Goal: Transaction & Acquisition: Subscribe to service/newsletter

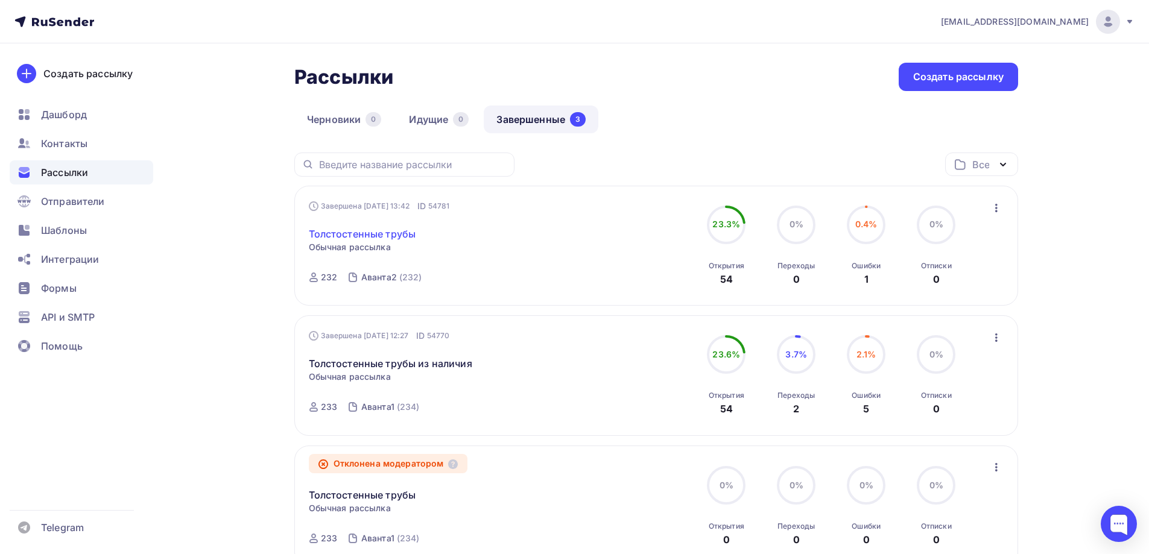
click at [393, 233] on link "Толстостенные трубы" at bounding box center [362, 234] width 107 height 14
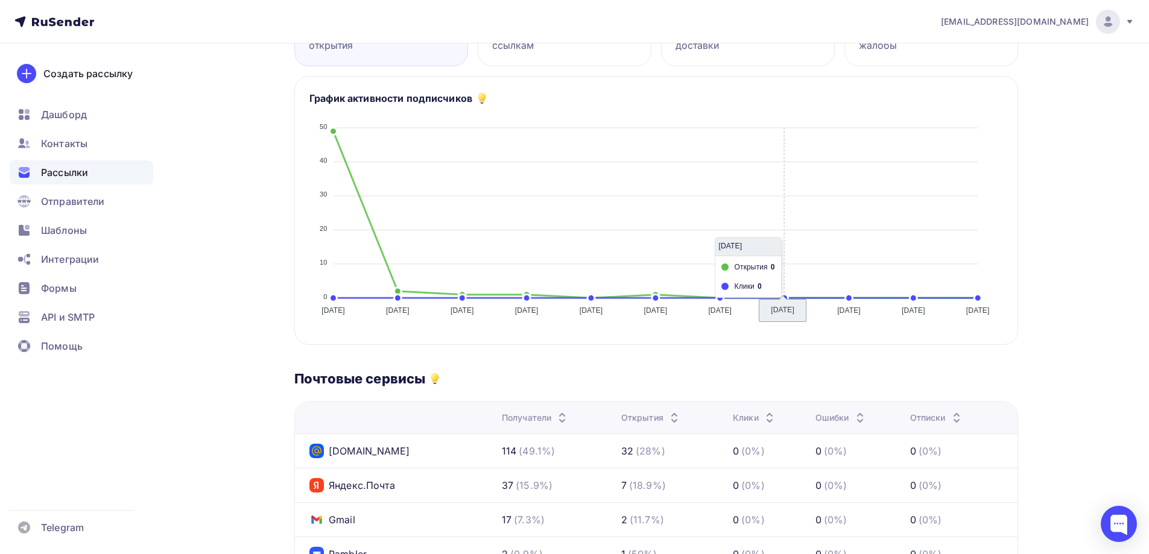
scroll to position [241, 0]
click at [71, 229] on span "Шаблоны" at bounding box center [64, 230] width 46 height 14
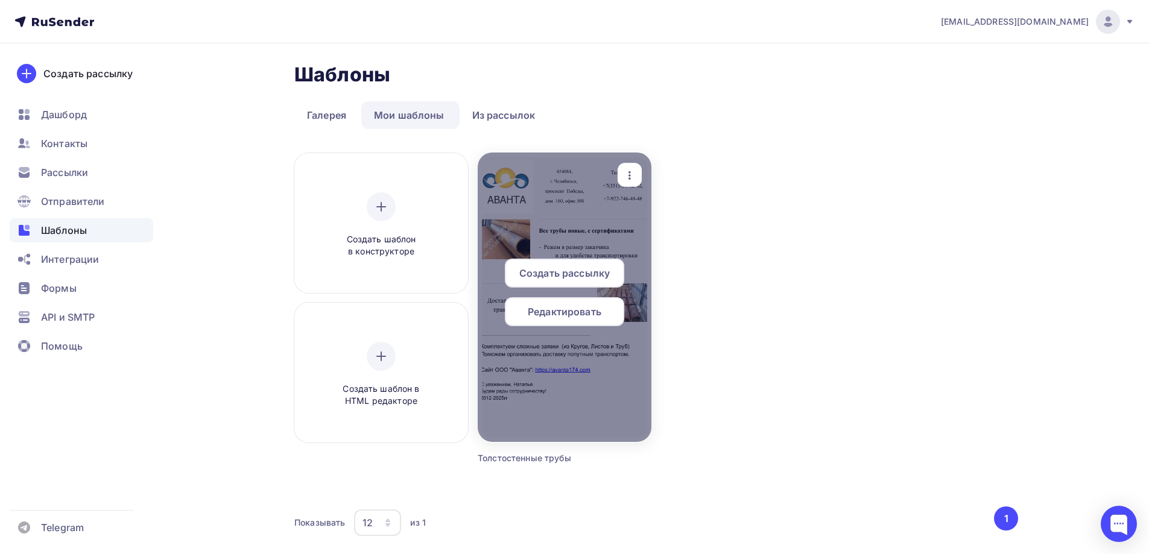
click at [628, 178] on icon "button" at bounding box center [629, 175] width 14 height 14
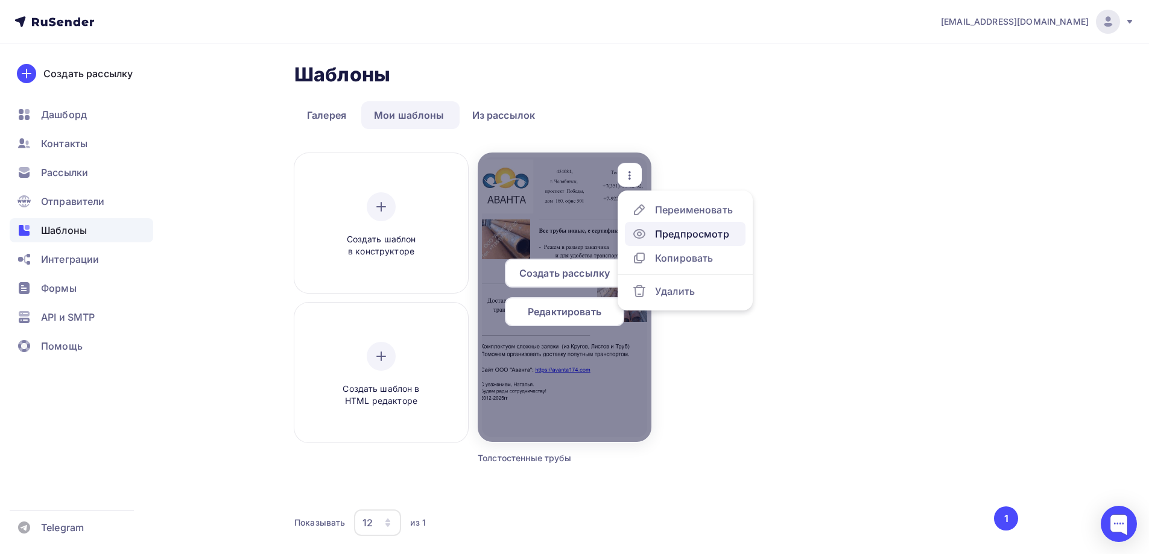
click at [660, 233] on div "Предпросмотр" at bounding box center [692, 234] width 74 height 14
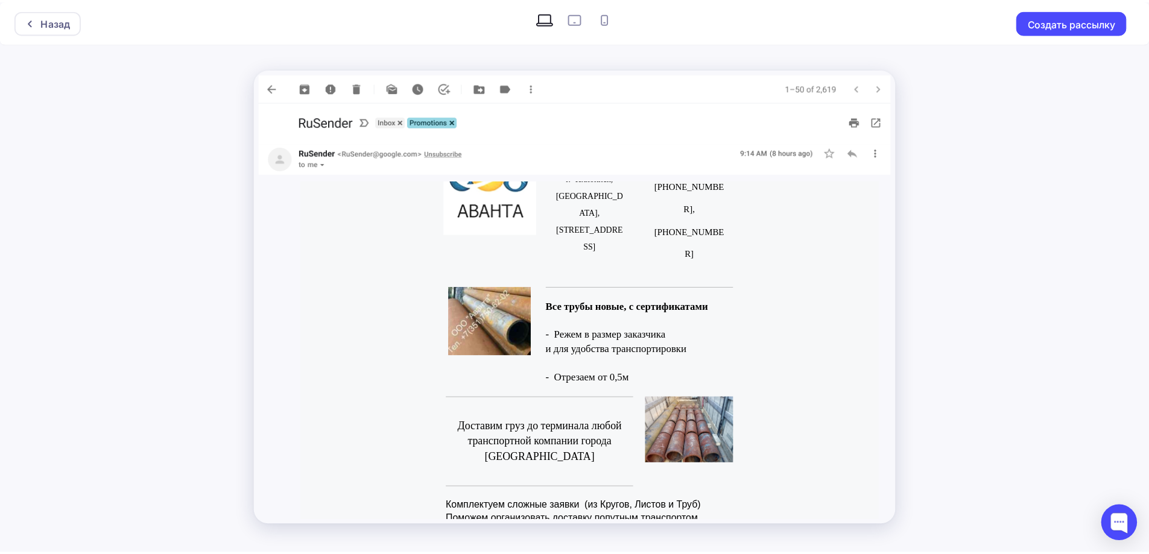
scroll to position [87, 0]
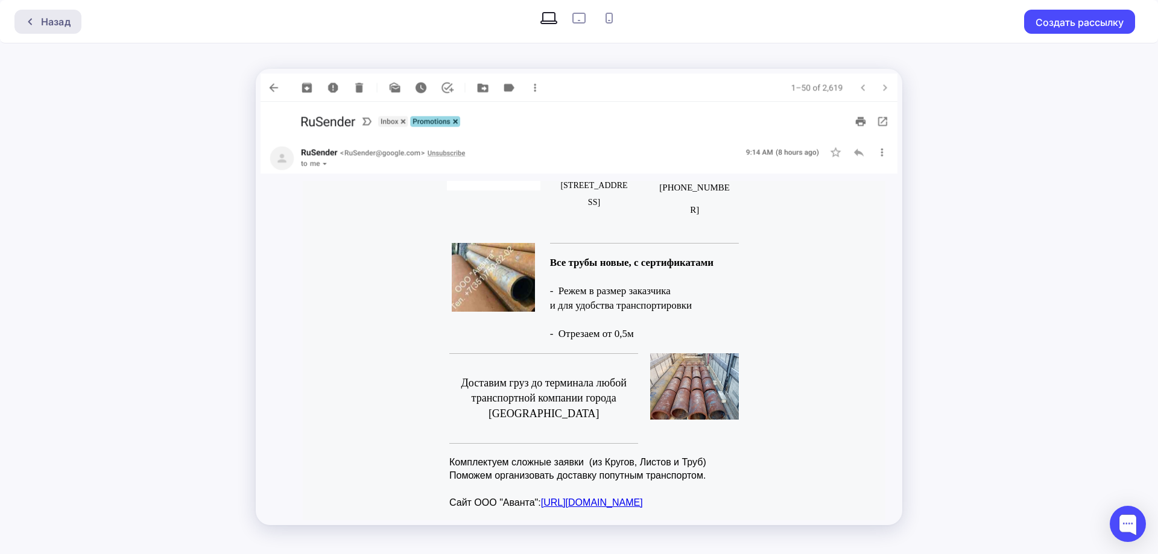
click at [68, 22] on div "Назад" at bounding box center [56, 21] width 30 height 14
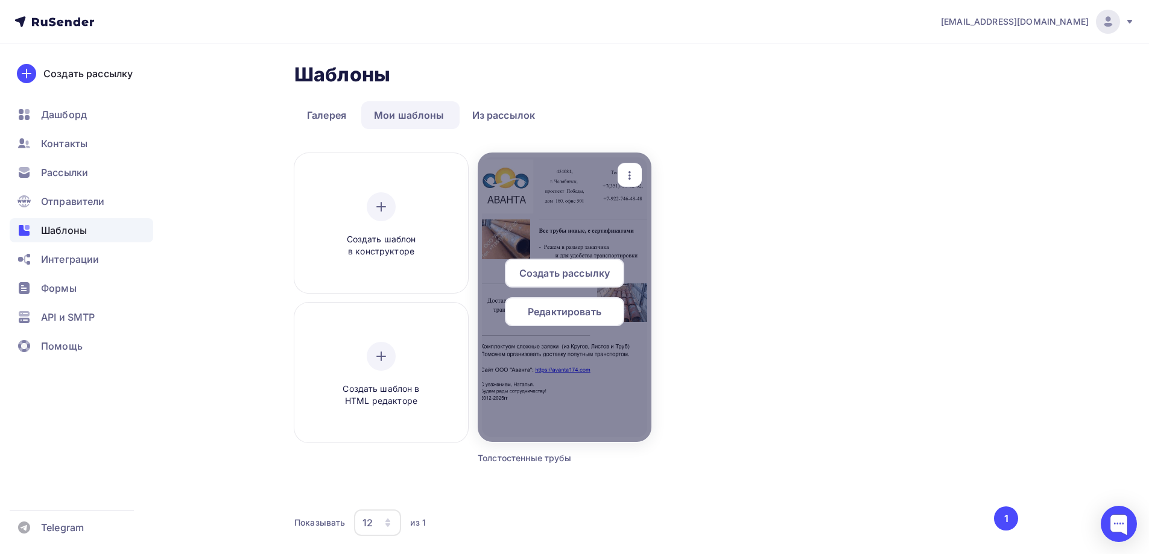
click at [593, 312] on span "Редактировать" at bounding box center [565, 312] width 74 height 14
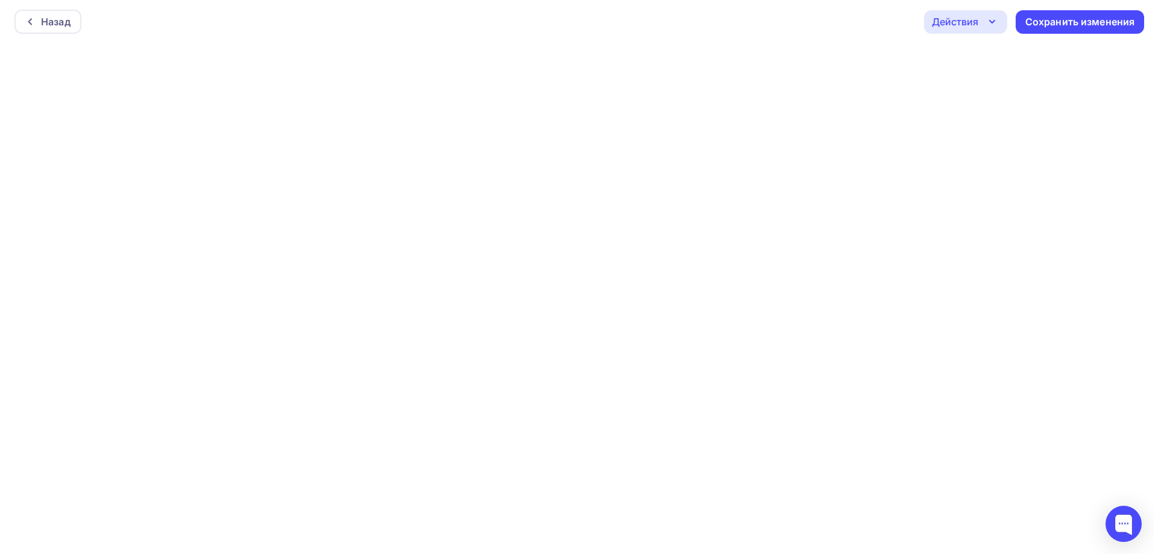
scroll to position [3, 0]
click at [985, 21] on icon "button" at bounding box center [987, 18] width 14 height 14
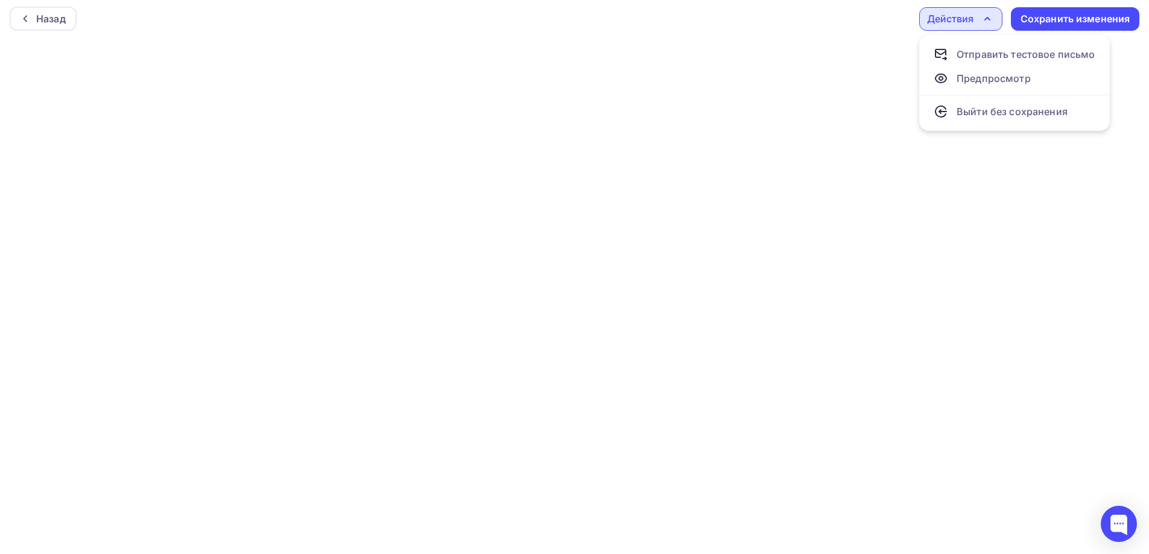
click at [959, 17] on div "Действия" at bounding box center [950, 18] width 46 height 14
click at [44, 13] on div "Назад" at bounding box center [51, 18] width 30 height 14
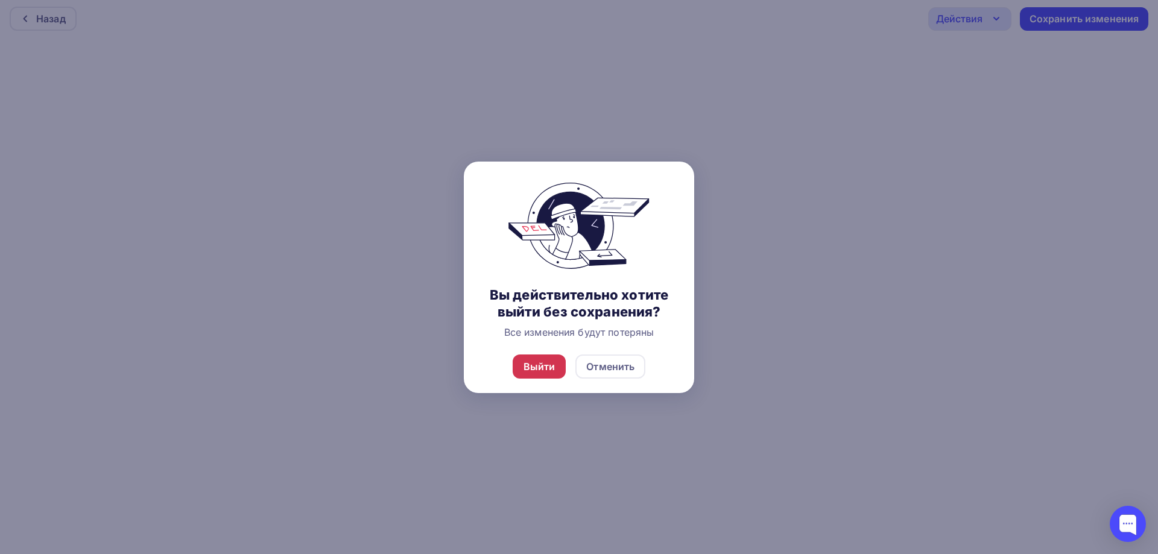
click at [543, 359] on div "Выйти" at bounding box center [540, 367] width 54 height 24
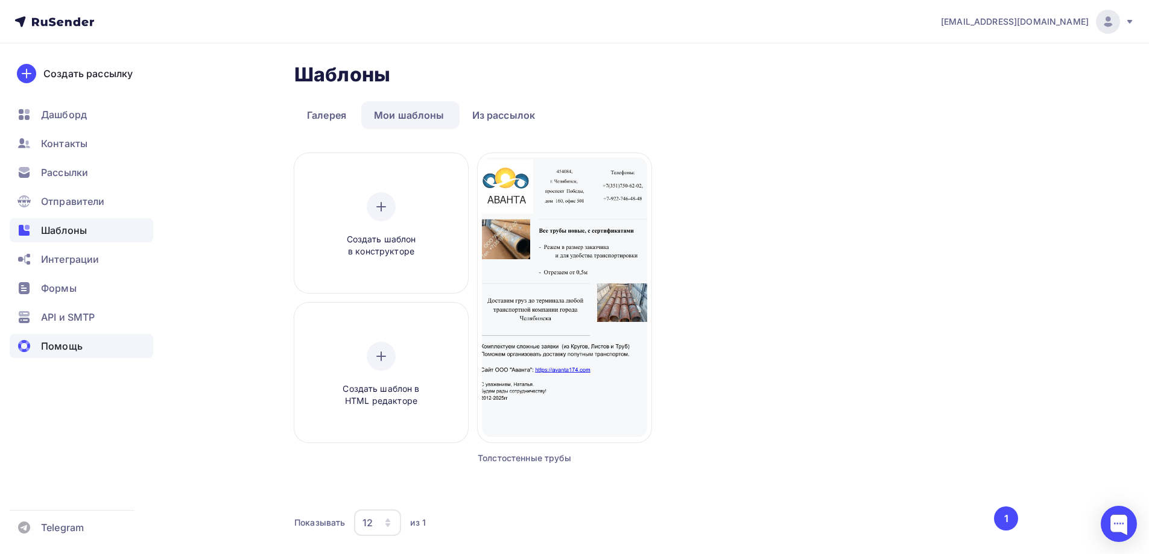
click at [51, 352] on span "Помощь" at bounding box center [62, 346] width 42 height 14
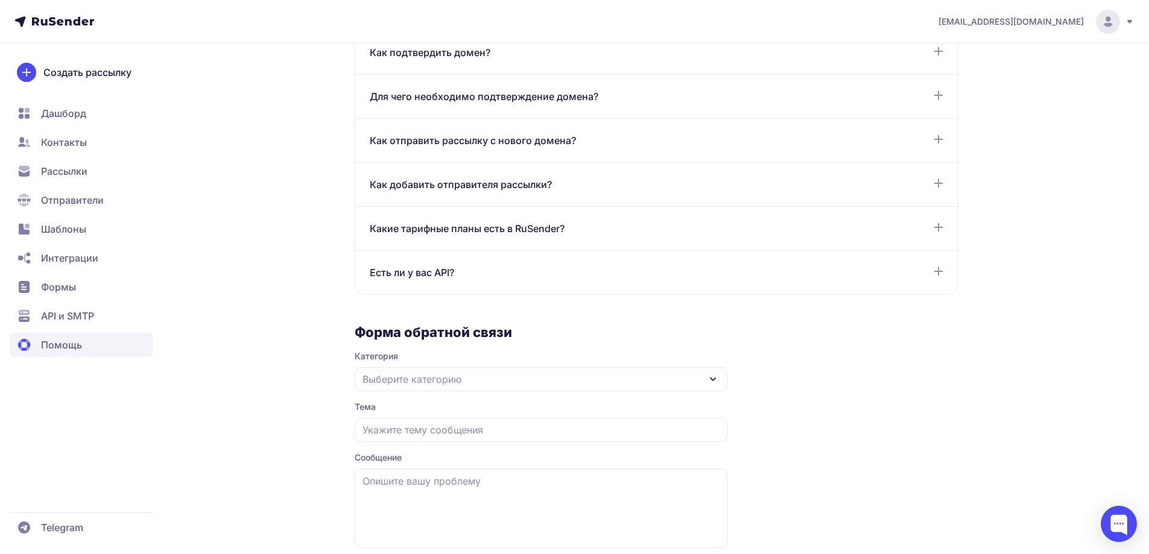
scroll to position [454, 0]
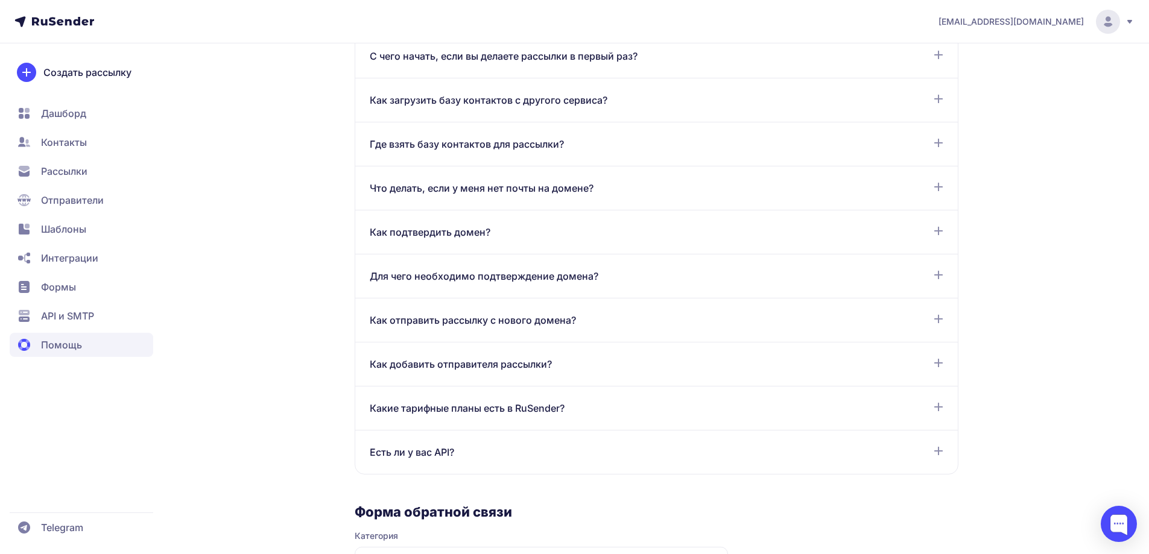
click at [940, 235] on icon at bounding box center [939, 231] width 10 height 10
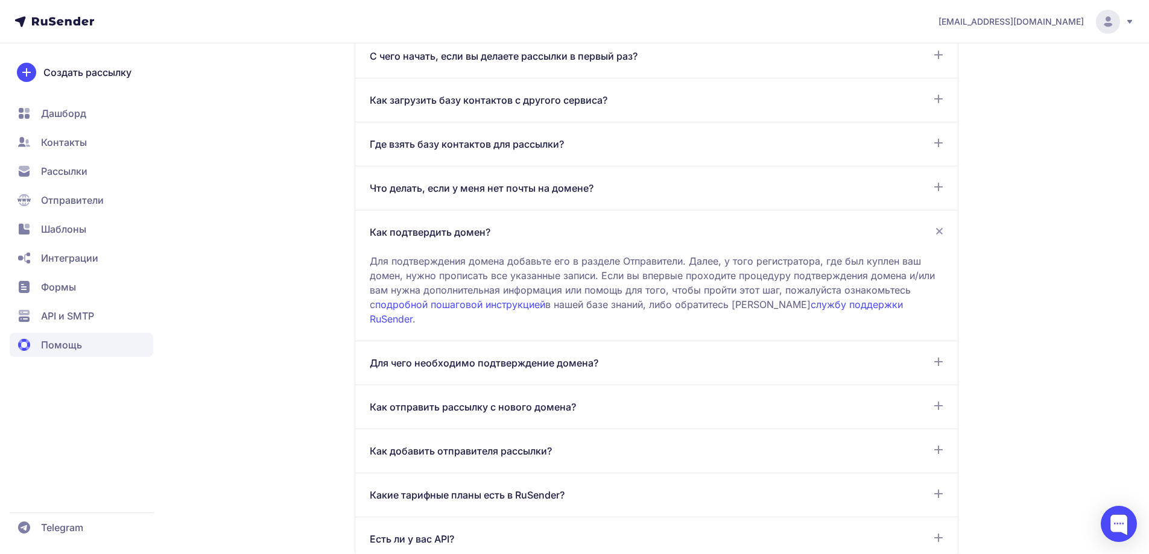
click at [930, 356] on div "Для чего необходимо подтверждение домена?" at bounding box center [657, 363] width 574 height 14
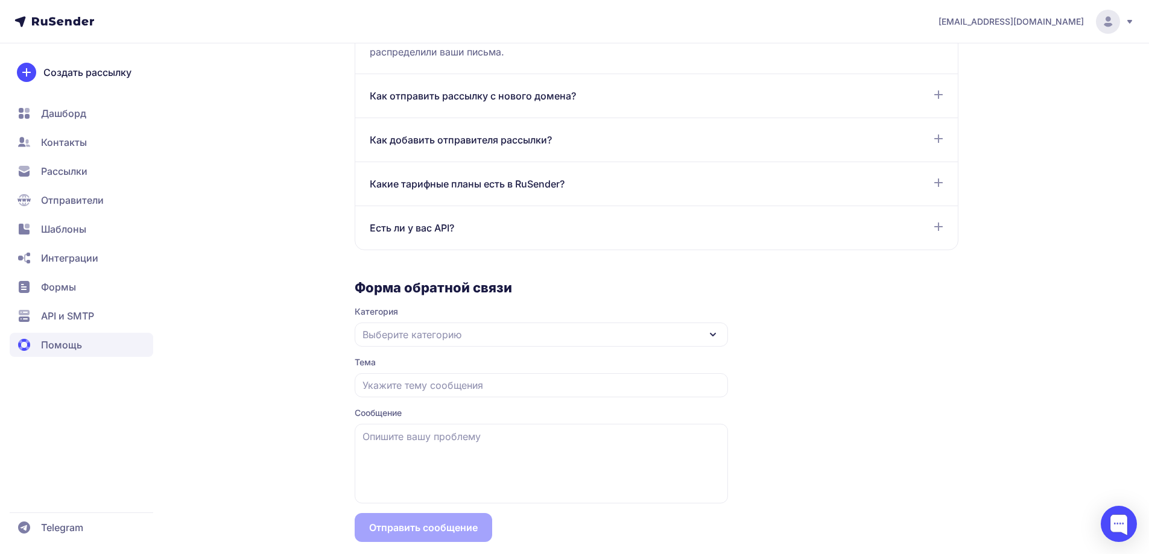
scroll to position [855, 0]
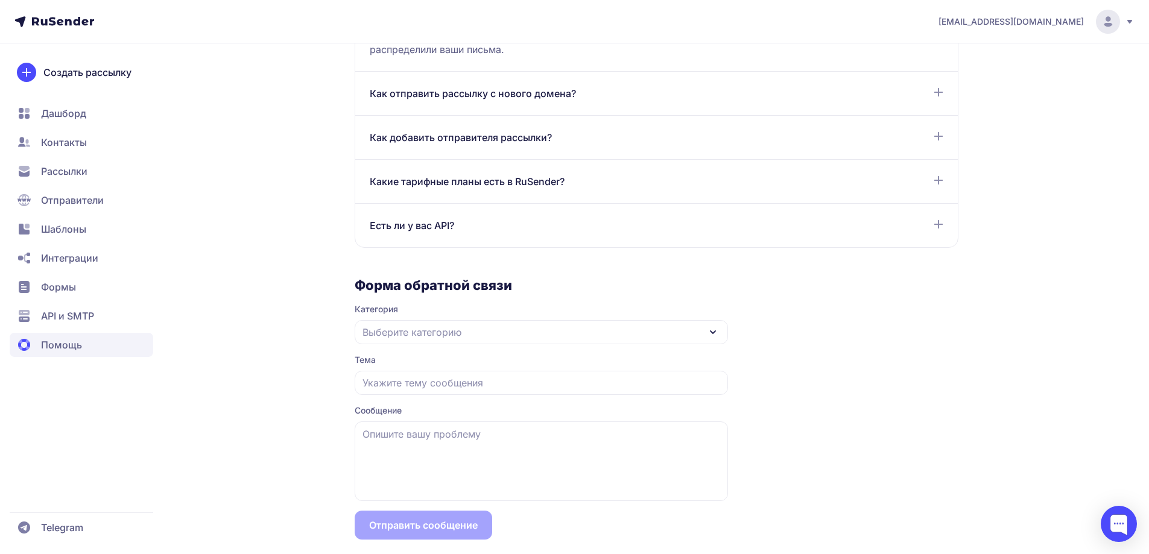
click at [929, 174] on div "Какие тарифные планы есть в RuSender?" at bounding box center [657, 181] width 574 height 14
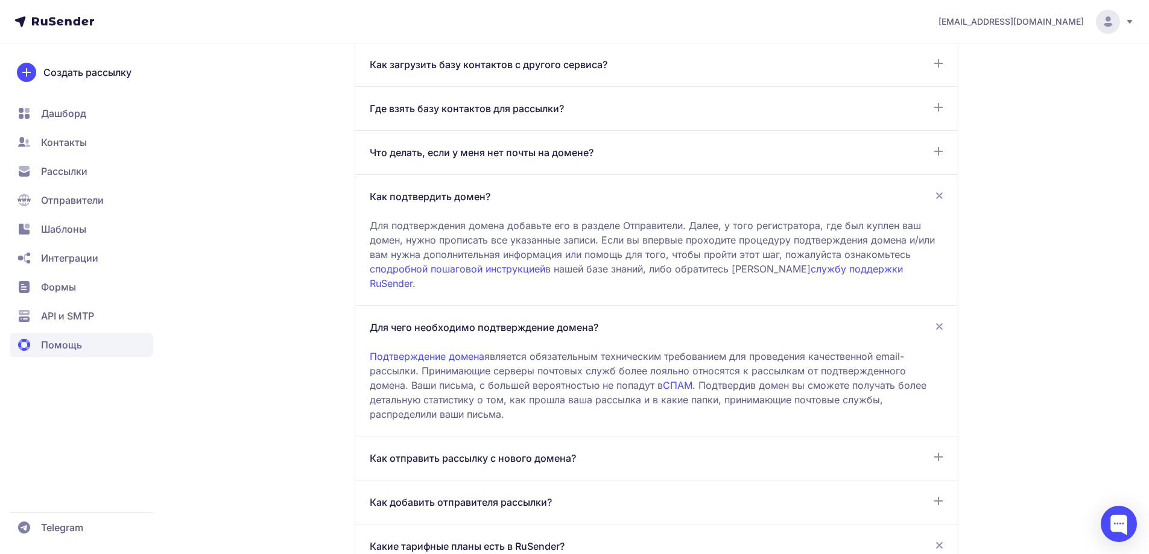
scroll to position [432, 0]
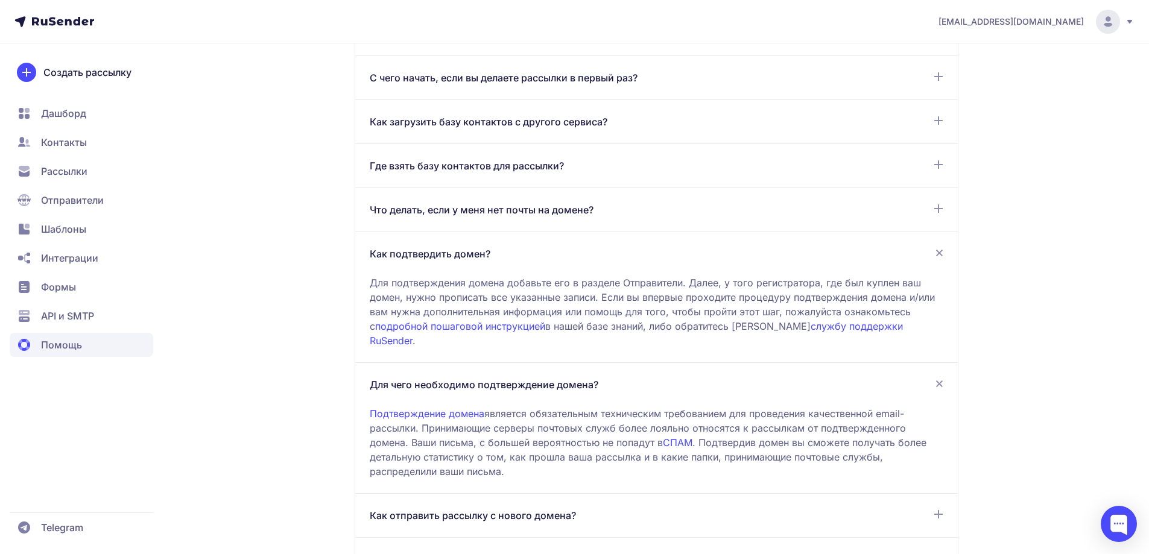
click at [499, 327] on link "подробной пошаговой инструкцией" at bounding box center [460, 326] width 170 height 12
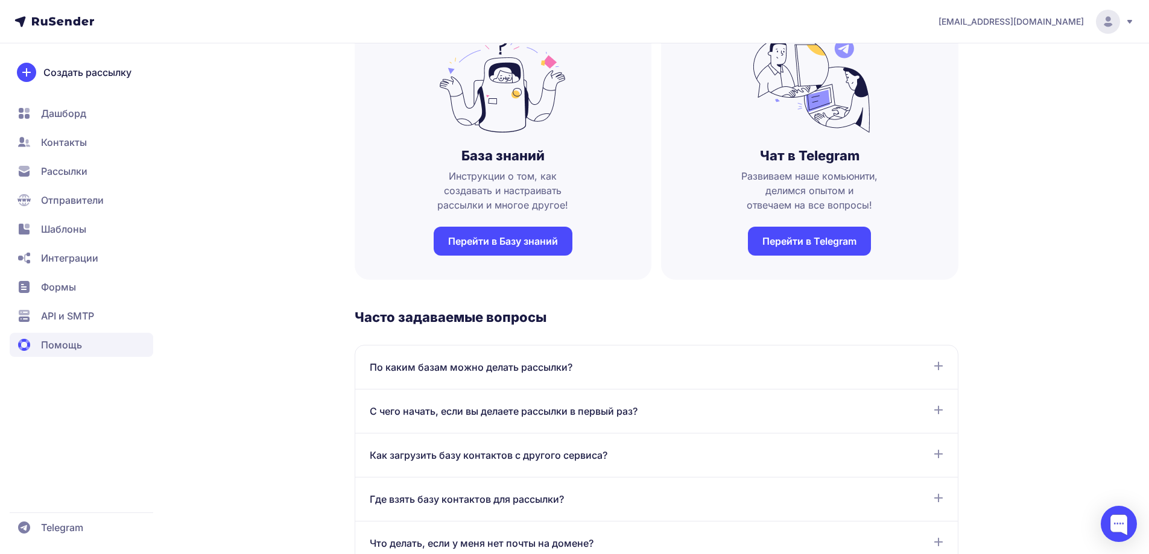
scroll to position [0, 0]
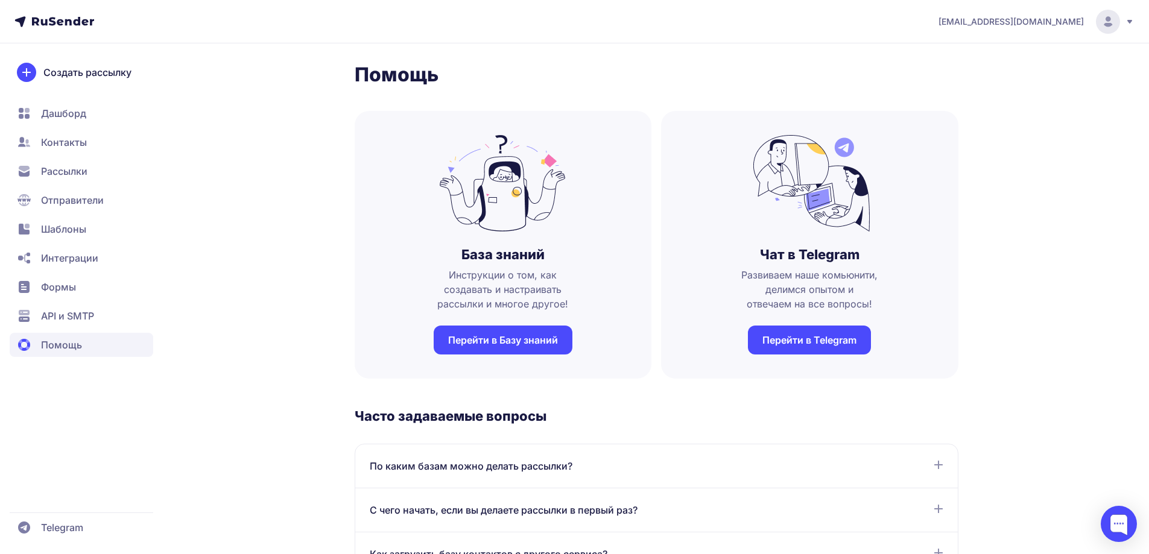
click at [72, 229] on span "Шаблоны" at bounding box center [63, 229] width 45 height 14
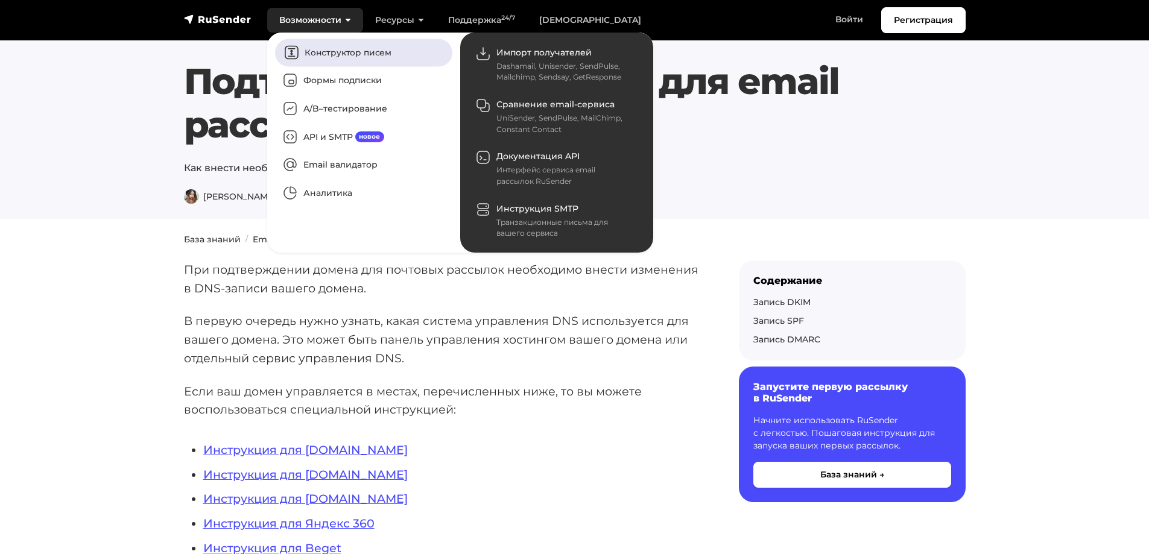
click at [339, 49] on link "Конструктор писем" at bounding box center [363, 53] width 177 height 28
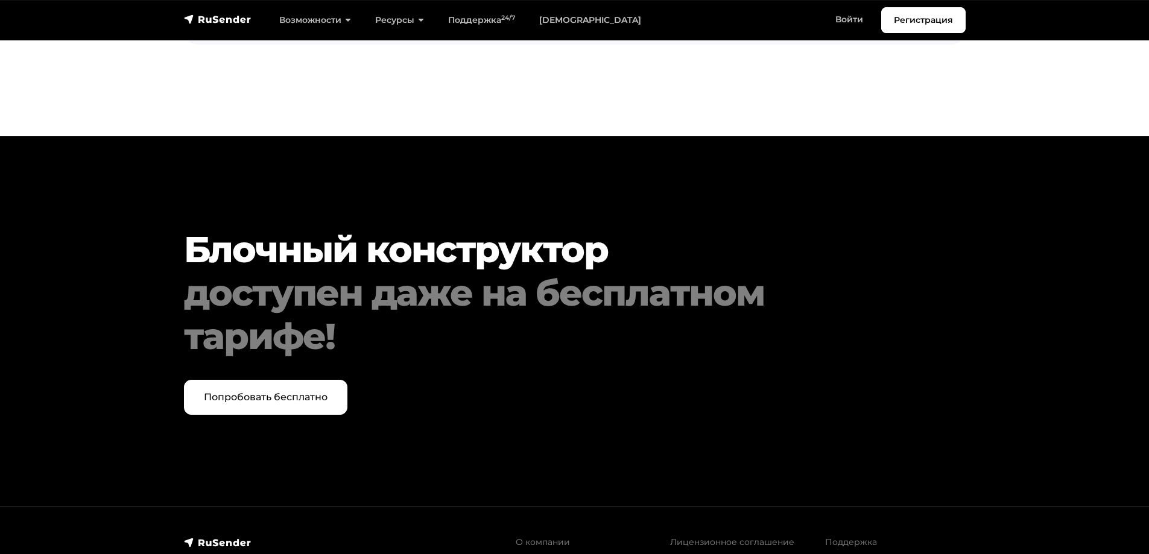
scroll to position [5068, 0]
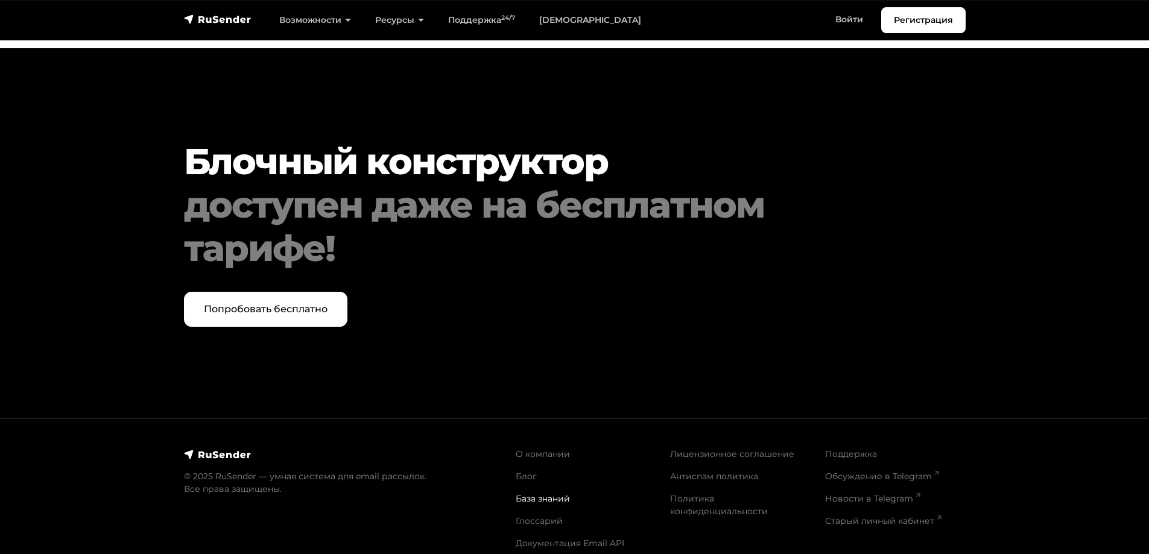
click at [537, 493] on link "База знаний" at bounding box center [543, 498] width 54 height 11
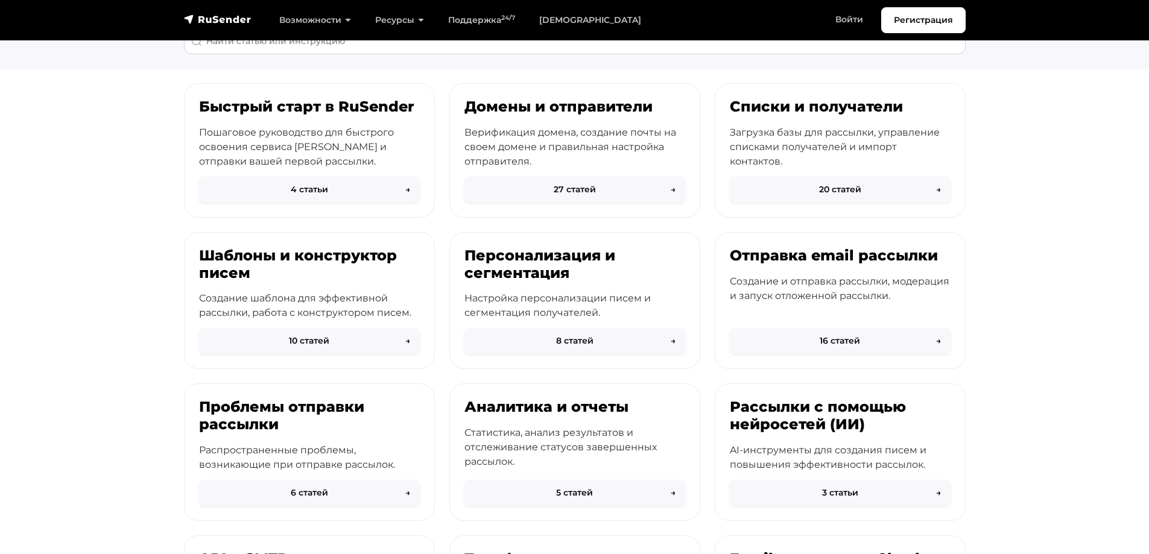
scroll to position [302, 0]
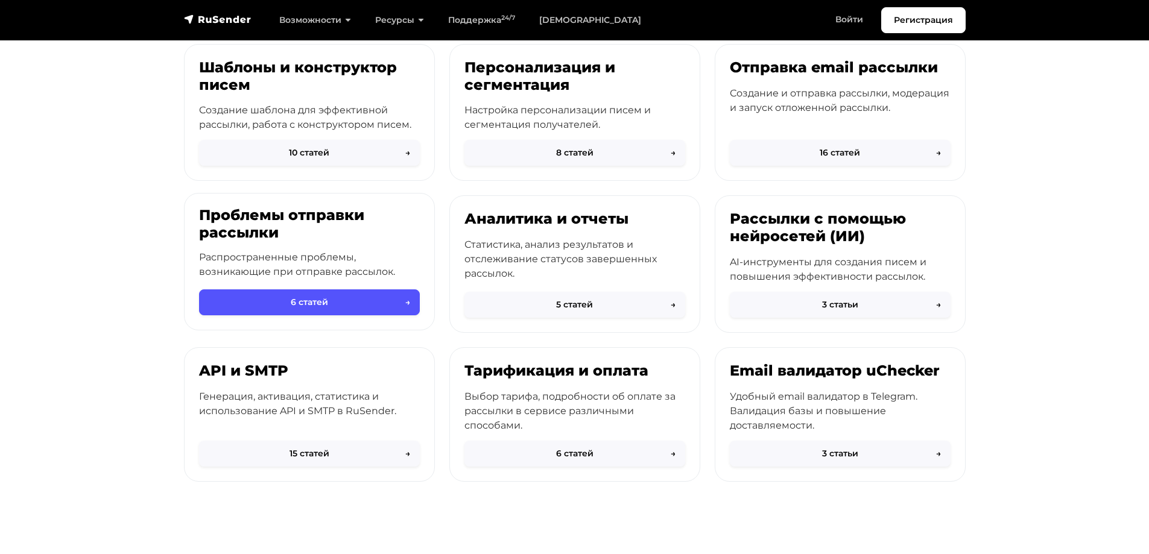
click at [270, 296] on button "6 статей →" at bounding box center [309, 302] width 221 height 26
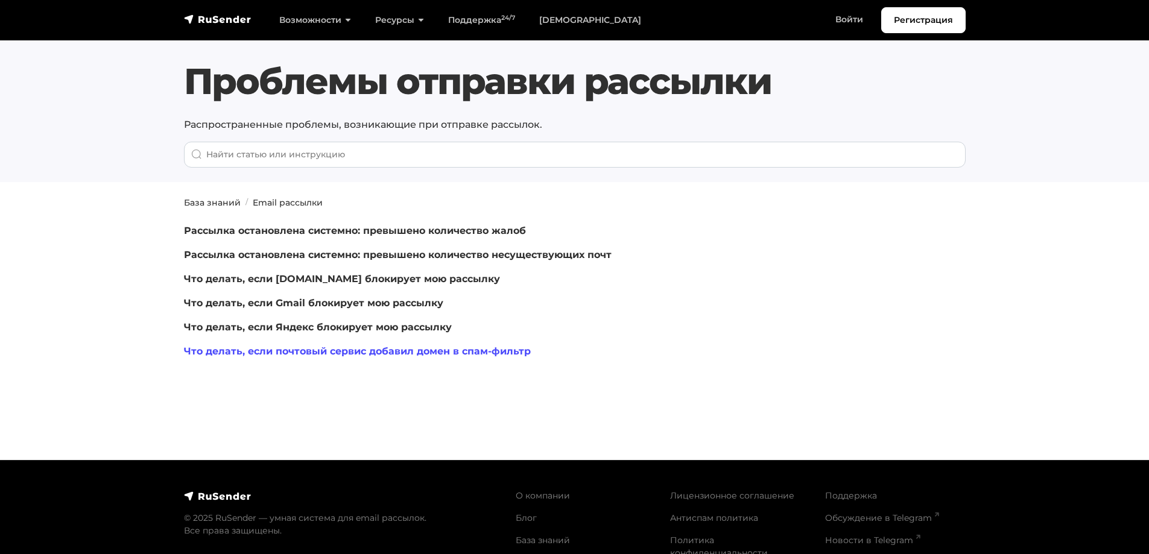
click at [375, 354] on link "Что делать, если почтовый сервис добавил домен в спам-фильтр" at bounding box center [357, 351] width 347 height 11
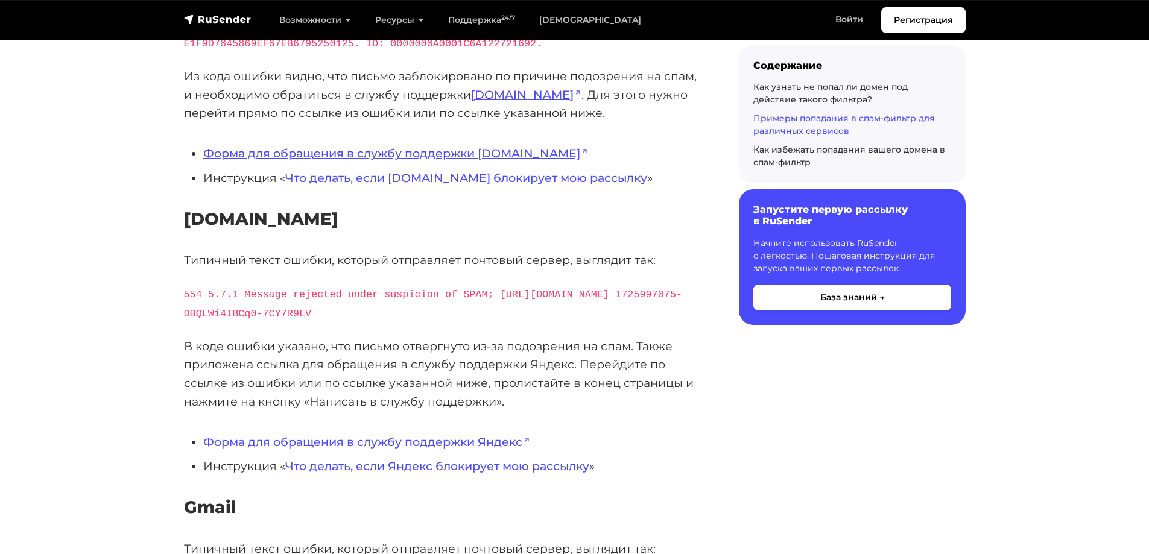
scroll to position [1266, 0]
click at [804, 156] on div "Как избежать попадания вашего домена в спам-фильтр" at bounding box center [852, 156] width 198 height 25
click at [776, 146] on link "Как избежать попадания вашего домена в спам-фильтр" at bounding box center [849, 156] width 192 height 24
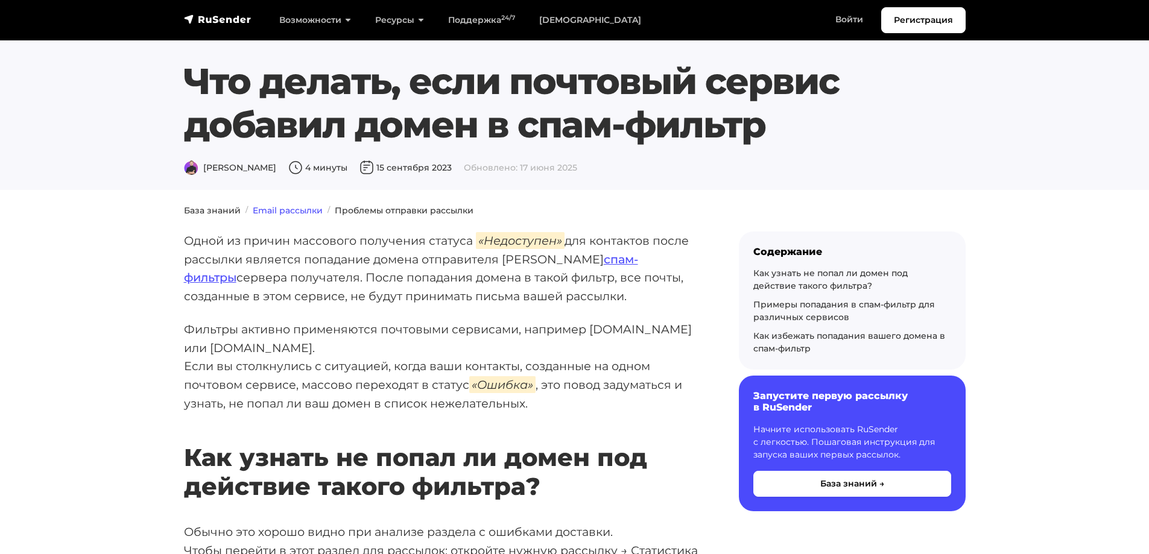
click at [305, 209] on link "Email рассылки" at bounding box center [288, 210] width 70 height 11
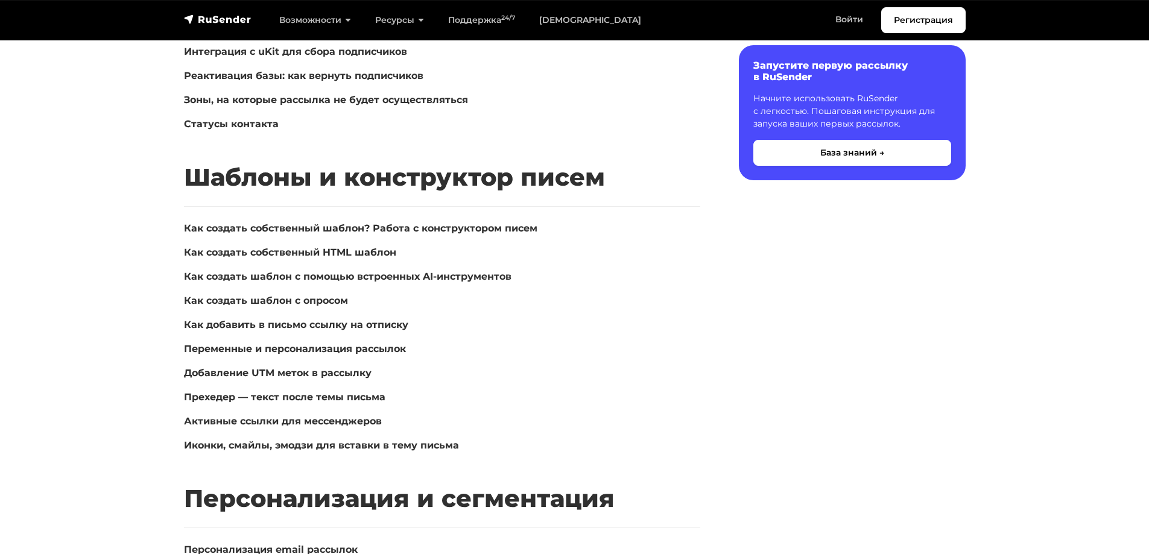
scroll to position [965, 0]
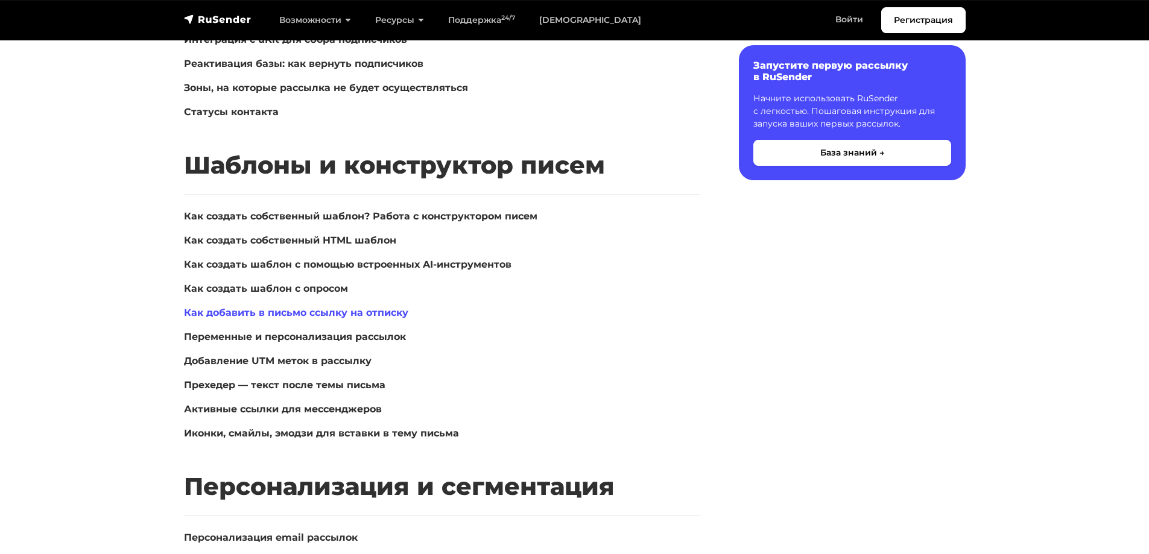
click at [336, 311] on link "Как добавить в письмо ссылку на отписку" at bounding box center [296, 312] width 224 height 11
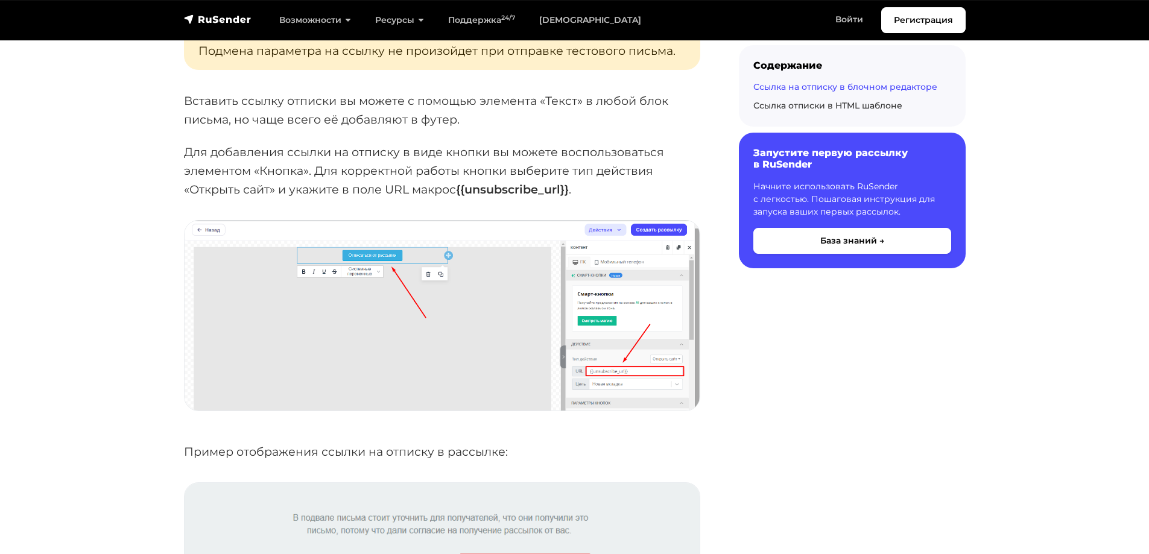
scroll to position [1327, 0]
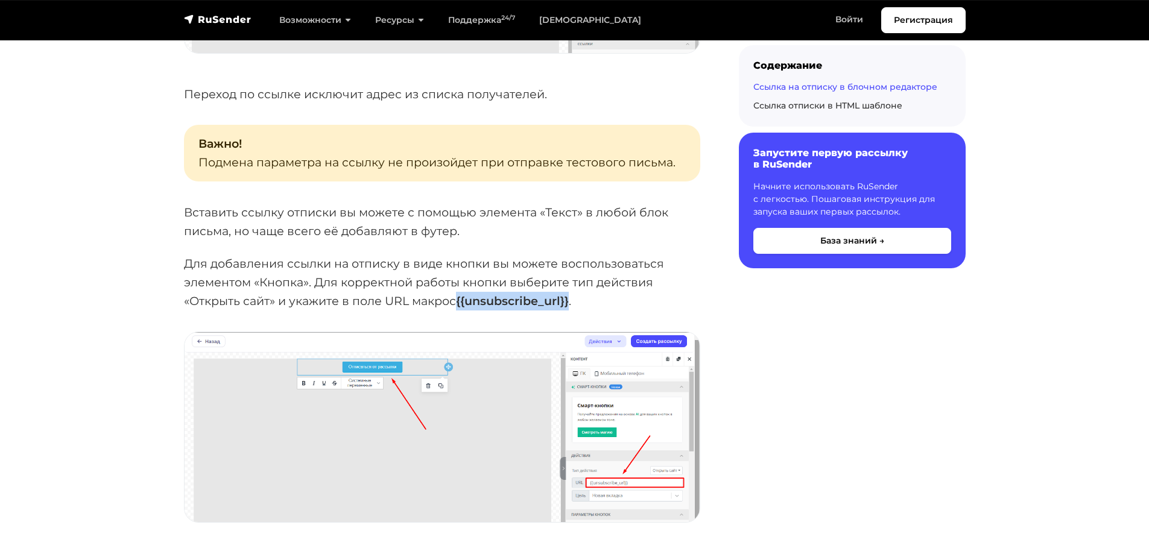
drag, startPoint x: 457, startPoint y: 303, endPoint x: 572, endPoint y: 302, distance: 114.6
click at [572, 302] on p "Для добавления ссылки на отписку в виде кнопки вы можете воспользоваться элемен…" at bounding box center [442, 282] width 516 height 55
copy p "{{unsubscribe_url}}"
click at [695, 292] on p "Для добавления ссылки на отписку в виде кнопки вы можете воспользоваться элемен…" at bounding box center [442, 282] width 516 height 55
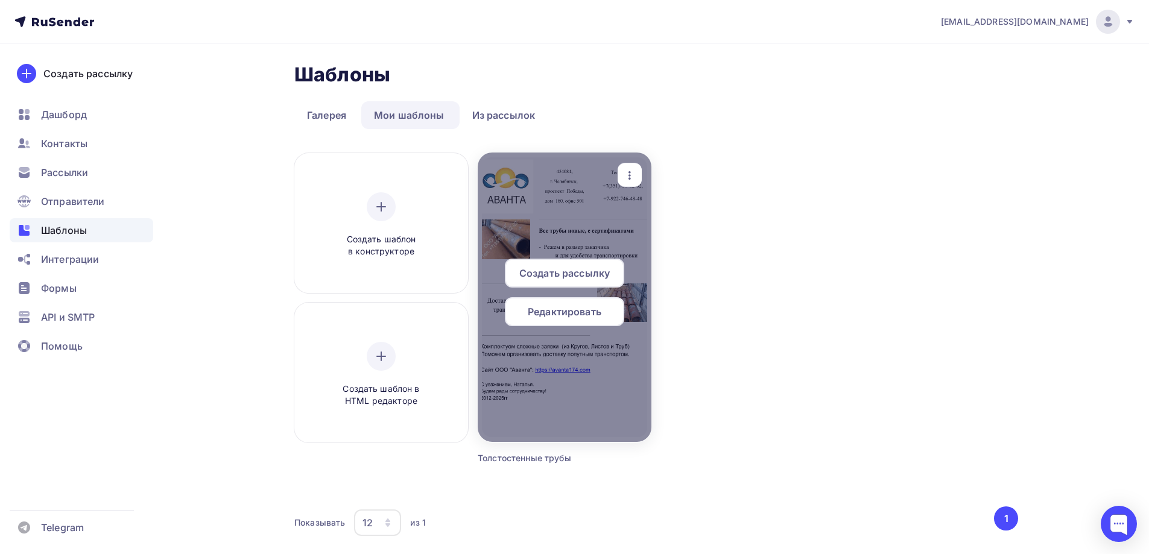
click at [600, 313] on span "Редактировать" at bounding box center [565, 312] width 74 height 14
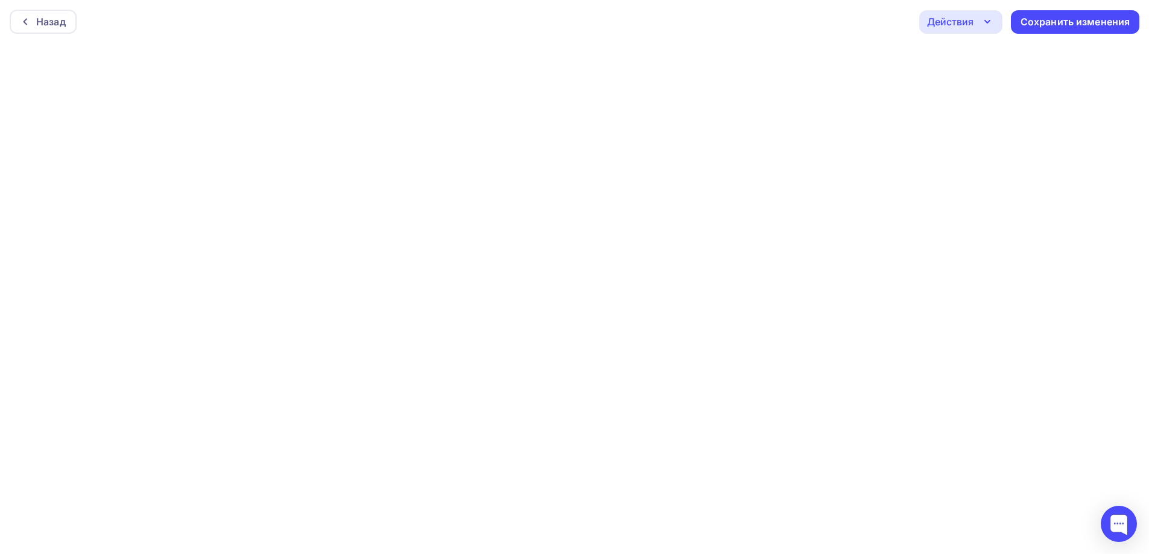
scroll to position [3, 0]
click at [1081, 15] on div "Сохранить изменения" at bounding box center [1075, 19] width 110 height 14
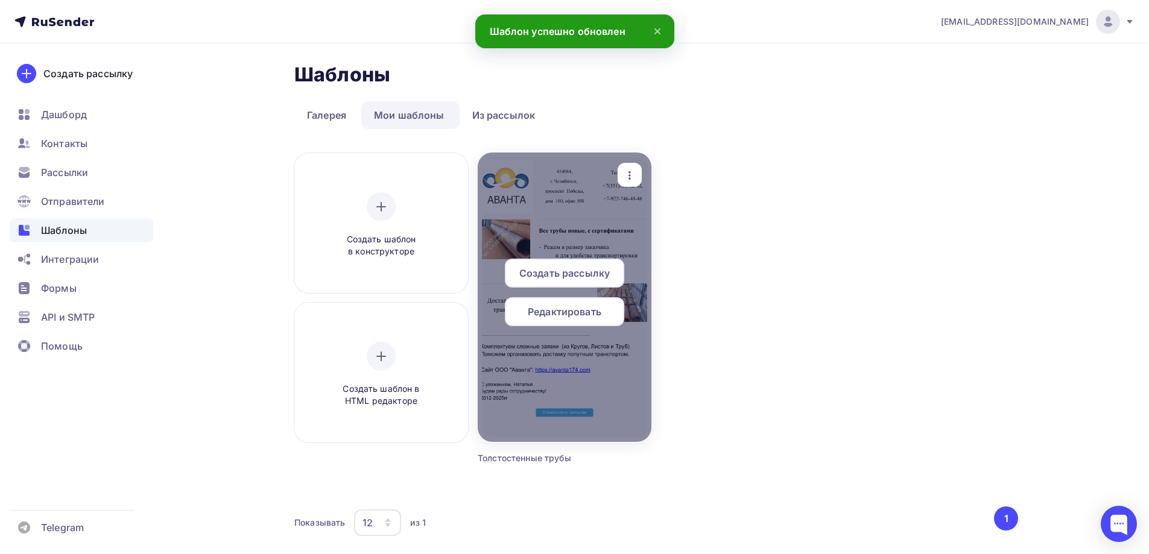
click at [581, 277] on span "Создать рассылку" at bounding box center [564, 273] width 90 height 14
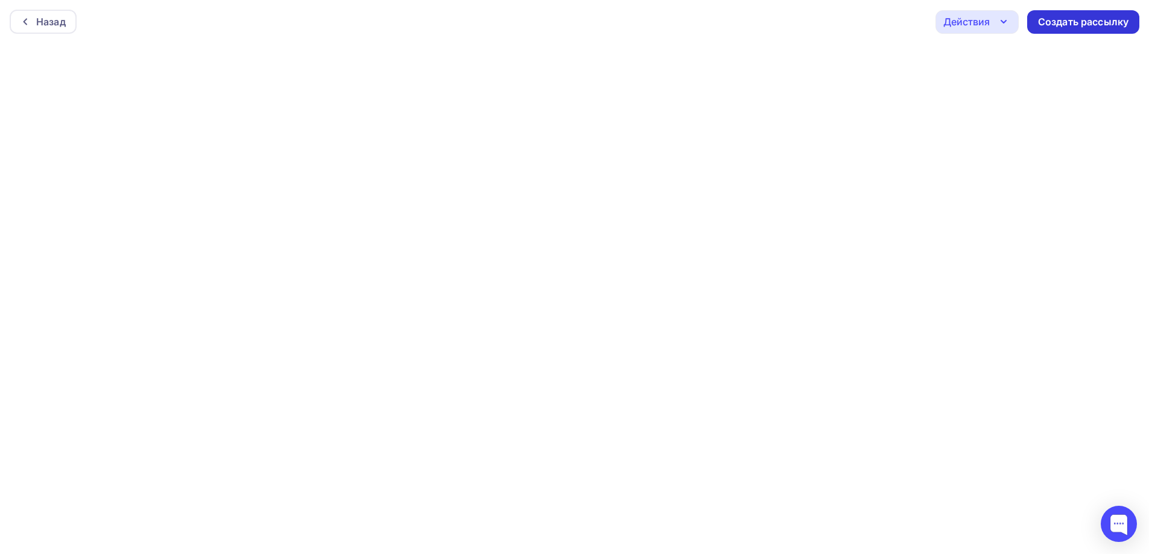
click at [1110, 18] on div "Создать рассылку" at bounding box center [1083, 22] width 90 height 14
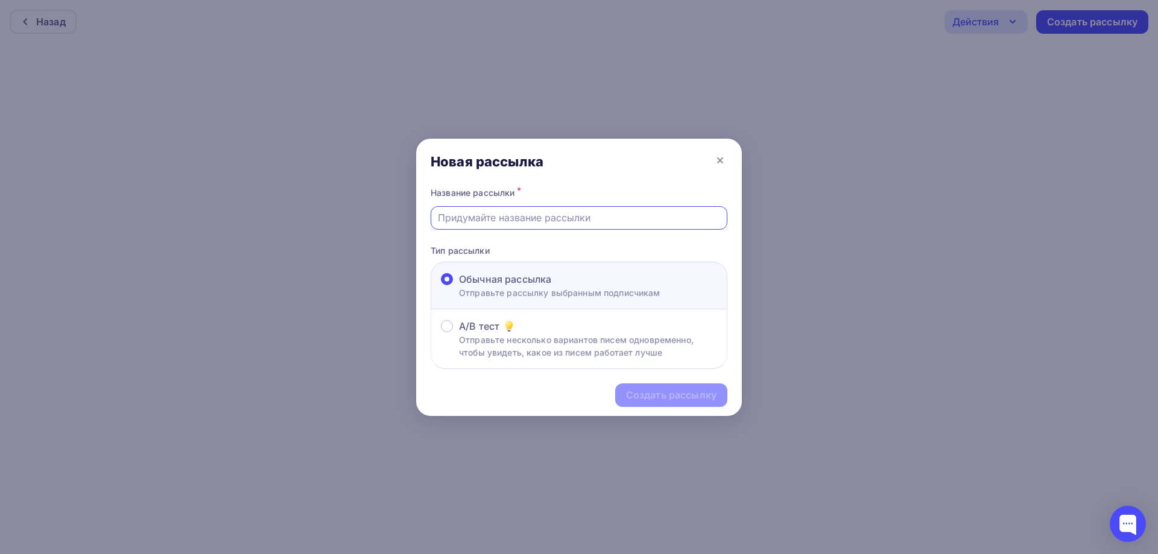
click at [599, 217] on input "text" at bounding box center [579, 217] width 283 height 14
drag, startPoint x: 444, startPoint y: 218, endPoint x: 417, endPoint y: 216, distance: 27.2
click at [417, 216] on div "Название рассылки * Толстостенные трубы Тип рассылки Обычная рассылка Отправьте…" at bounding box center [579, 277] width 326 height 185
click at [513, 222] on input "Толстостенные трубы" at bounding box center [579, 217] width 283 height 14
type input "Толстостенные гк и хк трубы"
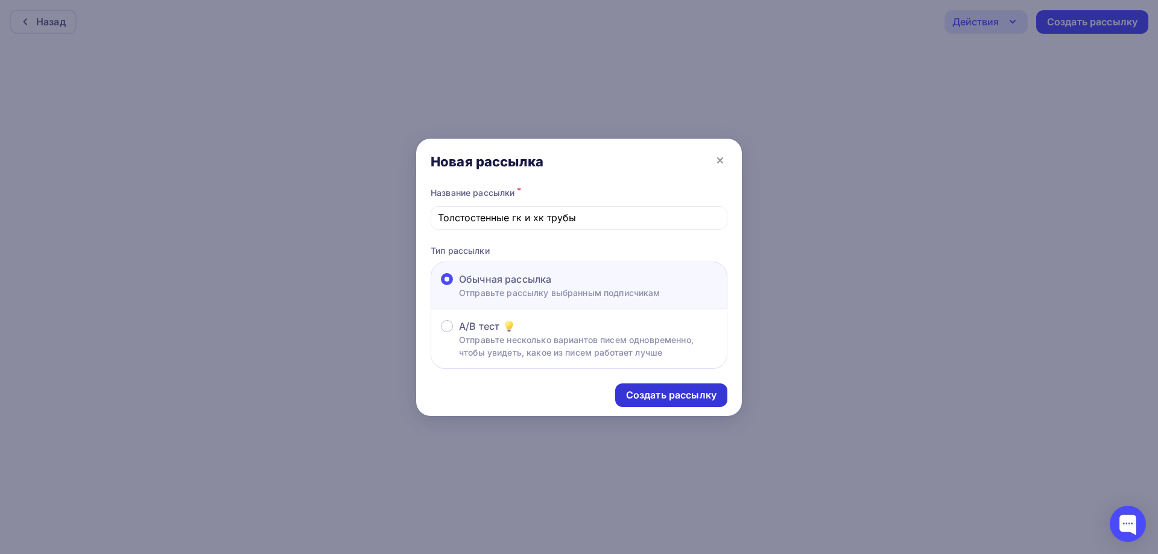
click at [659, 399] on div "Создать рассылку" at bounding box center [671, 395] width 90 height 14
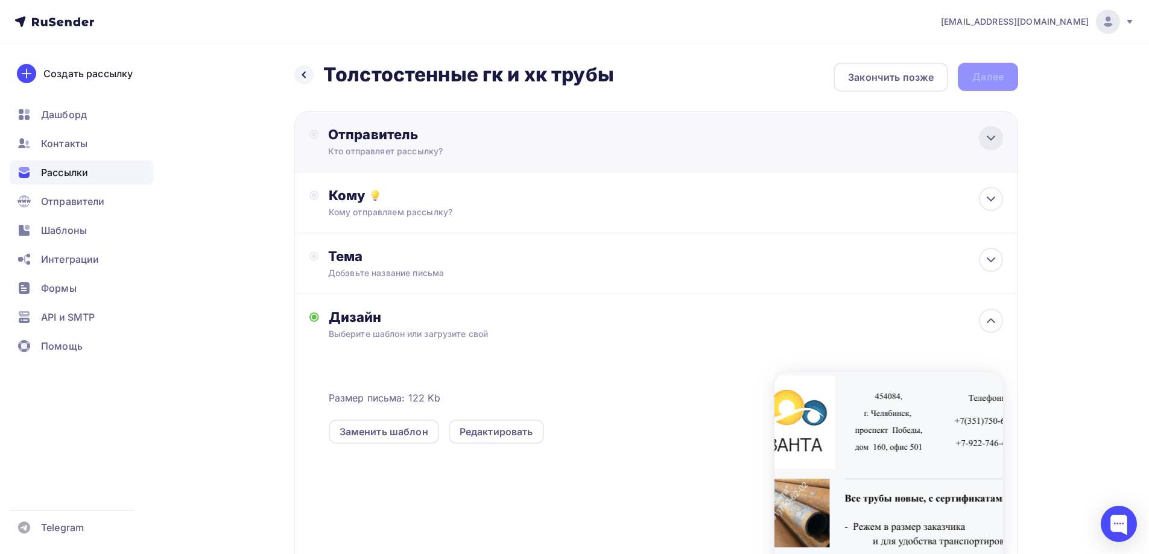
click at [988, 134] on icon at bounding box center [991, 138] width 14 height 14
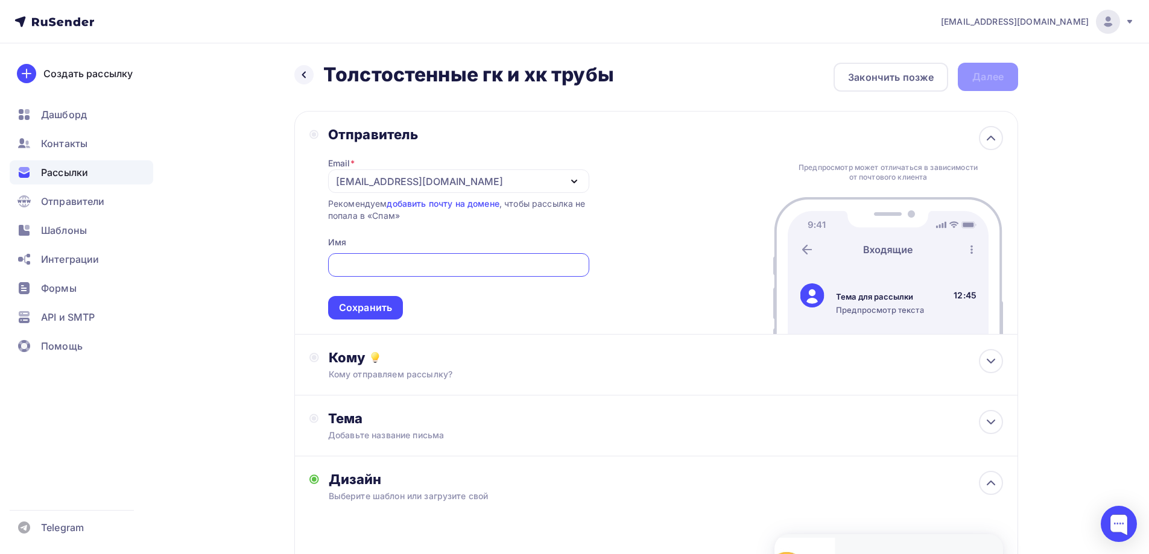
click at [414, 264] on input "text" at bounding box center [458, 265] width 247 height 14
type input "Наталья"
click at [449, 363] on div "Кому" at bounding box center [666, 357] width 674 height 17
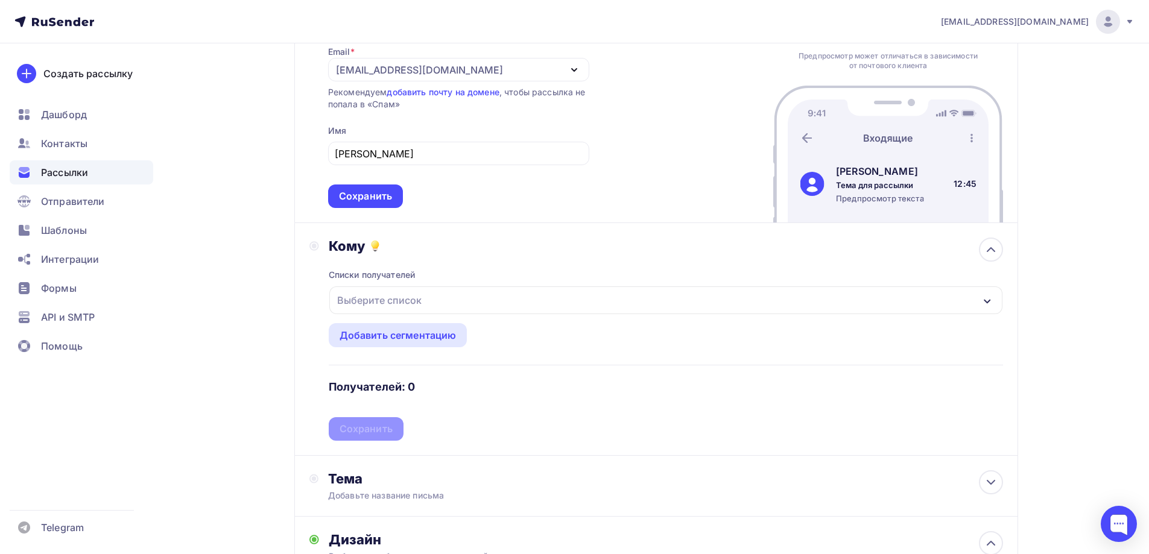
scroll to position [121, 0]
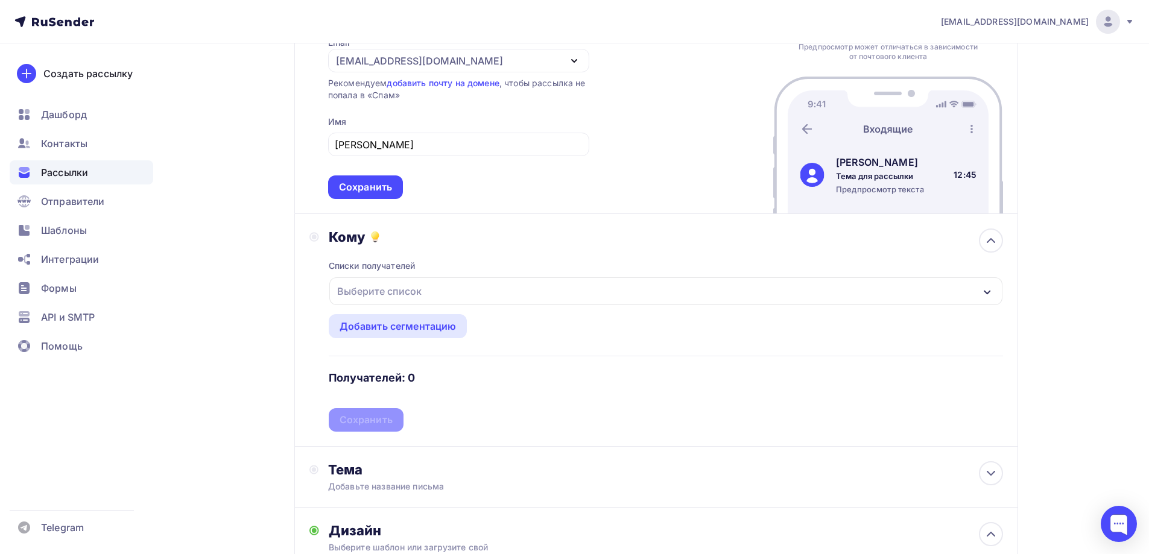
click at [873, 285] on div "Выберите список" at bounding box center [665, 291] width 673 height 28
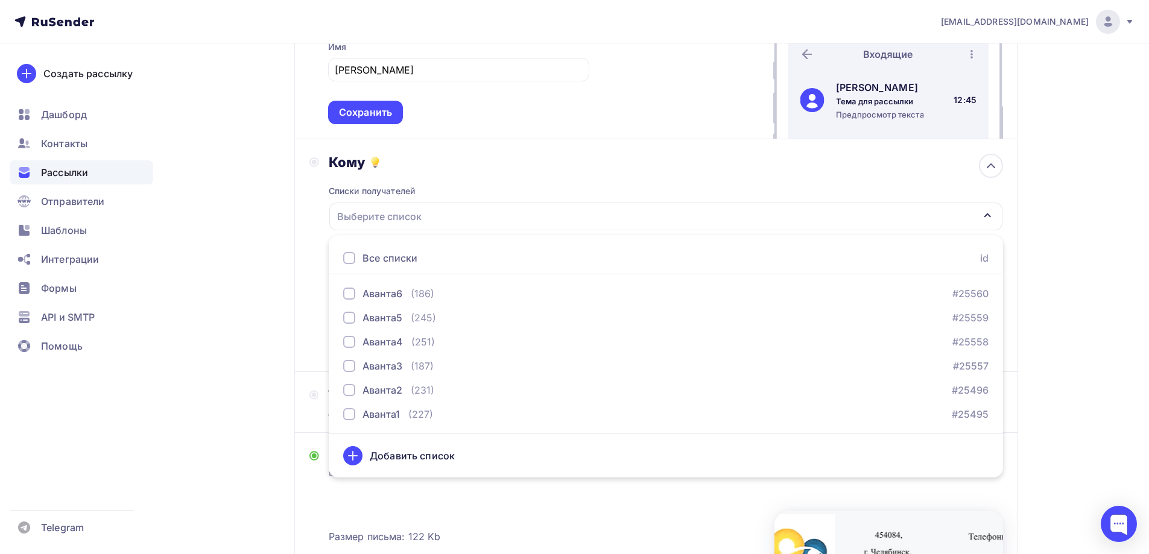
scroll to position [422, 0]
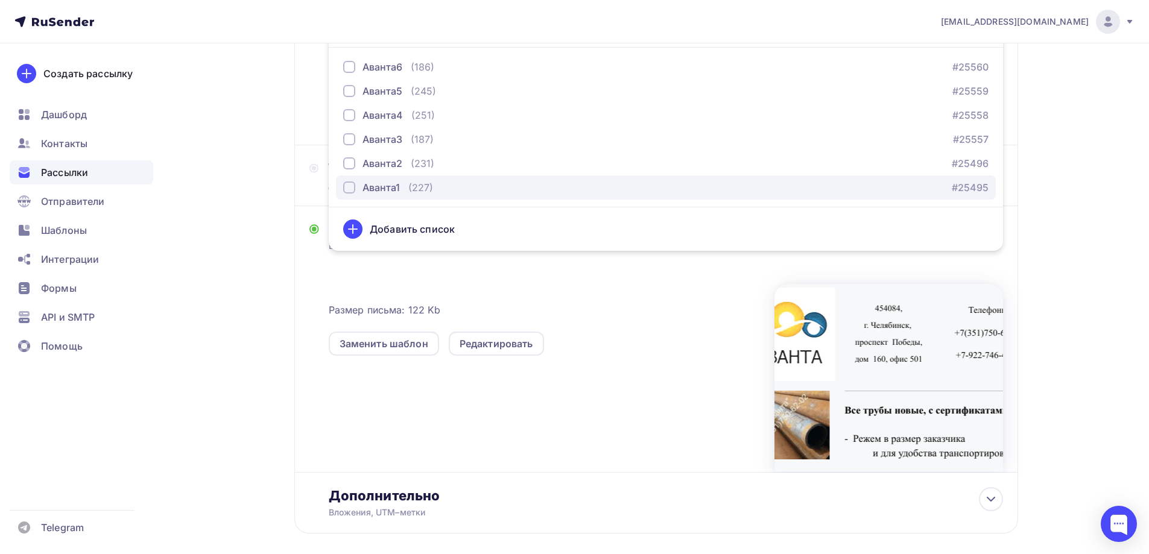
click at [383, 192] on div "Аванта1" at bounding box center [380, 187] width 37 height 14
click at [539, 227] on div "Добавить список" at bounding box center [665, 229] width 645 height 29
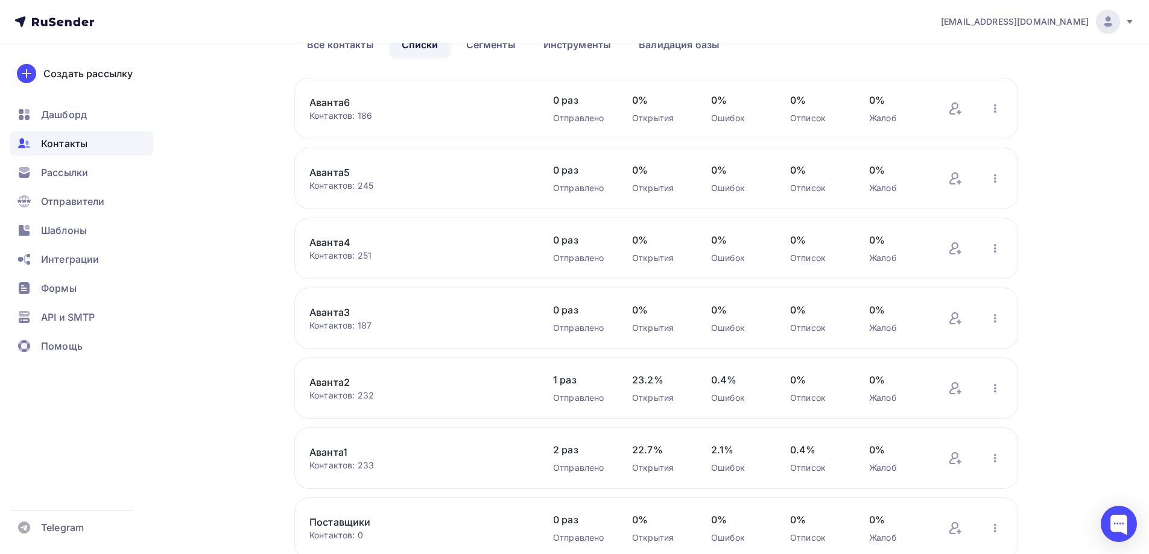
scroll to position [171, 0]
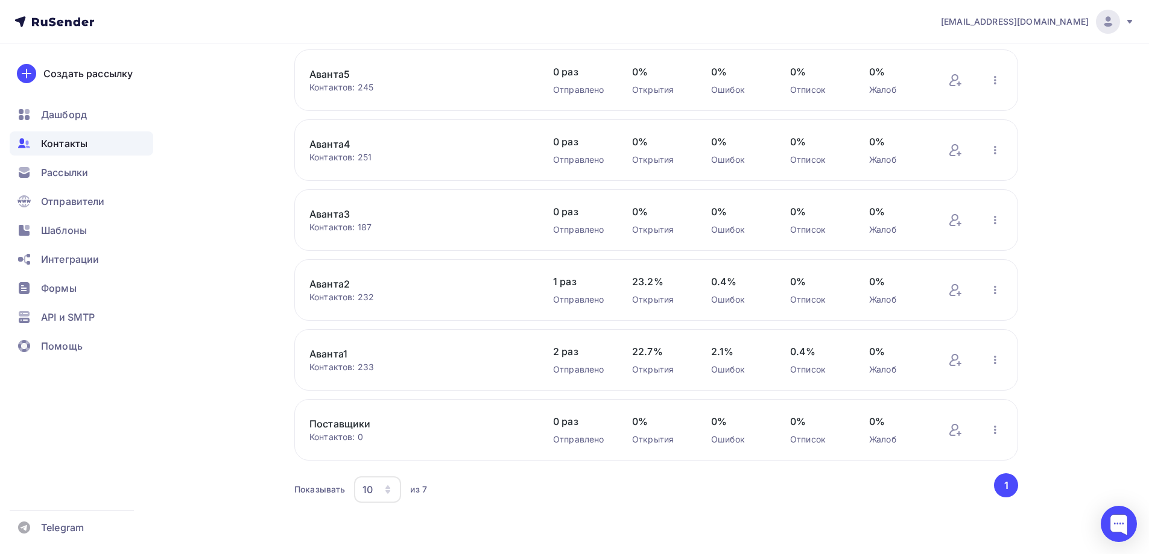
click at [343, 361] on link "Аванта1" at bounding box center [411, 354] width 205 height 14
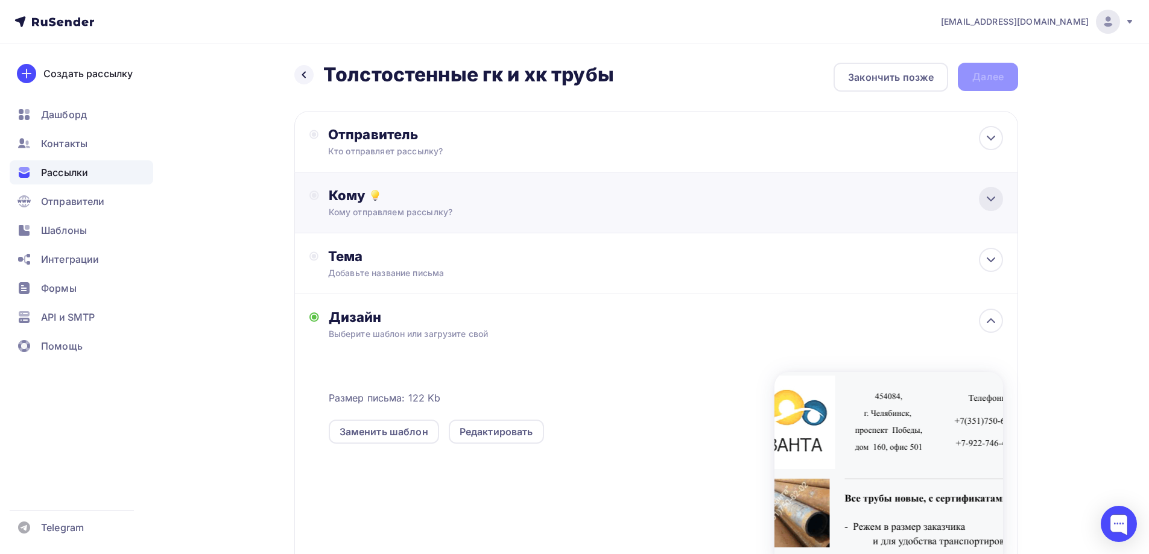
click at [991, 200] on icon at bounding box center [990, 199] width 7 height 4
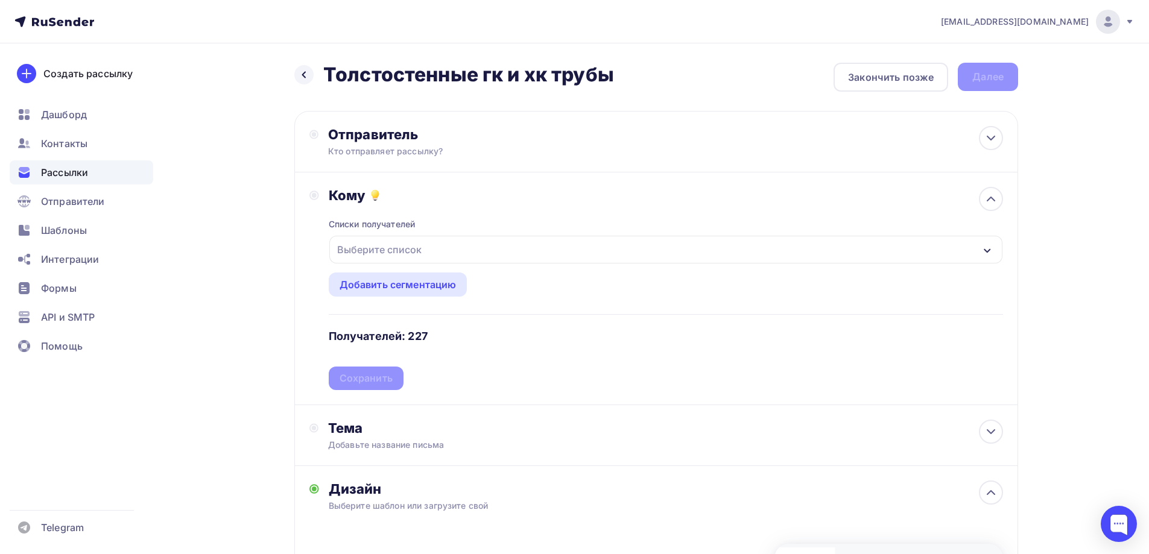
click at [988, 249] on icon "button" at bounding box center [987, 251] width 10 height 10
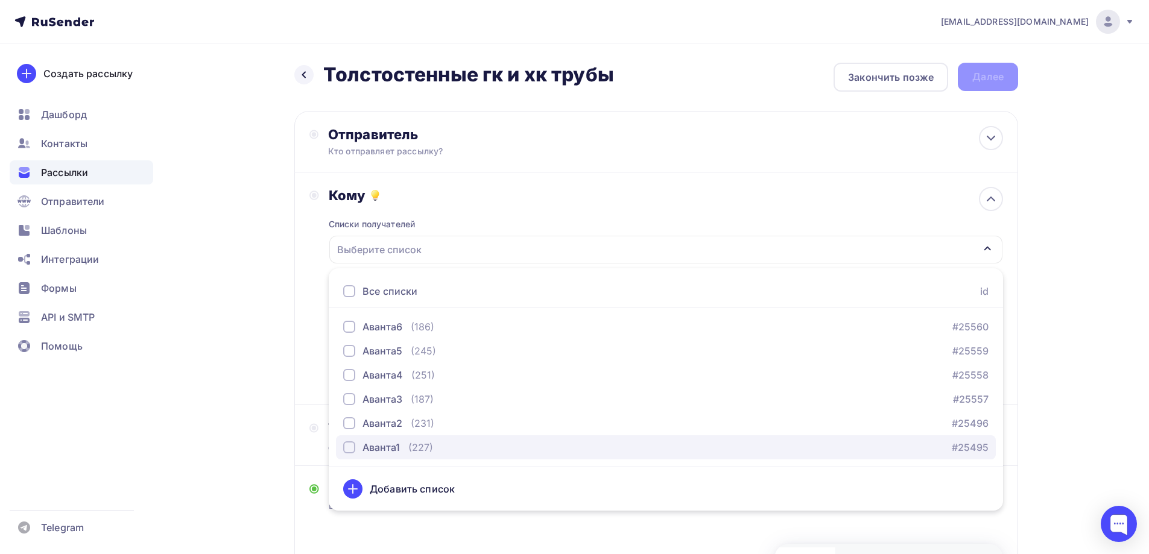
click at [350, 446] on div "button" at bounding box center [349, 447] width 12 height 12
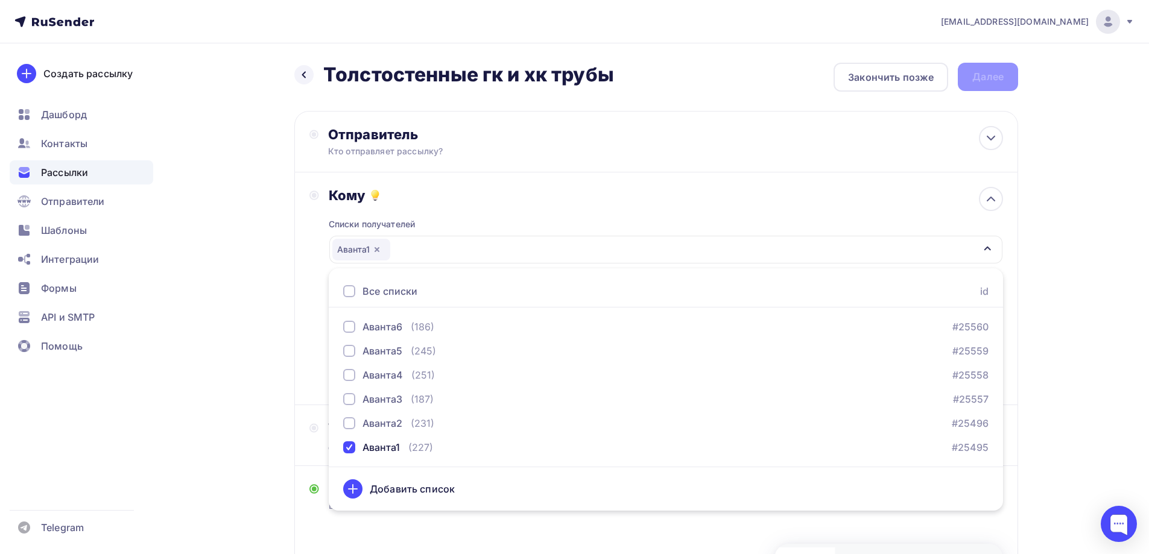
click at [1050, 259] on div "Назад Толстостенные гк и хк трубы Толстостенные гк и хк трубы Закончить позже Д…" at bounding box center [574, 457] width 988 height 828
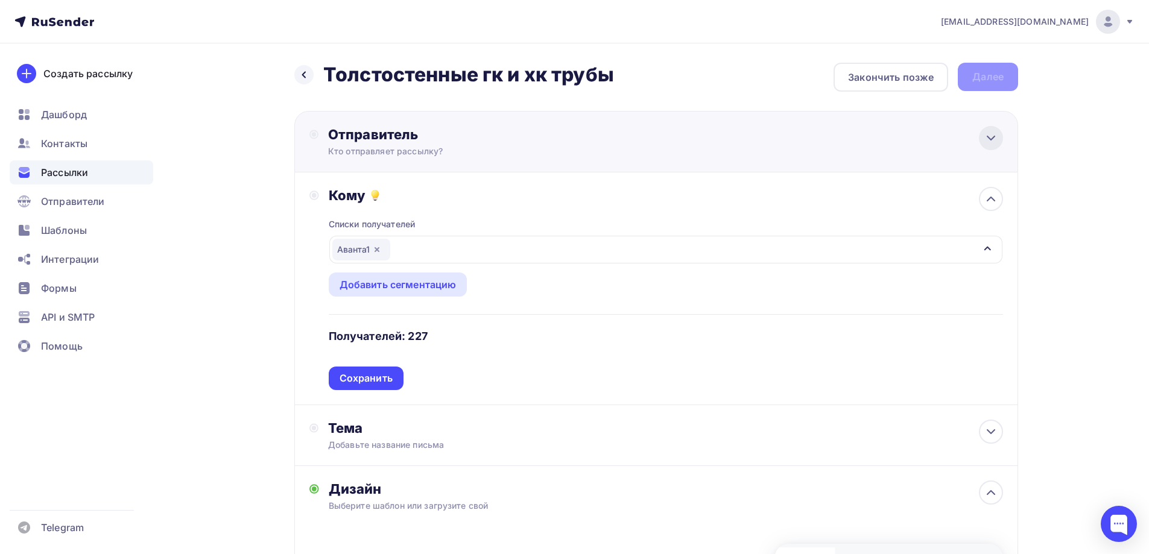
click at [994, 132] on icon at bounding box center [991, 138] width 14 height 14
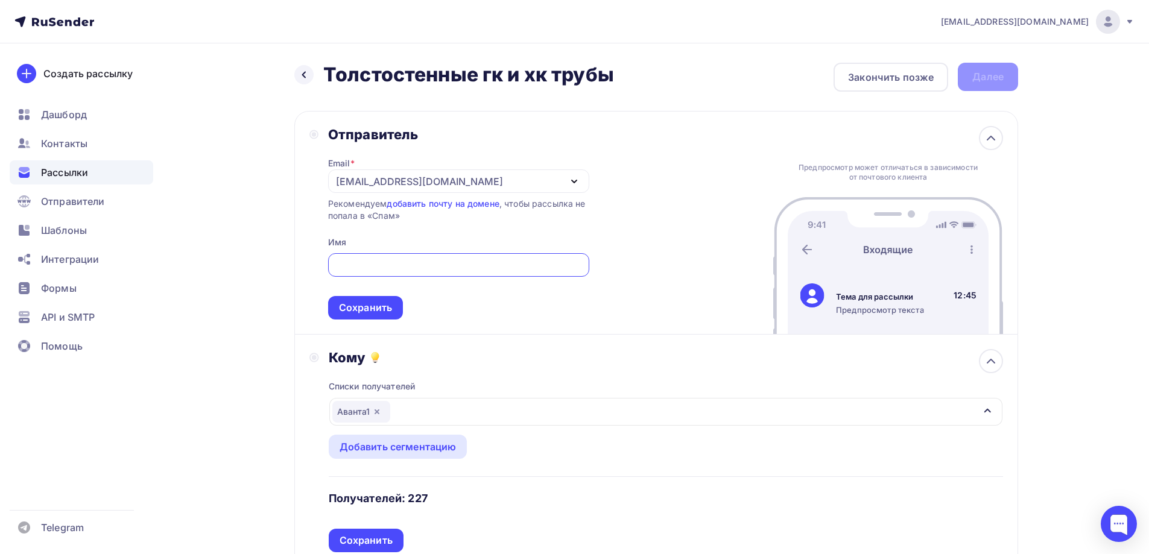
click at [519, 268] on input "text" at bounding box center [458, 265] width 247 height 14
type input "Наталья"
click at [652, 260] on div "Отправитель Email * info@avanta174.com info@avanta174.com Добавить отправителя …" at bounding box center [656, 223] width 724 height 224
click at [397, 303] on div "Сохранить" at bounding box center [365, 308] width 75 height 24
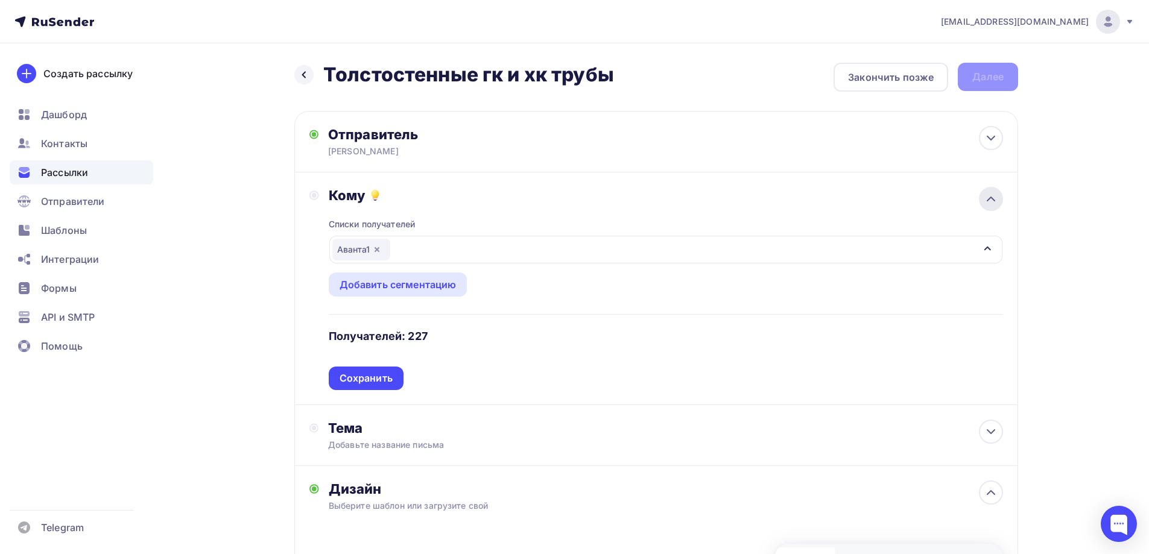
click at [990, 196] on icon at bounding box center [991, 199] width 14 height 14
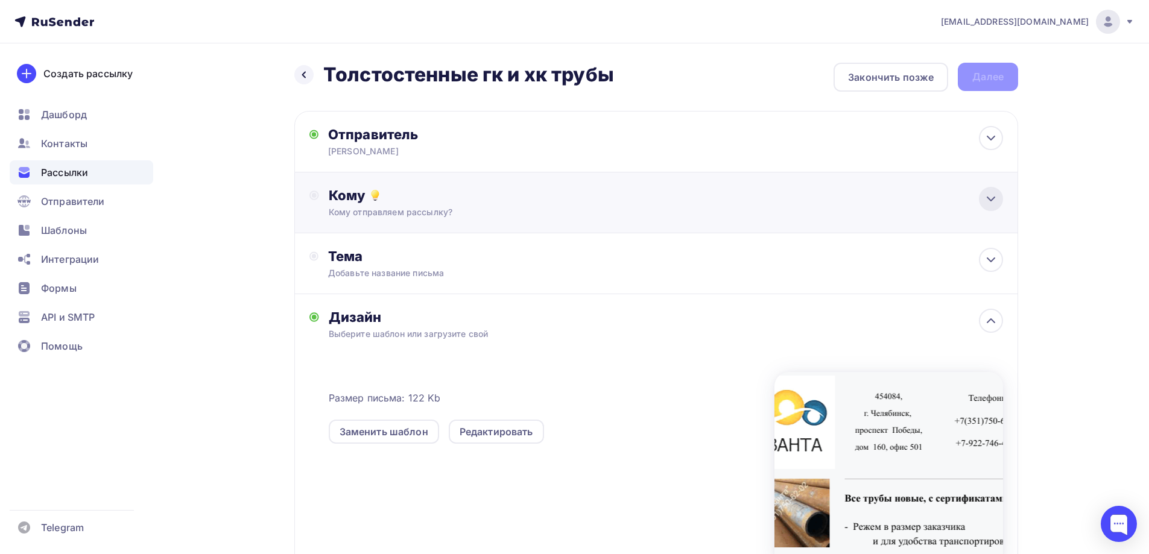
click at [986, 195] on icon at bounding box center [991, 199] width 14 height 14
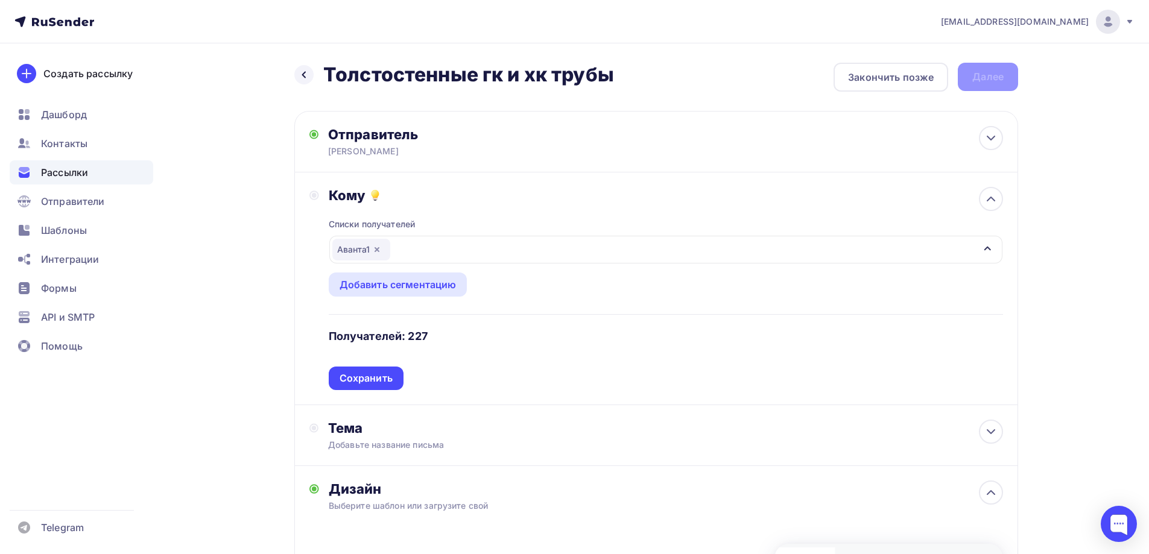
click at [822, 291] on div "Списки получателей Аванта1 Все списки id Аванта6 (186) #25560 Аванта5 (245) #25…" at bounding box center [666, 297] width 674 height 186
click at [398, 377] on div "Сохранить" at bounding box center [366, 379] width 75 height 24
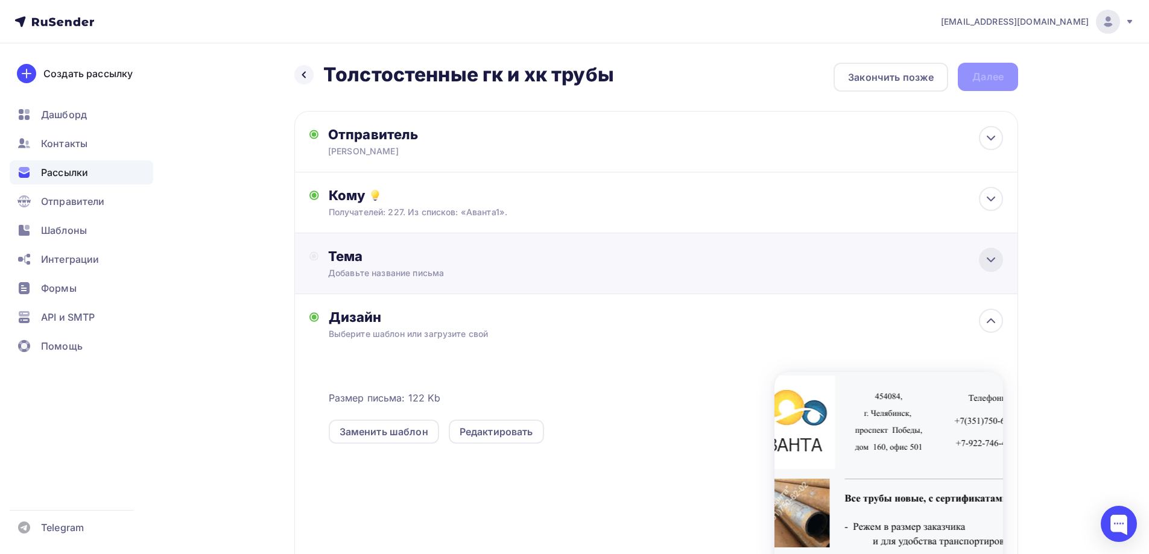
click at [985, 261] on icon at bounding box center [991, 260] width 14 height 14
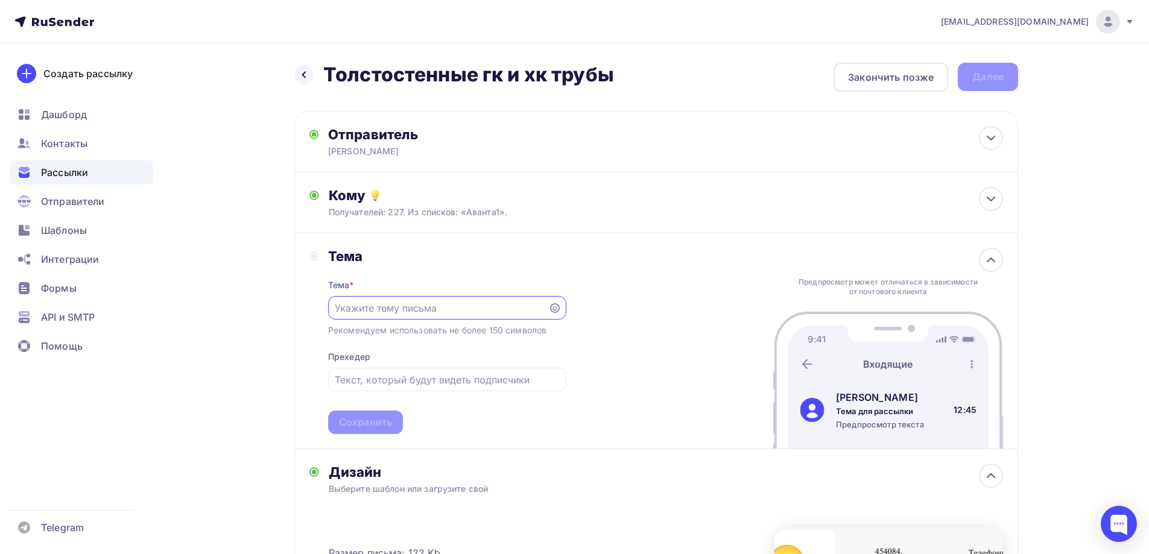
click at [524, 306] on input "text" at bounding box center [438, 308] width 206 height 14
type input "О"
type input "С"
type input "Летнее наличие толстостенных труб"
click at [663, 325] on div "Тема Тема * Летнее наличие толстостенных труб Рекомендуем использовать не более…" at bounding box center [656, 341] width 724 height 216
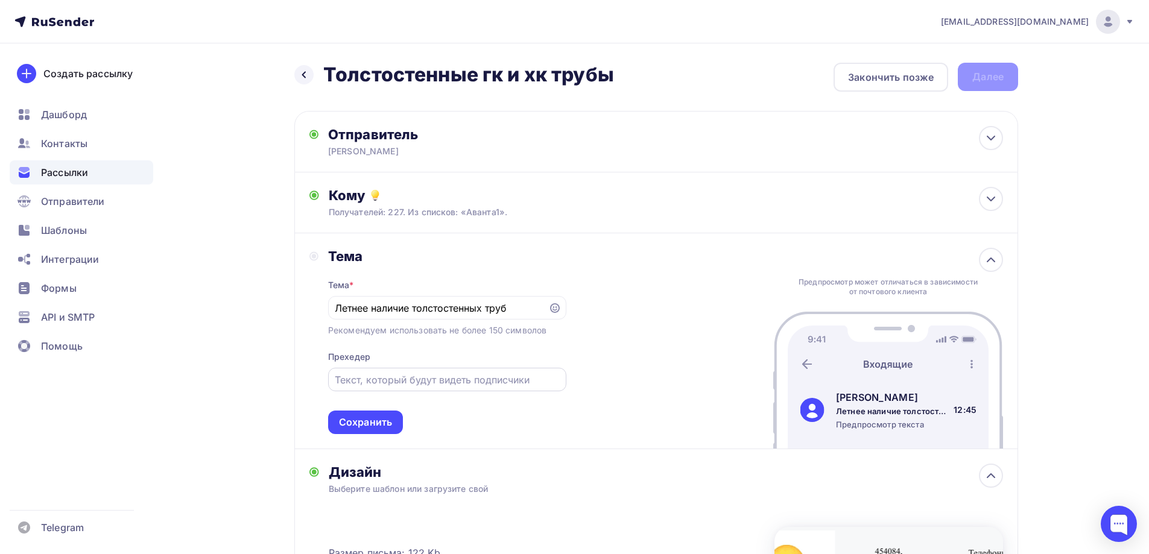
click at [435, 378] on input "text" at bounding box center [447, 380] width 224 height 14
type input "гк и хк трубы"
click at [639, 371] on div "Тема Тема * Летнее наличие толстостенных труб Рекомендуем использовать не более…" at bounding box center [656, 341] width 724 height 216
click at [368, 419] on div "Сохранить" at bounding box center [365, 423] width 53 height 14
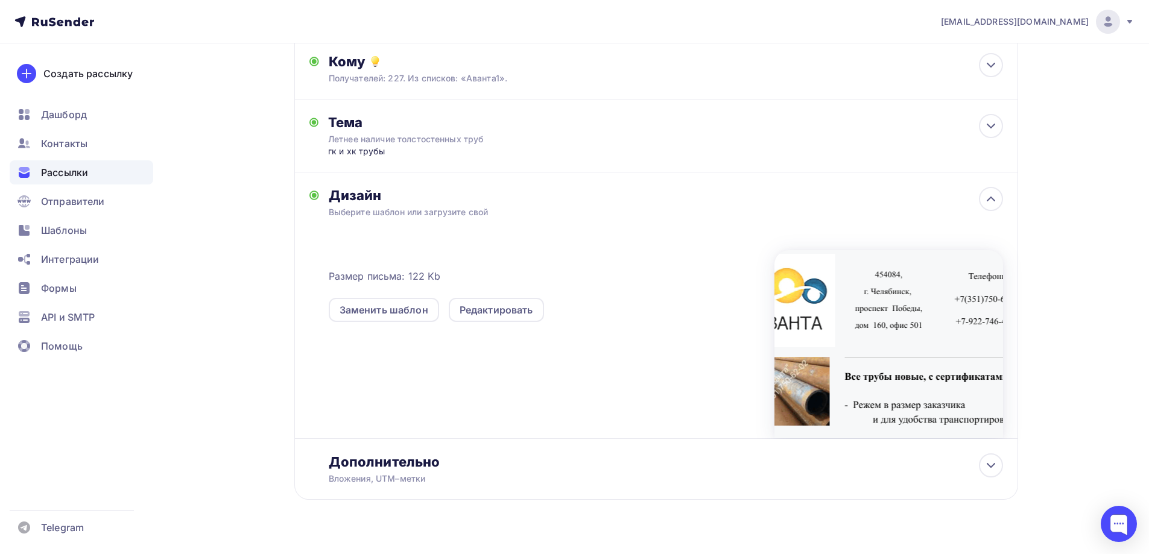
scroll to position [157, 0]
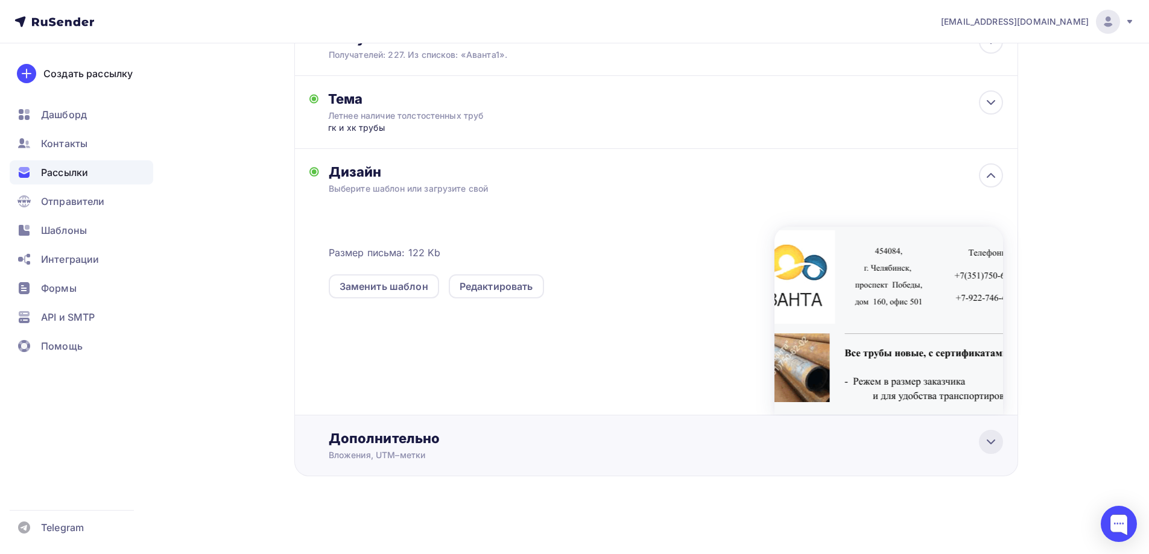
click at [988, 444] on icon at bounding box center [991, 442] width 14 height 14
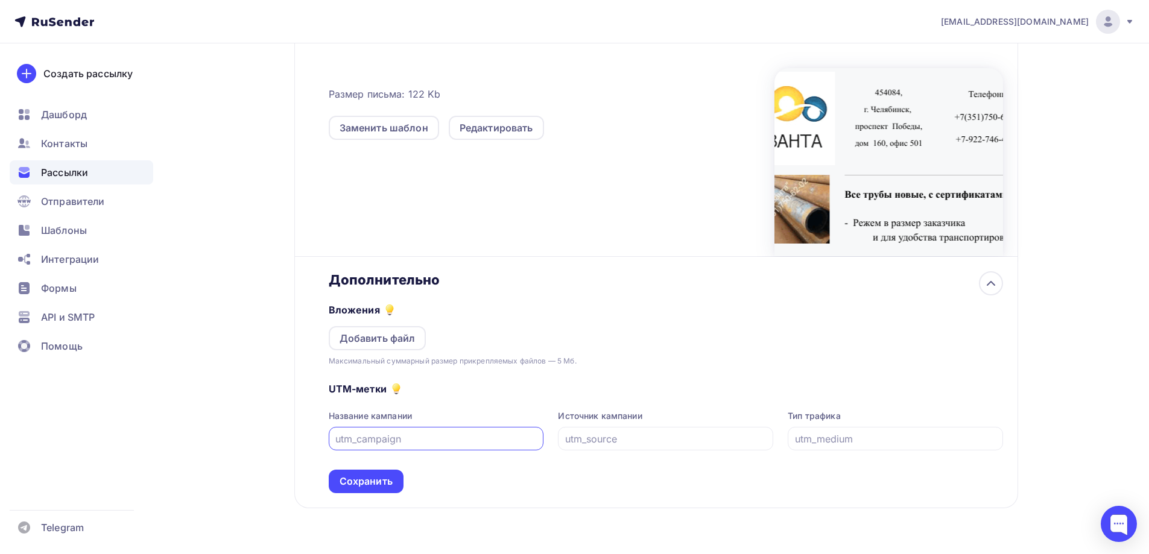
scroll to position [348, 0]
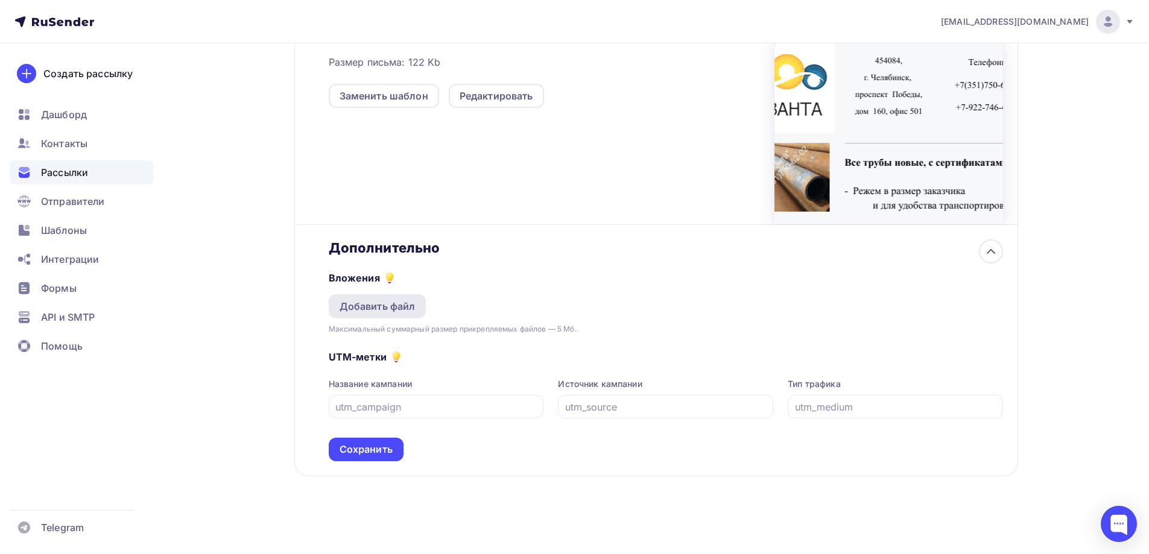
click at [396, 299] on div "Добавить файл" at bounding box center [378, 306] width 98 height 24
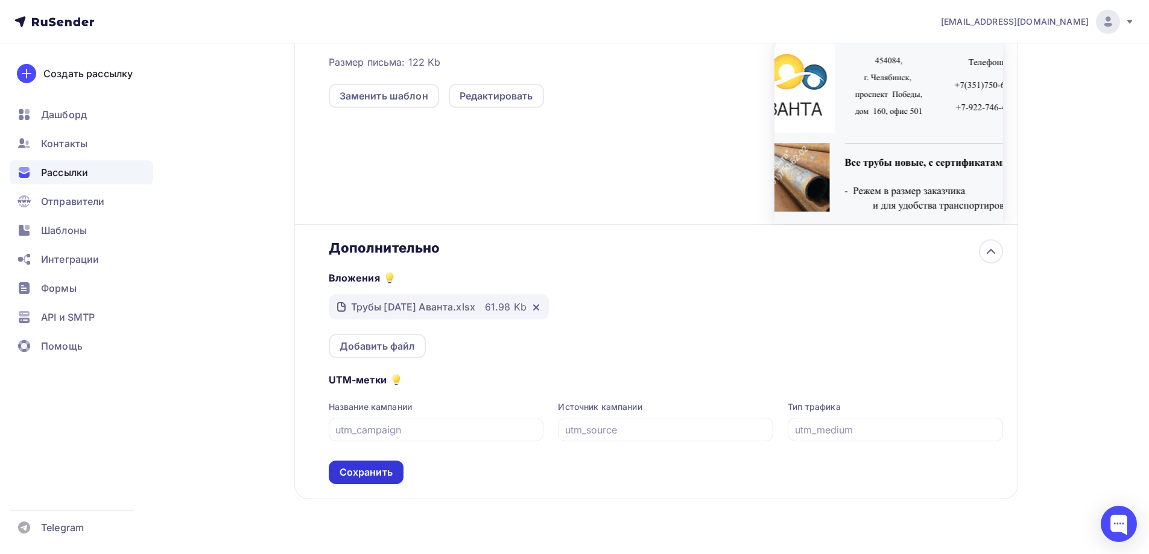
click at [382, 469] on div "Сохранить" at bounding box center [366, 473] width 53 height 14
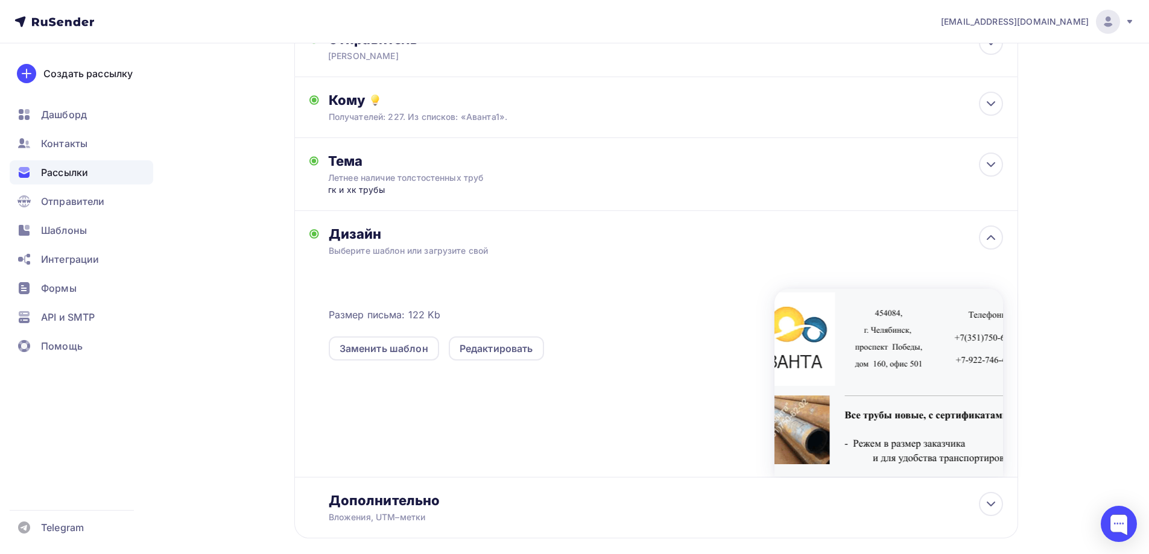
scroll to position [0, 0]
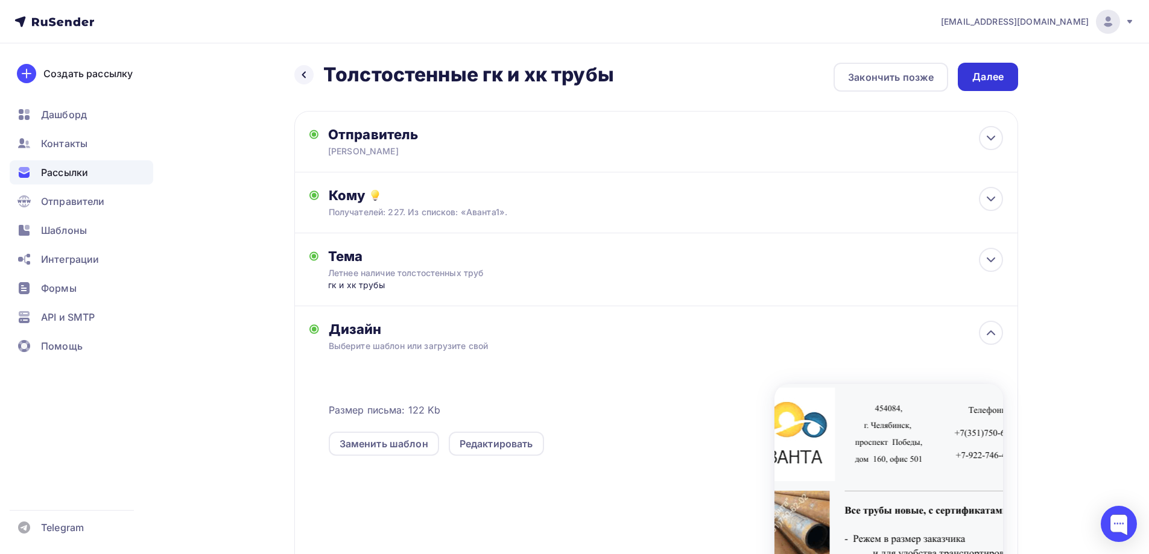
click at [1001, 67] on div "Далее" at bounding box center [988, 77] width 60 height 28
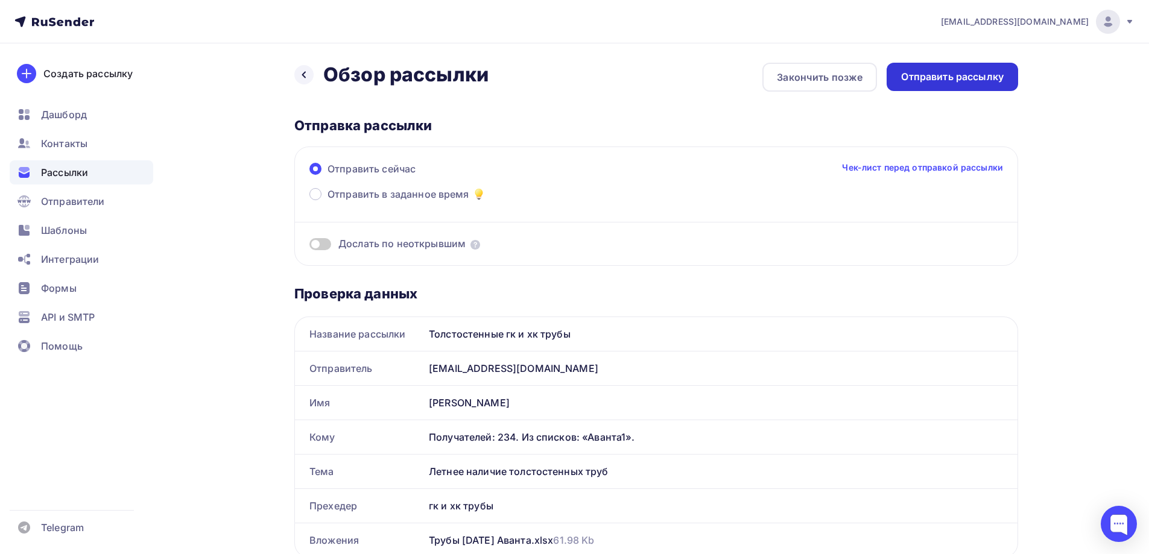
click at [987, 79] on div "Отправить рассылку" at bounding box center [952, 77] width 103 height 14
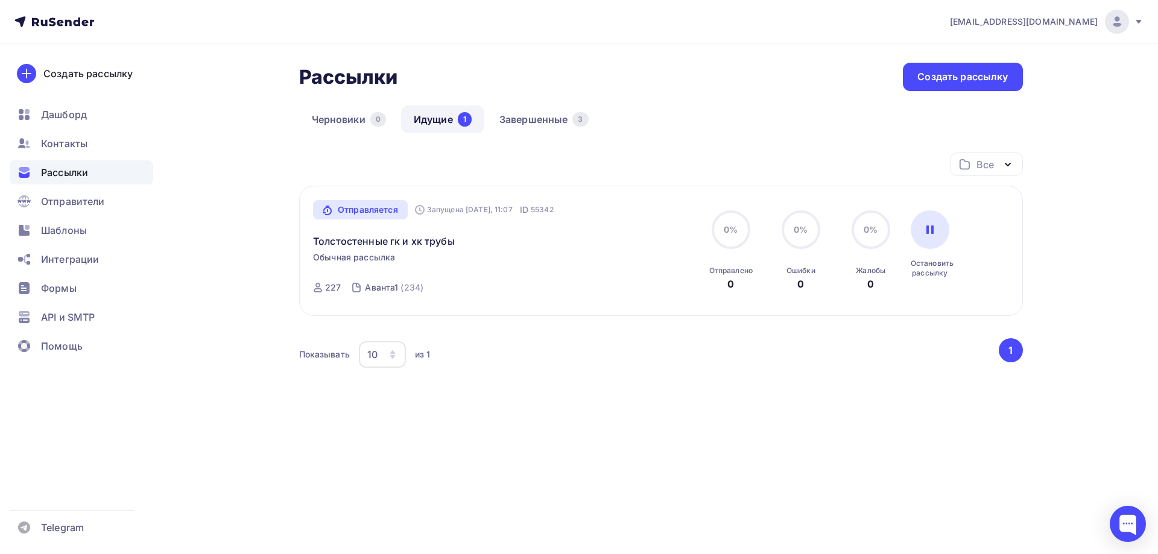
click at [79, 167] on span "Рассылки" at bounding box center [64, 172] width 47 height 14
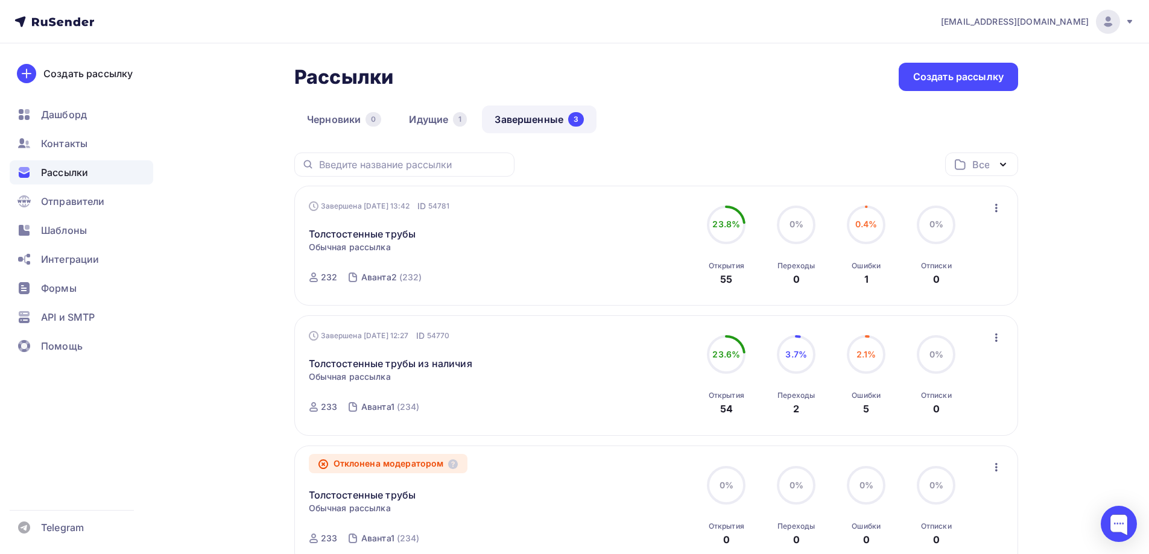
click at [999, 209] on icon "button" at bounding box center [996, 208] width 14 height 14
click at [989, 290] on div "Копировать в новую" at bounding box center [941, 287] width 124 height 14
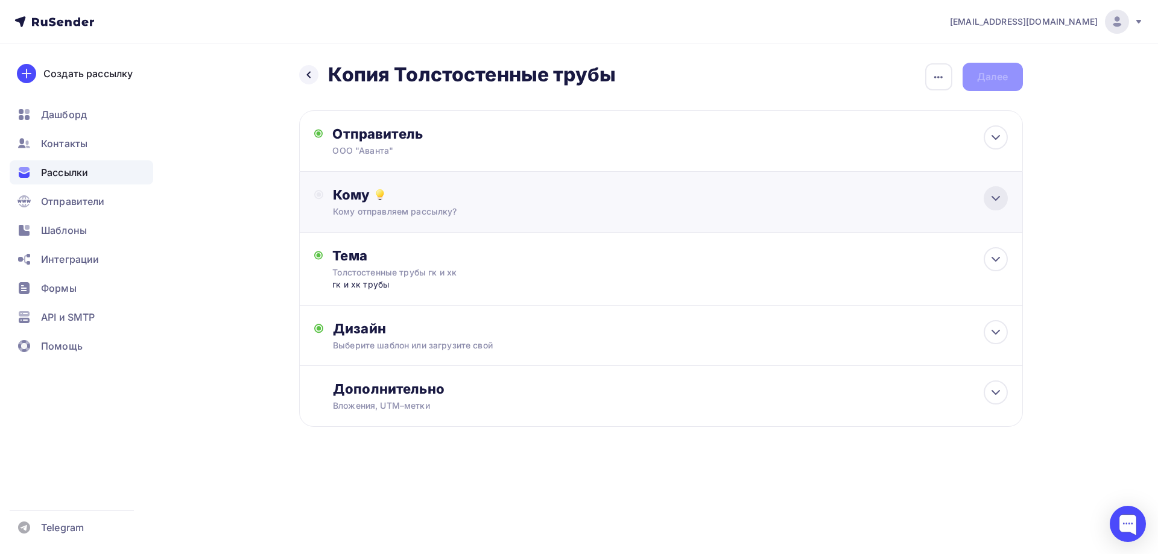
click at [998, 197] on icon at bounding box center [995, 198] width 14 height 14
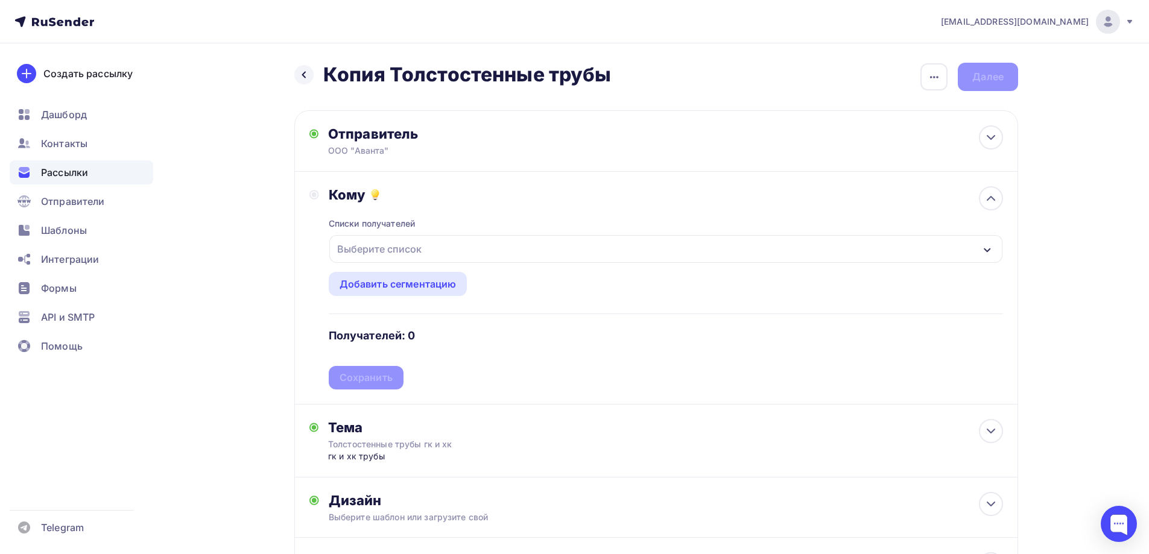
click at [979, 244] on div "Выберите список" at bounding box center [665, 249] width 673 height 28
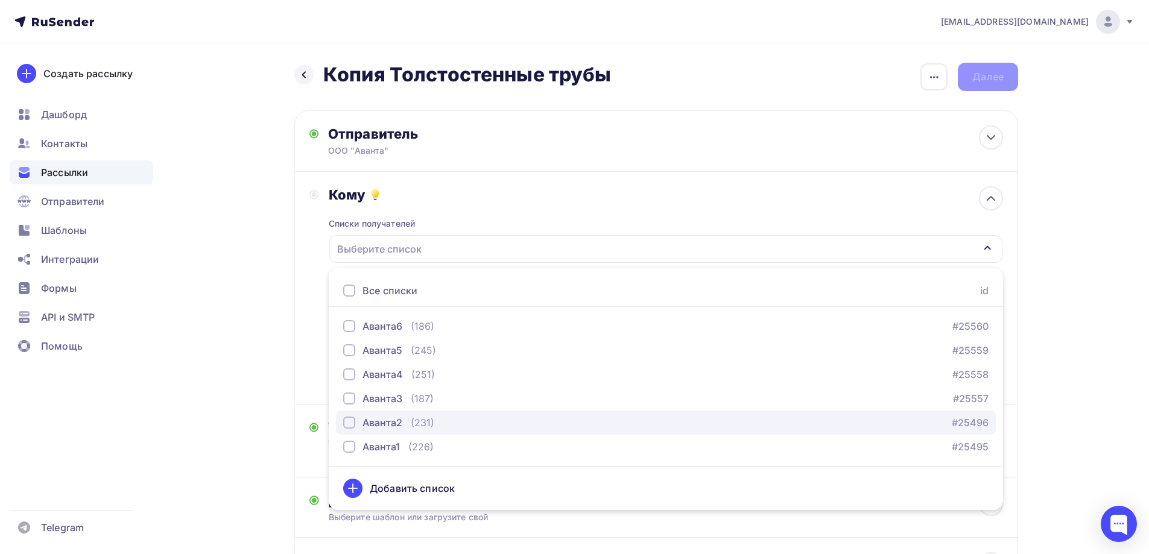
click at [352, 422] on div "button" at bounding box center [349, 423] width 12 height 12
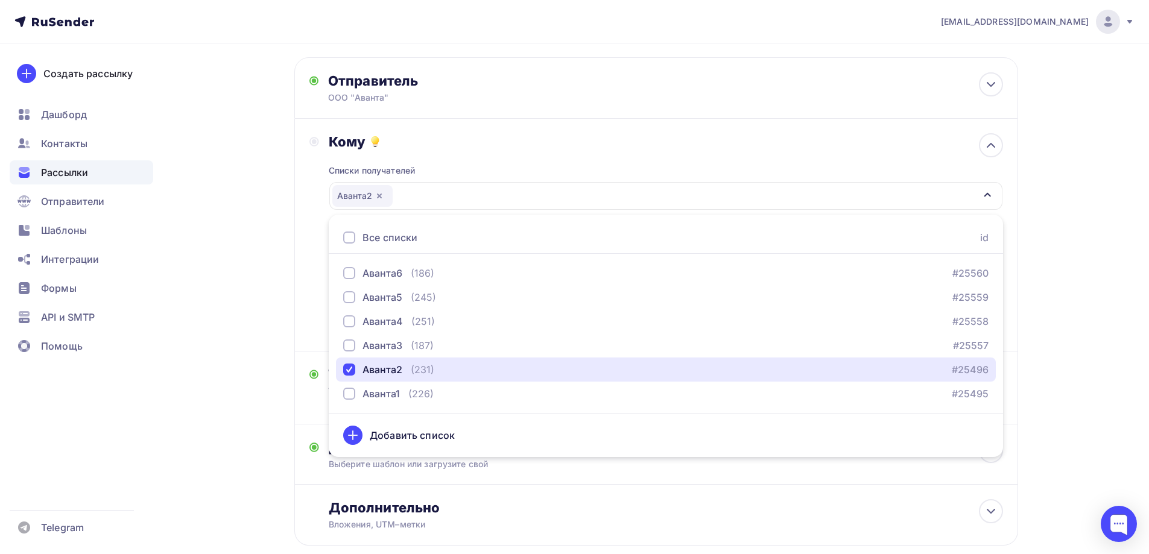
scroll to position [121, 0]
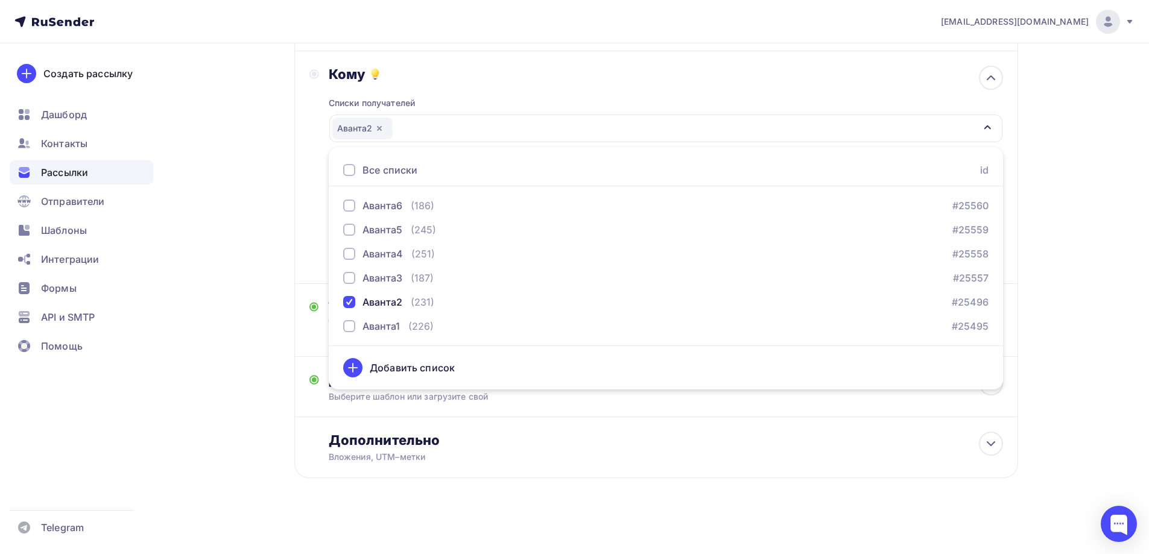
click at [415, 365] on div "Добавить список" at bounding box center [412, 368] width 85 height 14
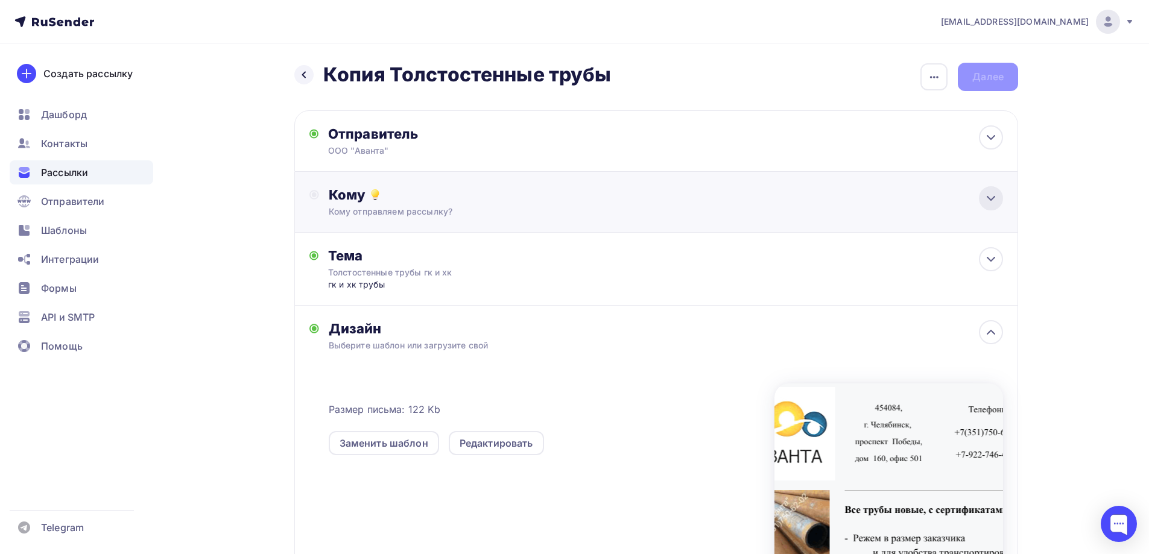
click at [991, 196] on icon at bounding box center [991, 198] width 14 height 14
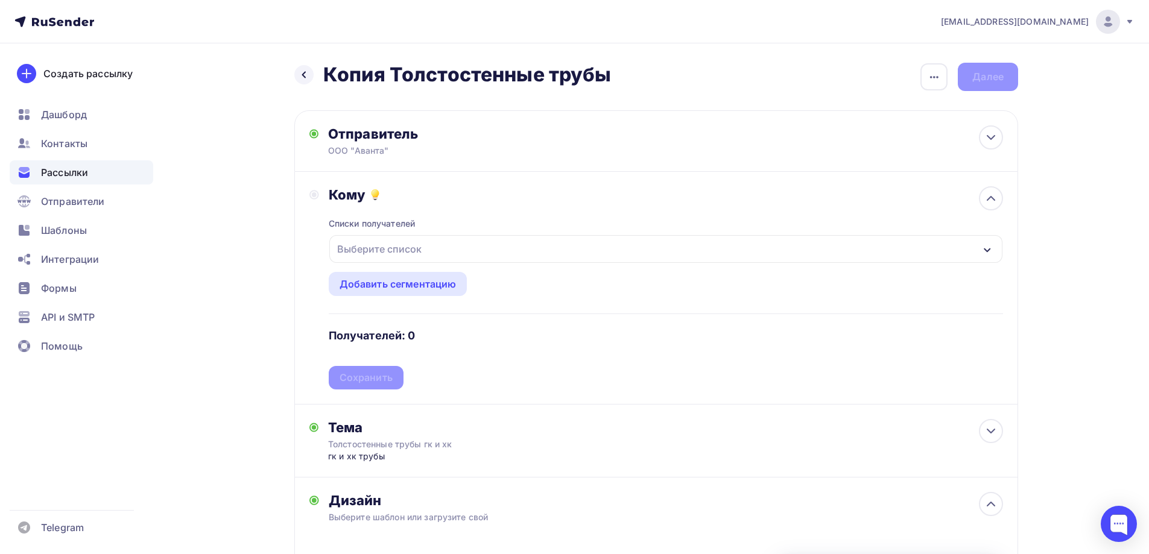
click at [969, 248] on div "Выберите список" at bounding box center [665, 249] width 673 height 28
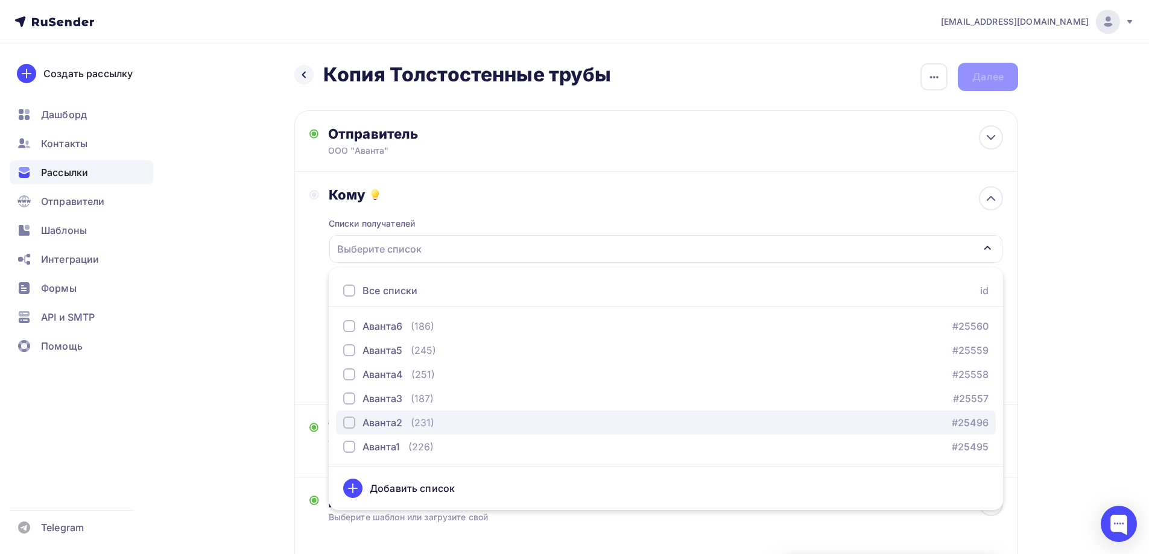
click at [368, 425] on div "Аванта2" at bounding box center [382, 423] width 40 height 14
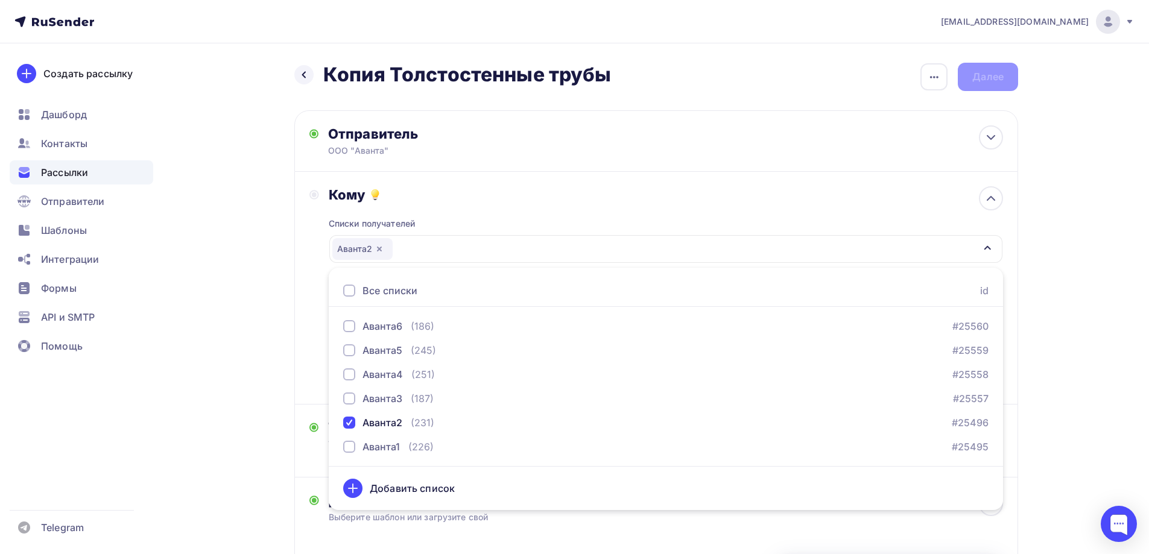
click at [1053, 365] on div "Назад Копия Толстостенные трубы Копия Толстостенные трубы Закончить позже Переи…" at bounding box center [574, 463] width 988 height 840
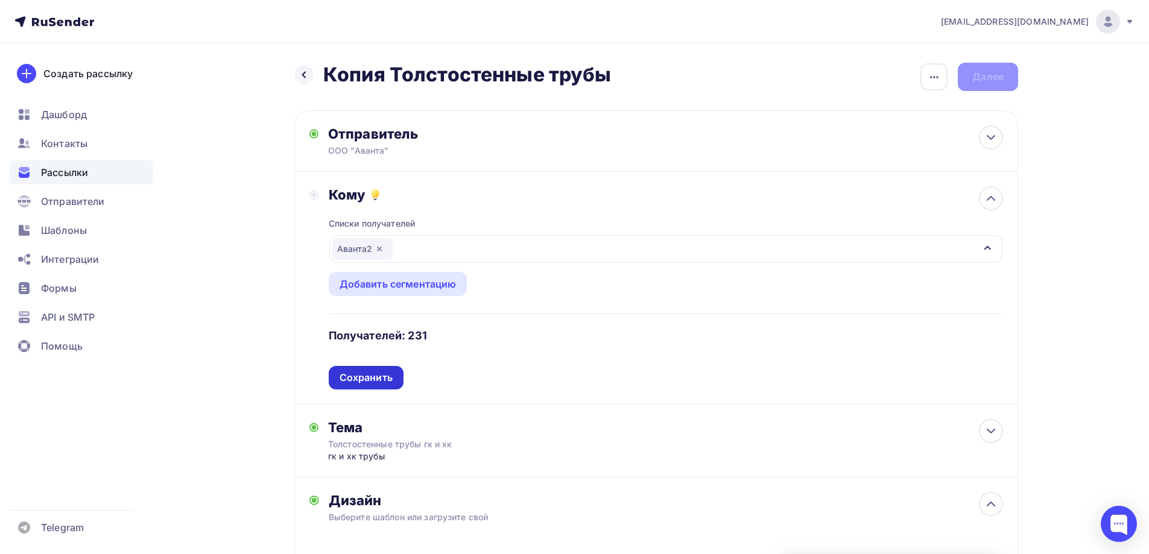
click at [373, 379] on div "Сохранить" at bounding box center [366, 378] width 53 height 14
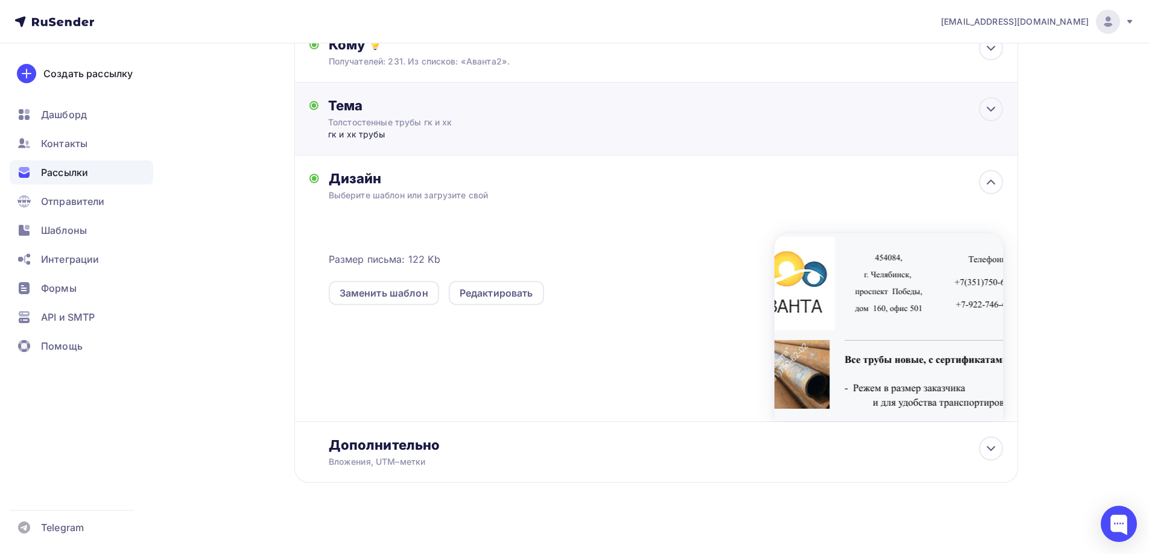
scroll to position [157, 0]
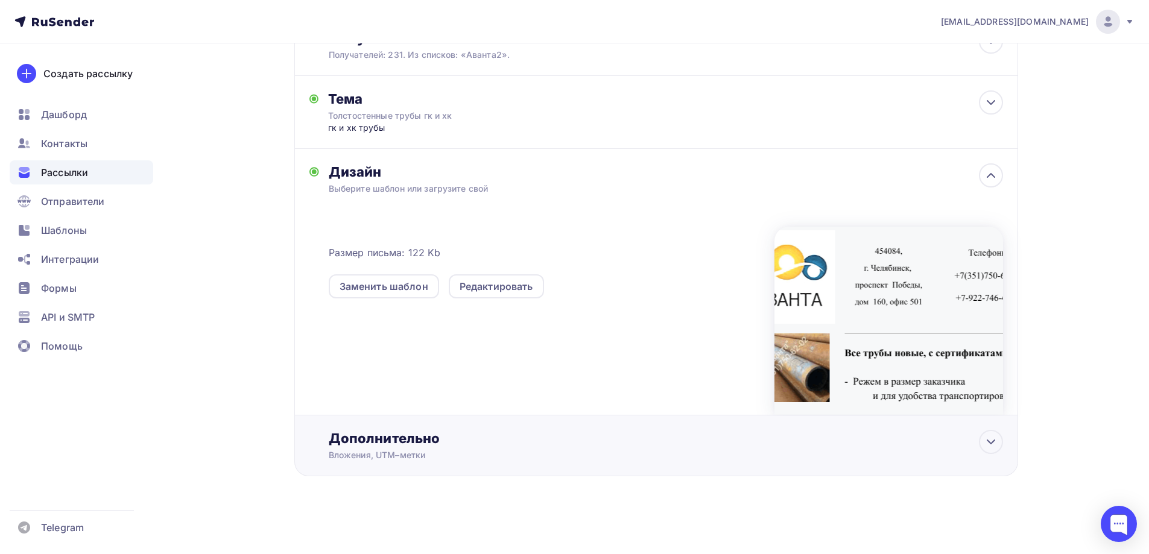
click at [494, 433] on div "Дополнительно" at bounding box center [666, 438] width 674 height 17
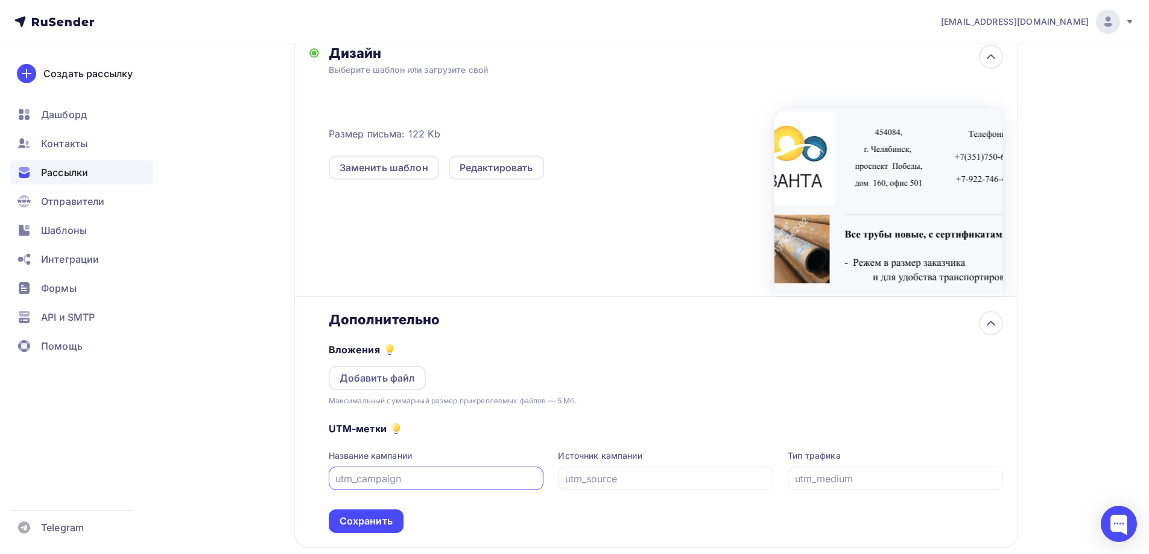
scroll to position [277, 0]
click at [409, 376] on div "Добавить файл" at bounding box center [378, 377] width 76 height 14
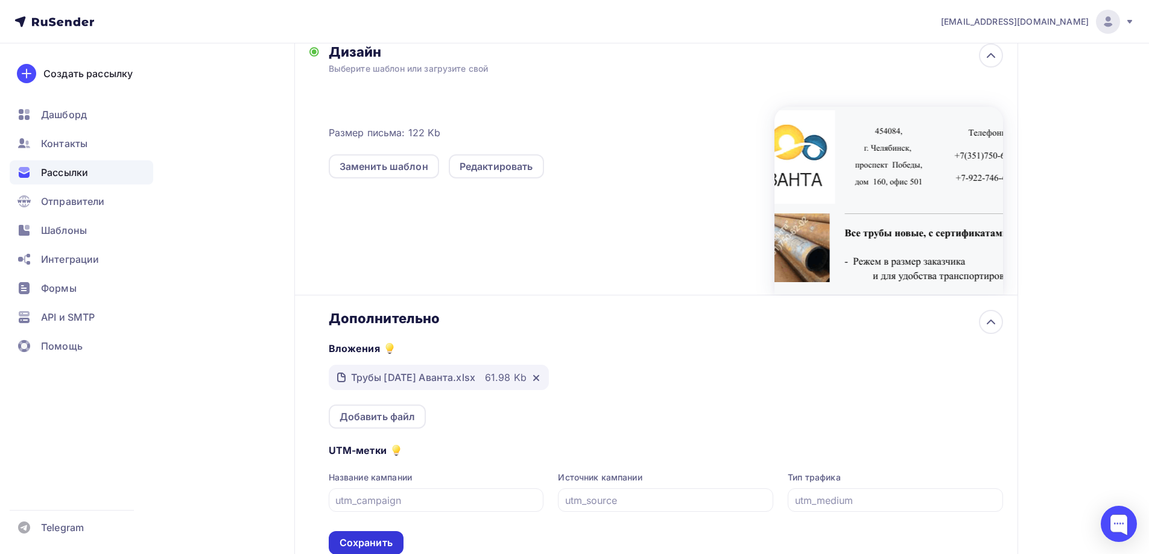
click at [352, 552] on div "Сохранить" at bounding box center [366, 543] width 75 height 24
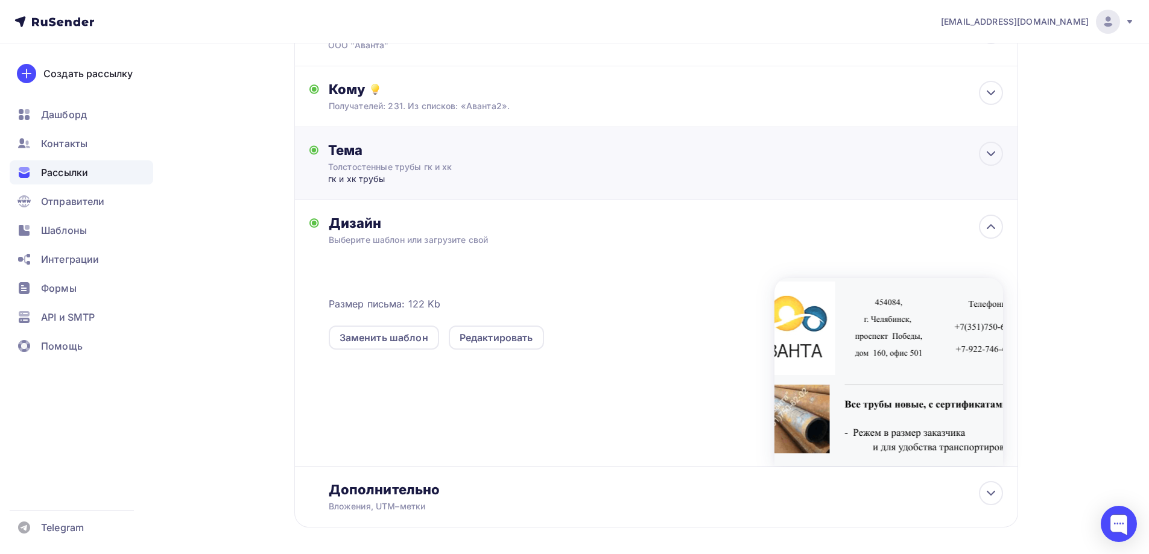
scroll to position [0, 0]
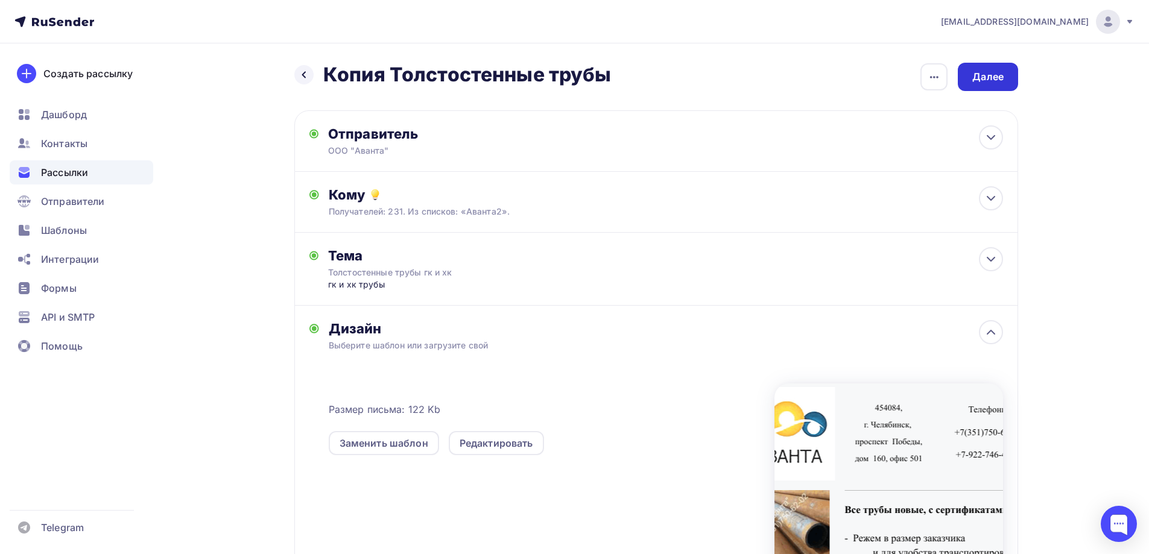
click at [984, 77] on div "Далее" at bounding box center [987, 77] width 31 height 14
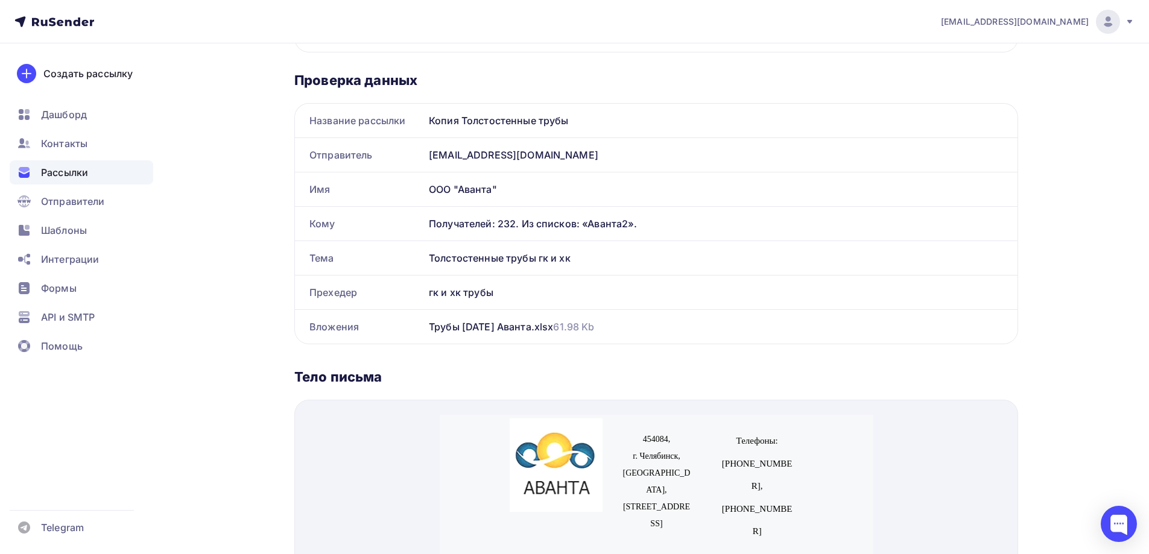
scroll to position [362, 0]
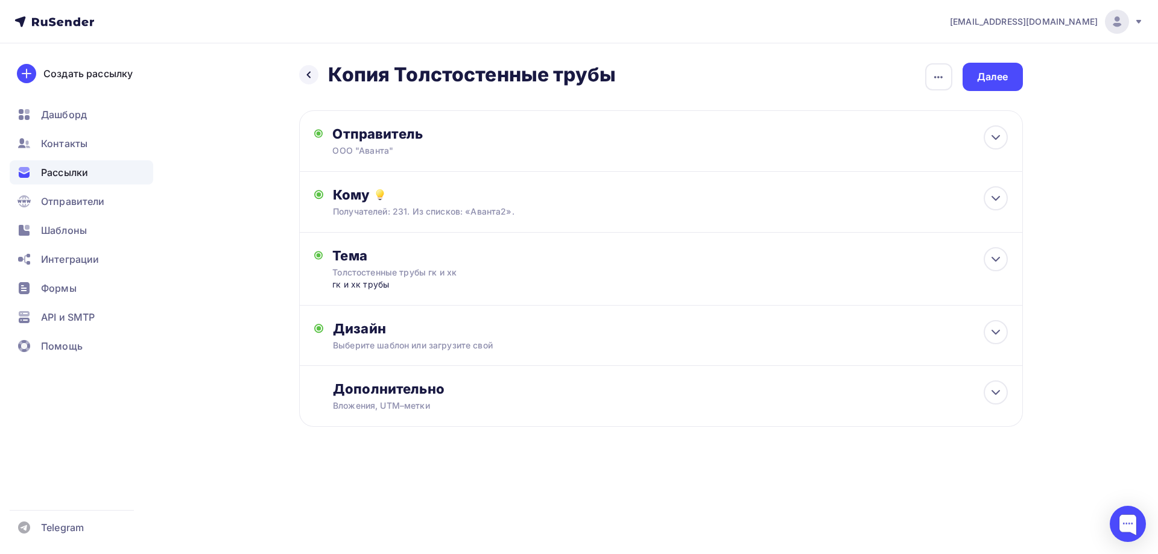
click at [555, 80] on h2 "Копия Толстостенные трубы" at bounding box center [472, 75] width 288 height 24
drag, startPoint x: 376, startPoint y: 72, endPoint x: 585, endPoint y: 72, distance: 209.3
click at [375, 71] on h2 "Копия Толстостенные трубы" at bounding box center [472, 75] width 288 height 24
click at [939, 83] on icon "button" at bounding box center [938, 77] width 14 height 14
click at [914, 141] on div "Переименовать рассылку" at bounding box center [875, 138] width 150 height 14
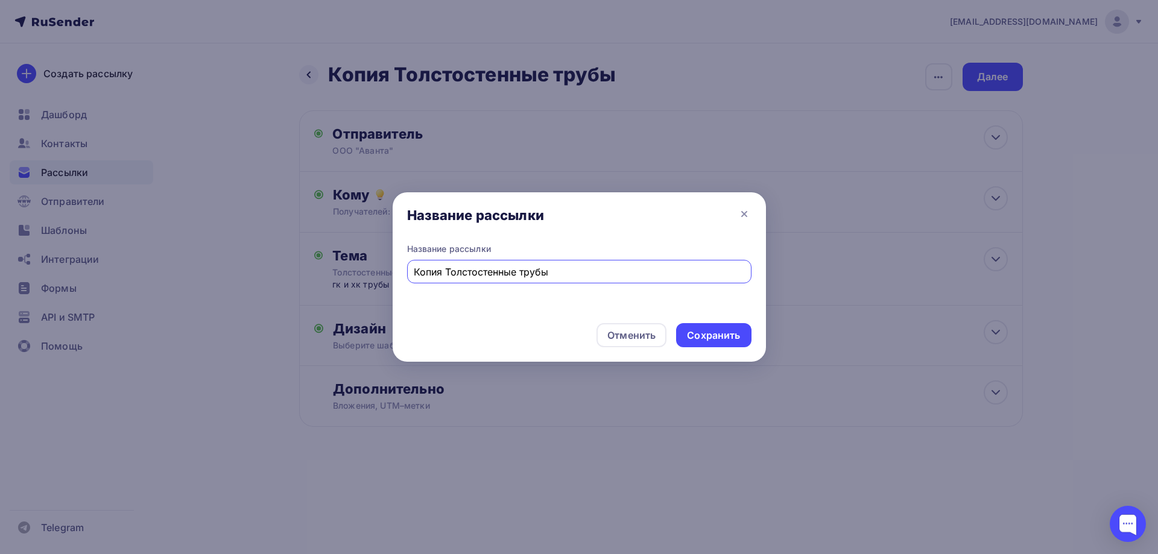
drag, startPoint x: 446, startPoint y: 271, endPoint x: 388, endPoint y: 275, distance: 58.7
click at [388, 275] on div "Название рассылки Название рассылки Копия Толстостенные трубы Отменить Сохранить" at bounding box center [579, 277] width 1158 height 554
type input "Толстостенные трубы"
click at [716, 337] on div "Сохранить" at bounding box center [713, 336] width 53 height 14
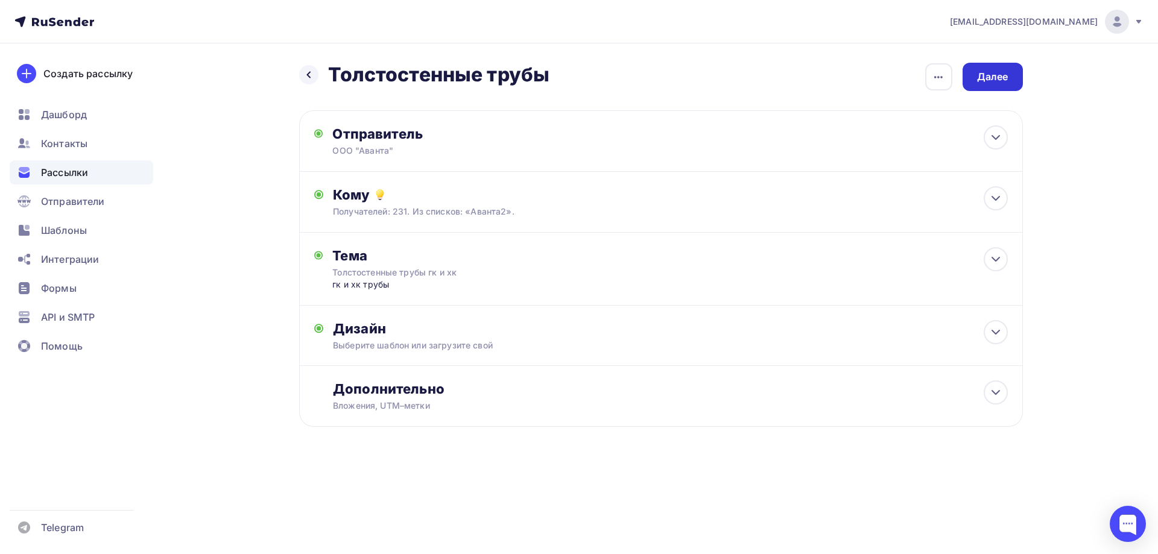
drag, startPoint x: 1002, startPoint y: 80, endPoint x: 1010, endPoint y: 87, distance: 10.2
click at [1002, 79] on div "Далее" at bounding box center [992, 77] width 31 height 14
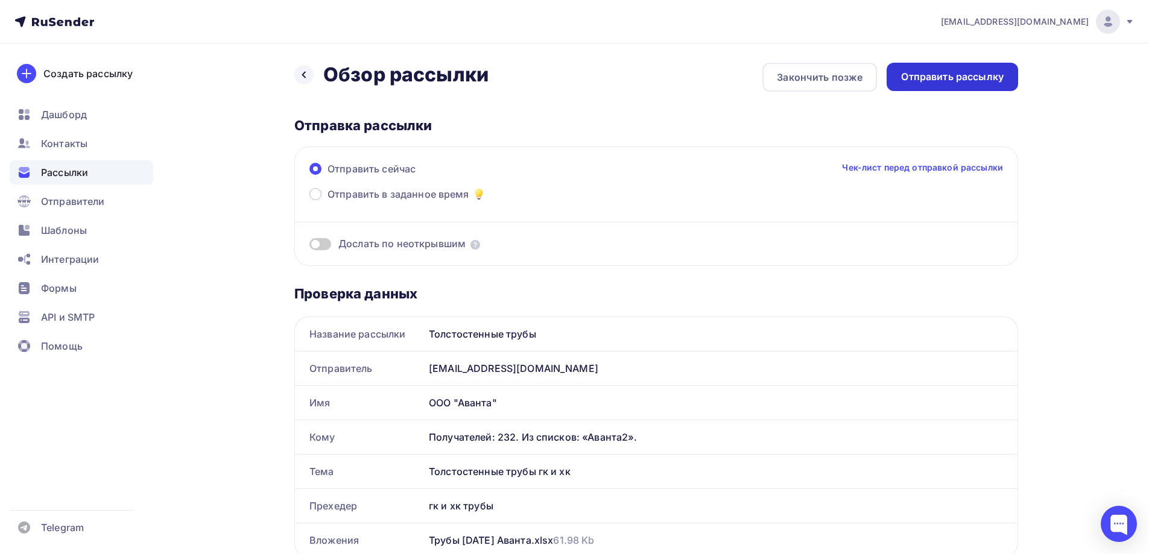
click at [961, 75] on div "Отправить рассылку" at bounding box center [952, 77] width 103 height 14
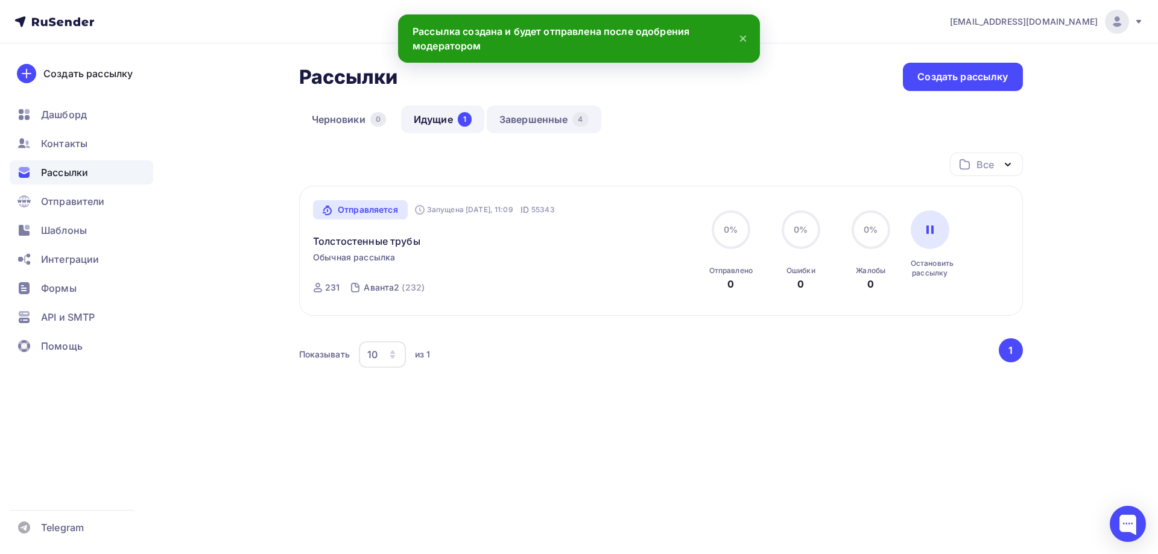
click at [531, 121] on link "Завершенные 4" at bounding box center [544, 120] width 115 height 28
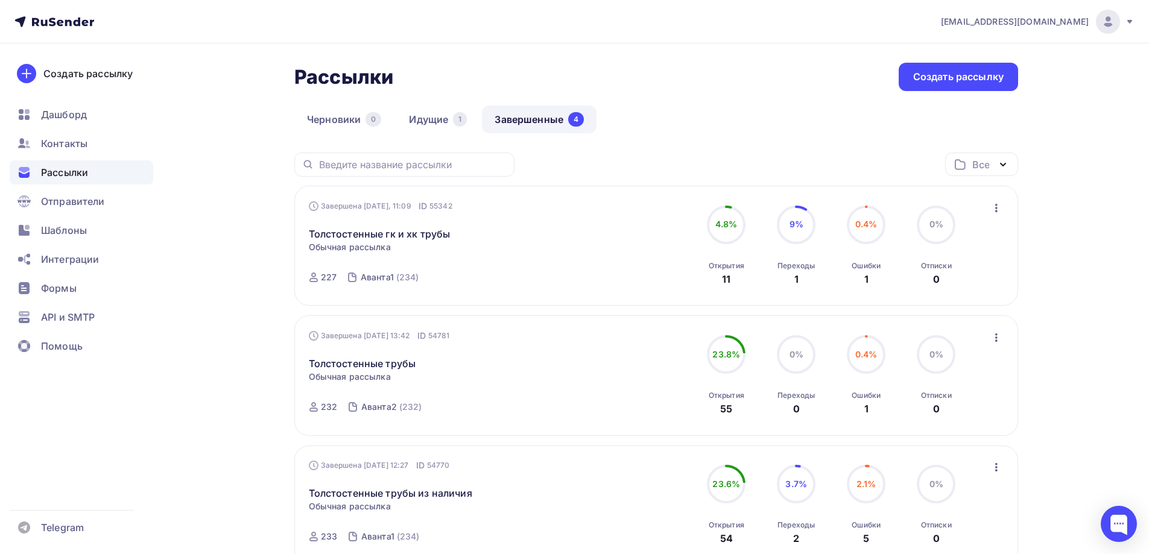
click at [61, 174] on span "Рассылки" at bounding box center [64, 172] width 47 height 14
click at [68, 234] on span "Шаблоны" at bounding box center [64, 230] width 46 height 14
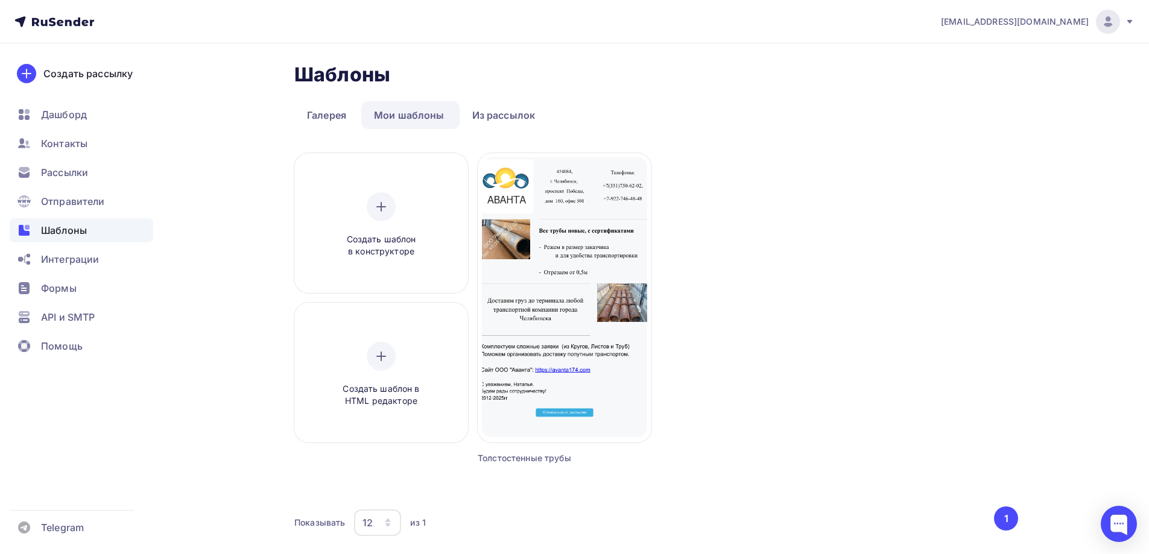
drag, startPoint x: 531, startPoint y: 116, endPoint x: 545, endPoint y: 144, distance: 31.0
click at [531, 115] on link "Из рассылок" at bounding box center [504, 115] width 89 height 28
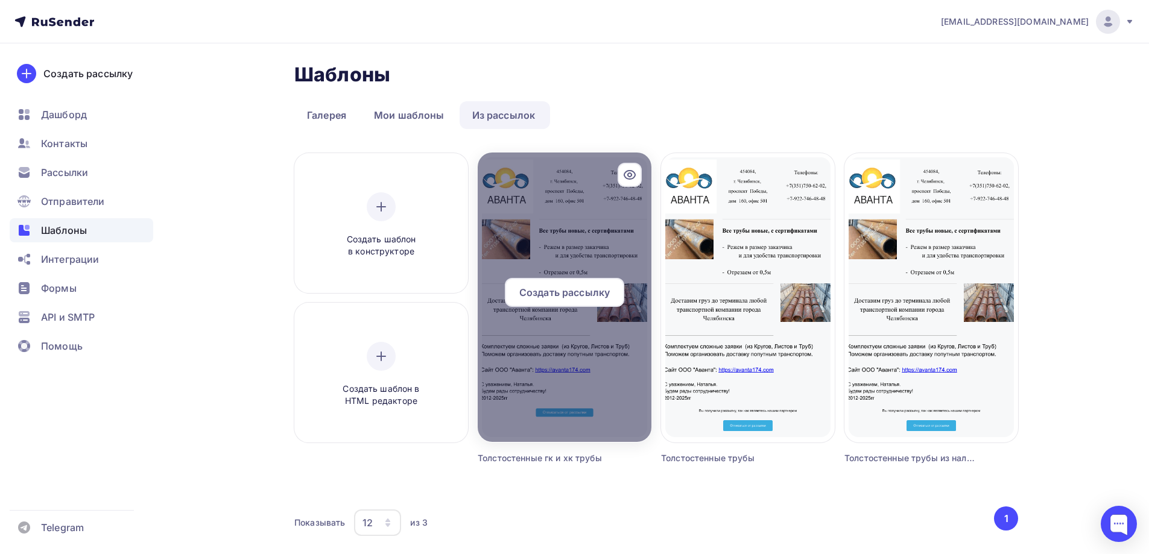
click at [570, 295] on span "Создать рассылку" at bounding box center [564, 292] width 90 height 14
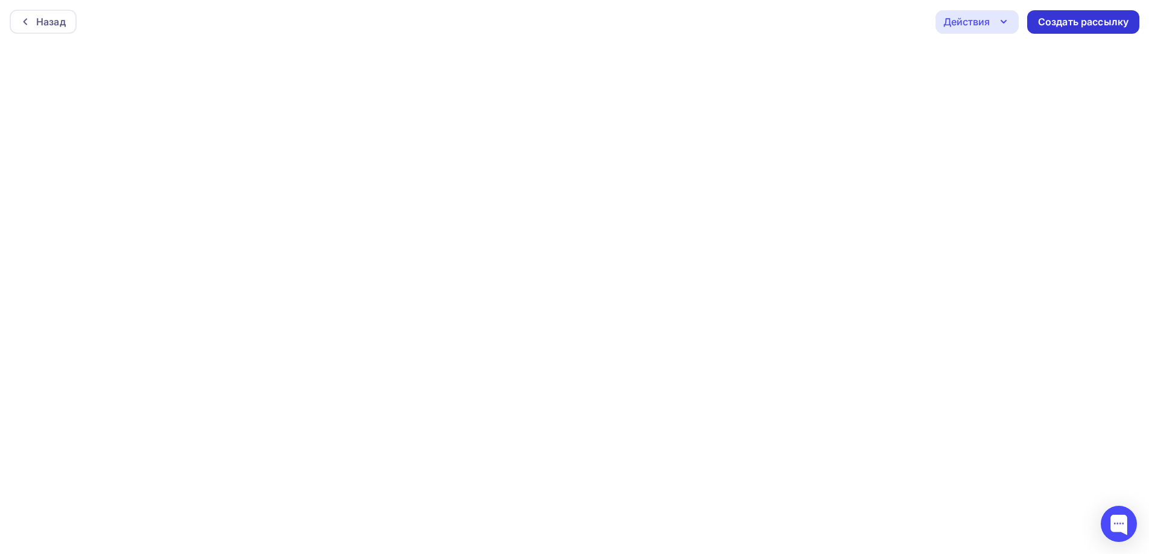
click at [1090, 18] on div "Создать рассылку" at bounding box center [1083, 22] width 90 height 14
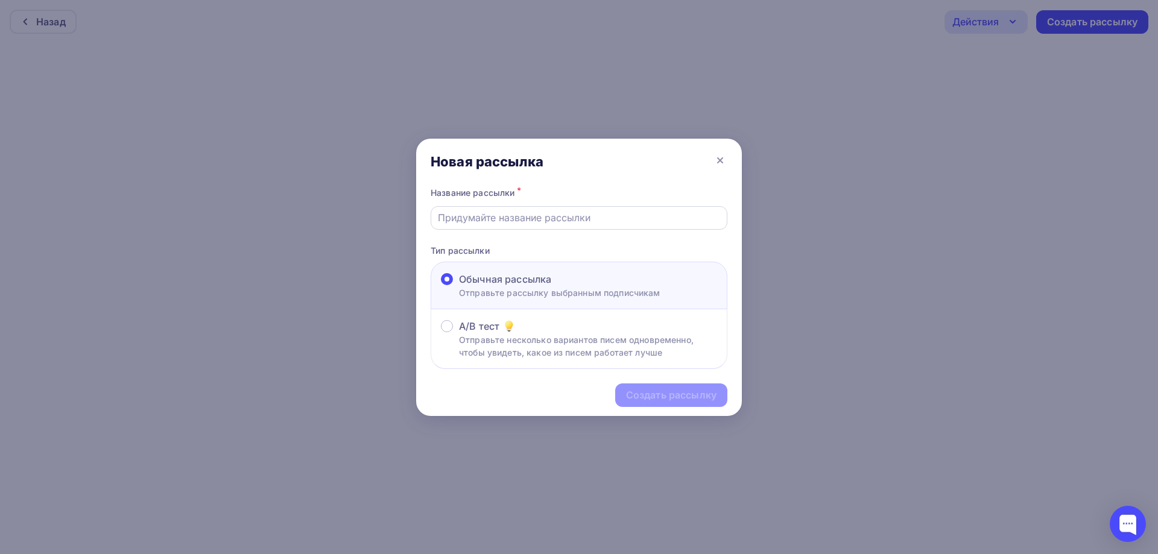
click at [563, 207] on div at bounding box center [579, 218] width 297 height 24
click at [564, 214] on input "text" at bounding box center [579, 217] width 283 height 14
type input "Толстостенные трубы"
click at [690, 391] on div "Создать рассылку" at bounding box center [671, 395] width 90 height 14
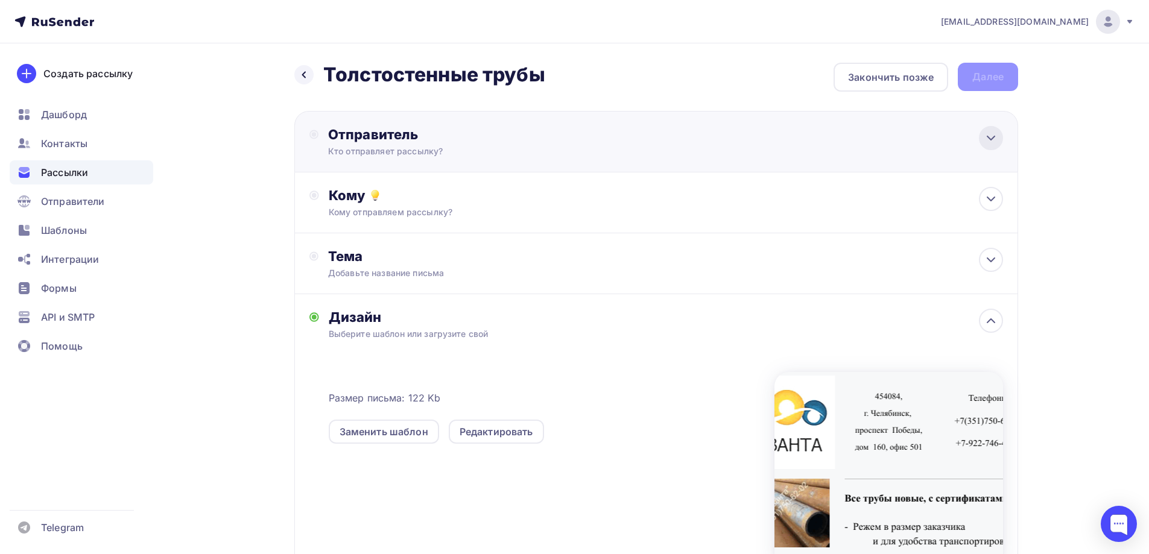
click at [979, 140] on div at bounding box center [991, 138] width 24 height 24
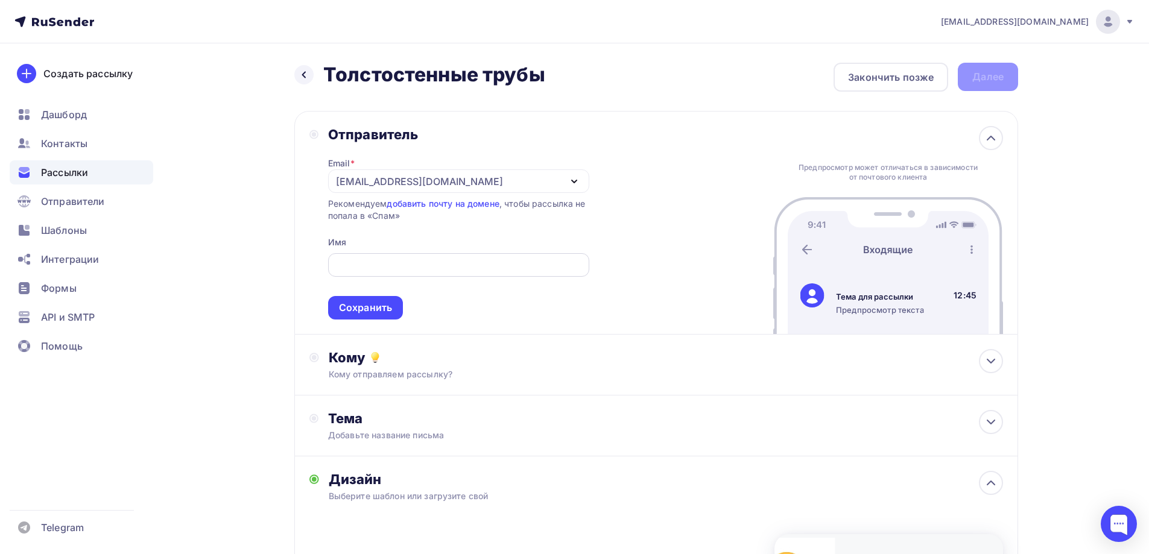
click at [483, 273] on div at bounding box center [458, 265] width 261 height 24
click at [564, 253] on span "Сохранить" at bounding box center [458, 283] width 261 height 71
click at [571, 264] on input "text" at bounding box center [458, 265] width 247 height 14
type input "Наталья"
click at [379, 305] on div "Сохранить" at bounding box center [365, 308] width 53 height 14
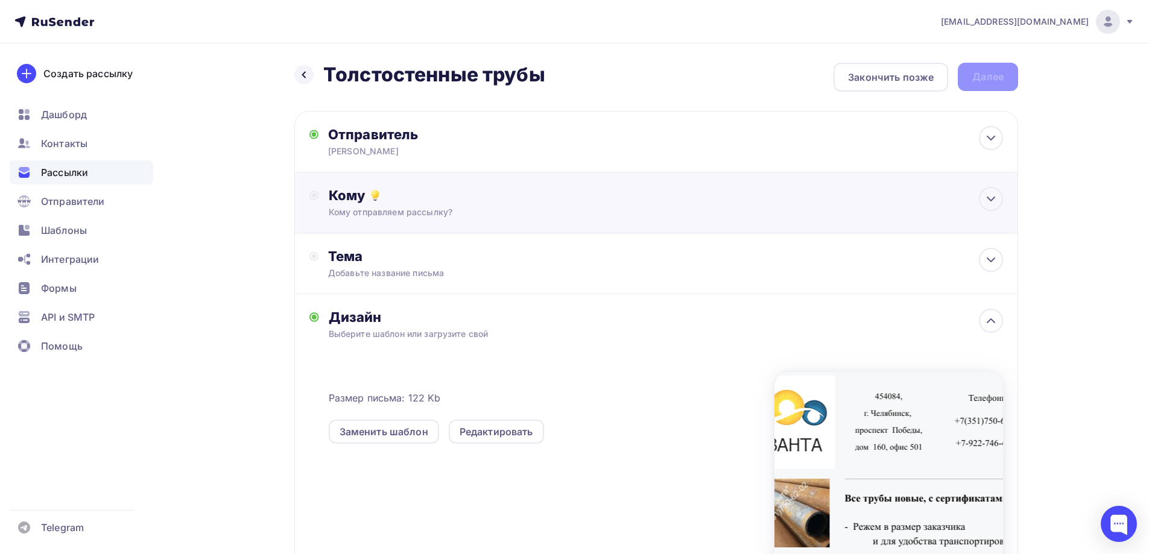
click at [417, 206] on div "Кому Кому отправляем рассылку? Списки получателей Выберите список Все списки id…" at bounding box center [666, 202] width 674 height 31
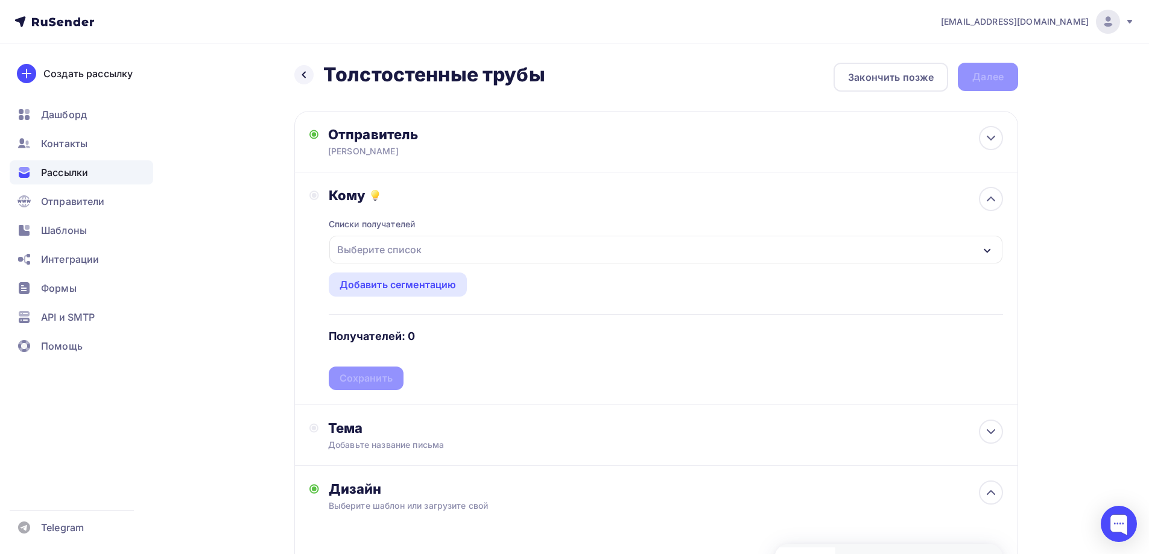
click at [993, 243] on div "Выберите список" at bounding box center [665, 250] width 673 height 28
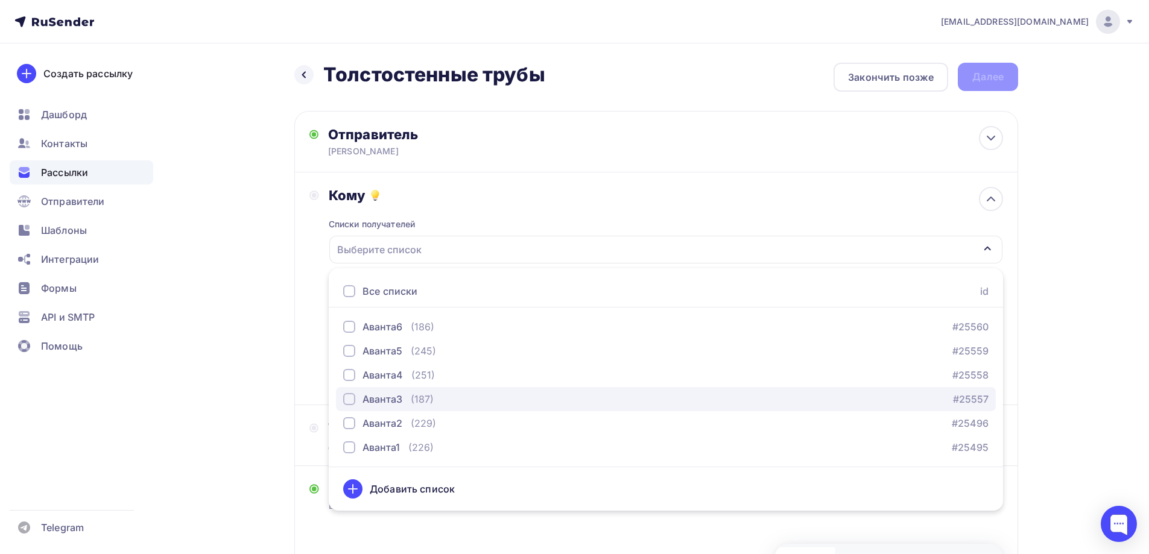
click at [381, 398] on div "Аванта3" at bounding box center [382, 399] width 40 height 14
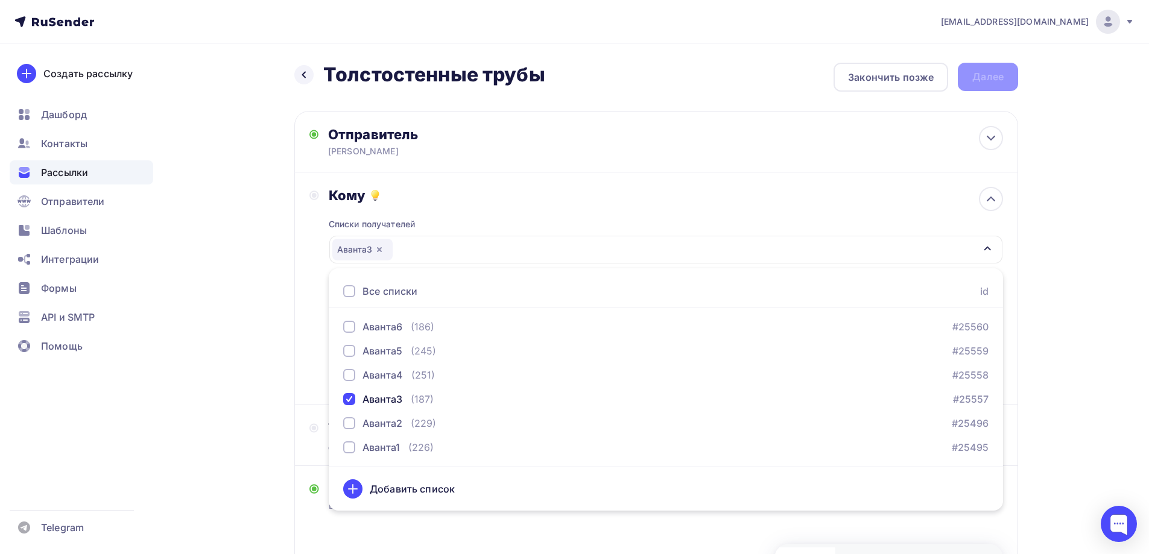
click at [1032, 347] on div "Назад Толстостенные трубы Толстостенные трубы Закончить позже Далее Отправитель…" at bounding box center [574, 457] width 988 height 828
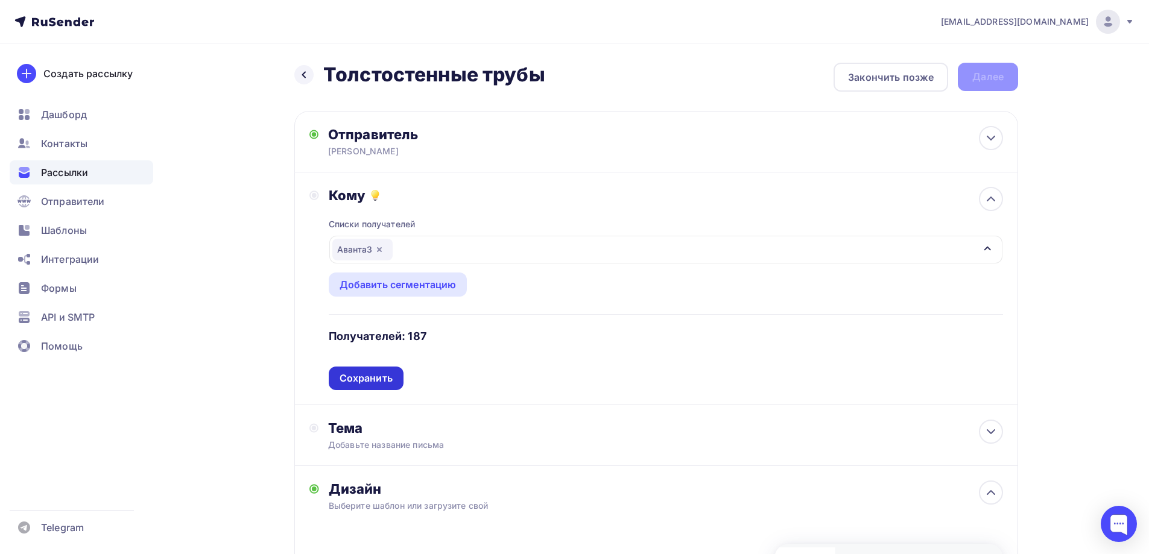
click at [352, 377] on div "Сохранить" at bounding box center [366, 379] width 53 height 14
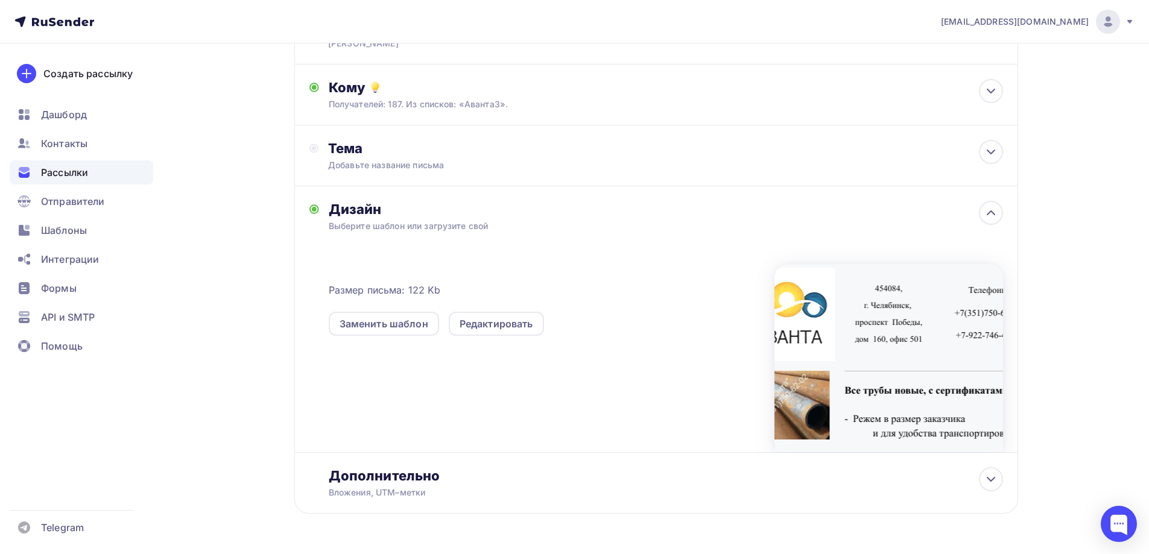
scroll to position [145, 0]
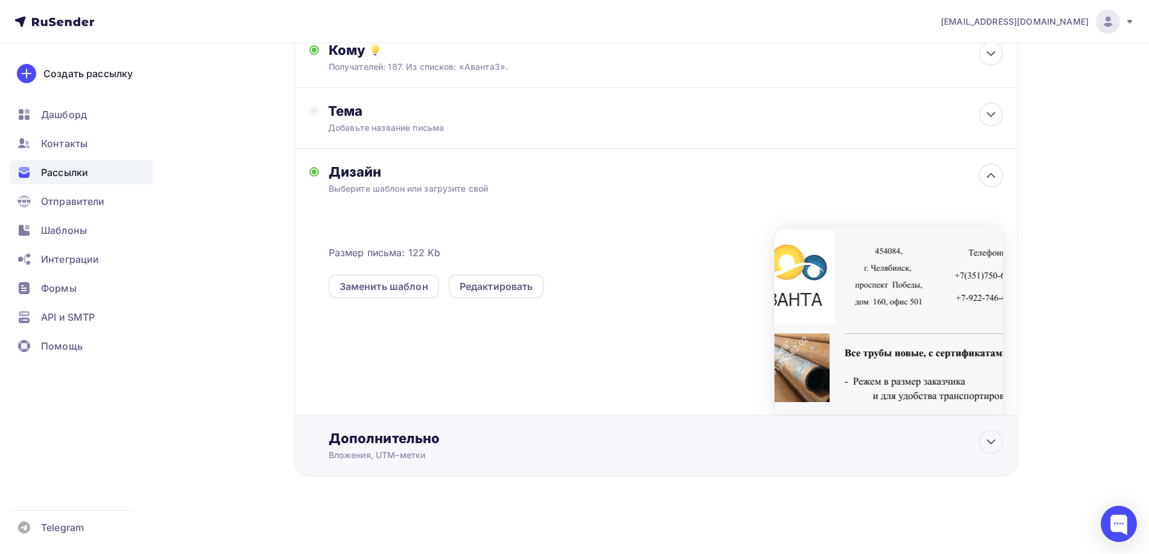
click at [400, 435] on div "Дополнительно" at bounding box center [666, 438] width 674 height 17
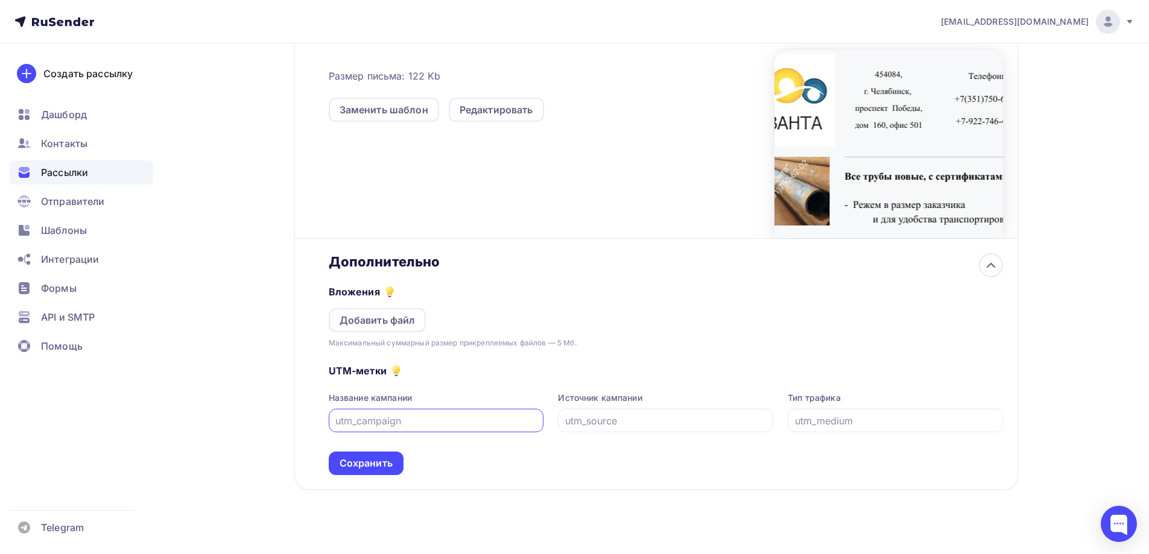
scroll to position [326, 0]
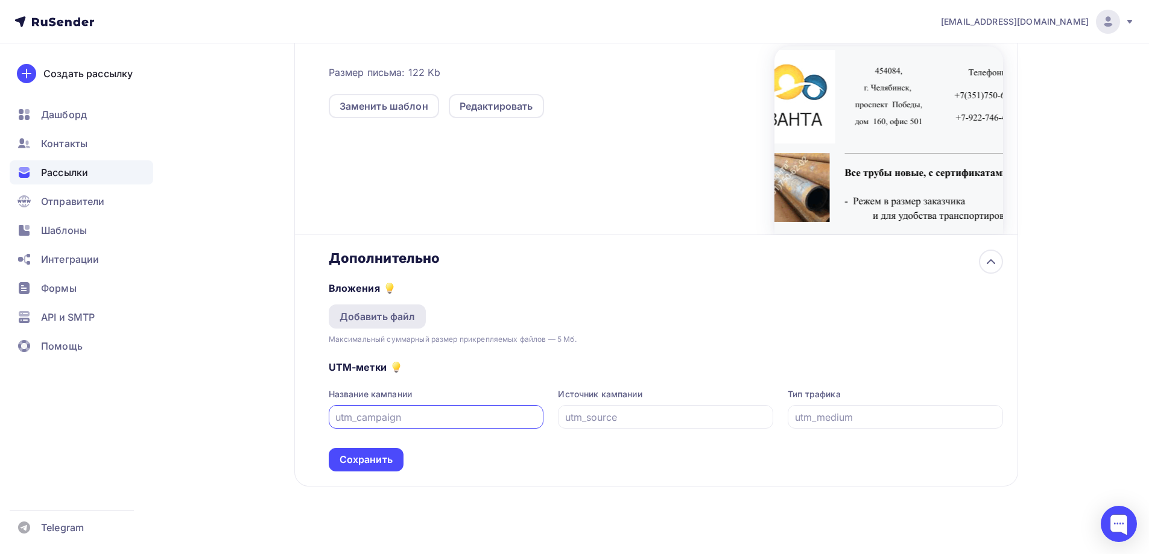
click at [403, 317] on div "Добавить файл" at bounding box center [378, 316] width 76 height 14
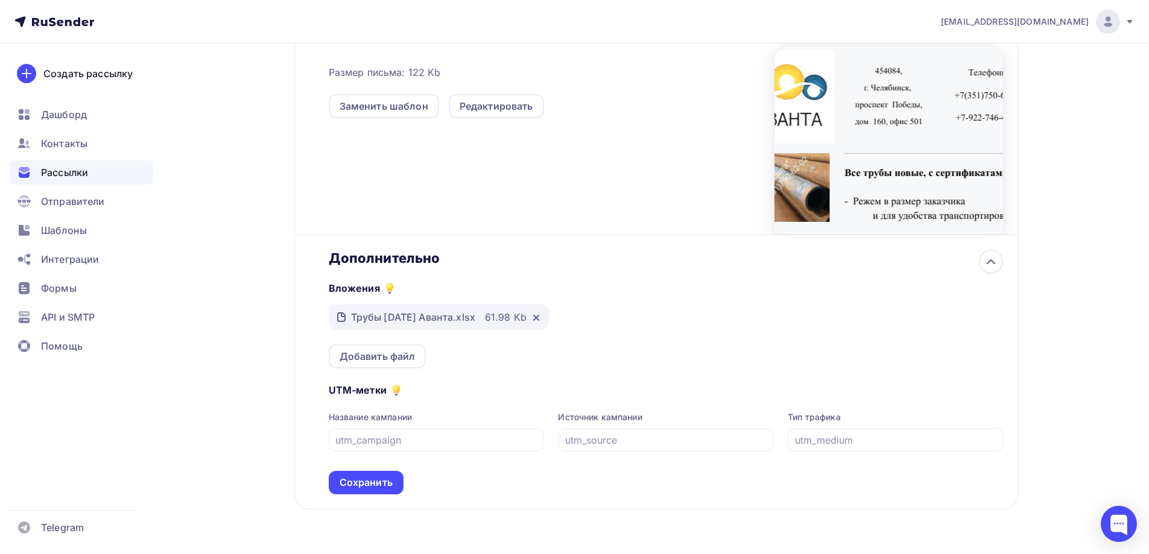
drag, startPoint x: 381, startPoint y: 485, endPoint x: 427, endPoint y: 467, distance: 49.8
click at [379, 486] on div "Сохранить" at bounding box center [366, 483] width 53 height 14
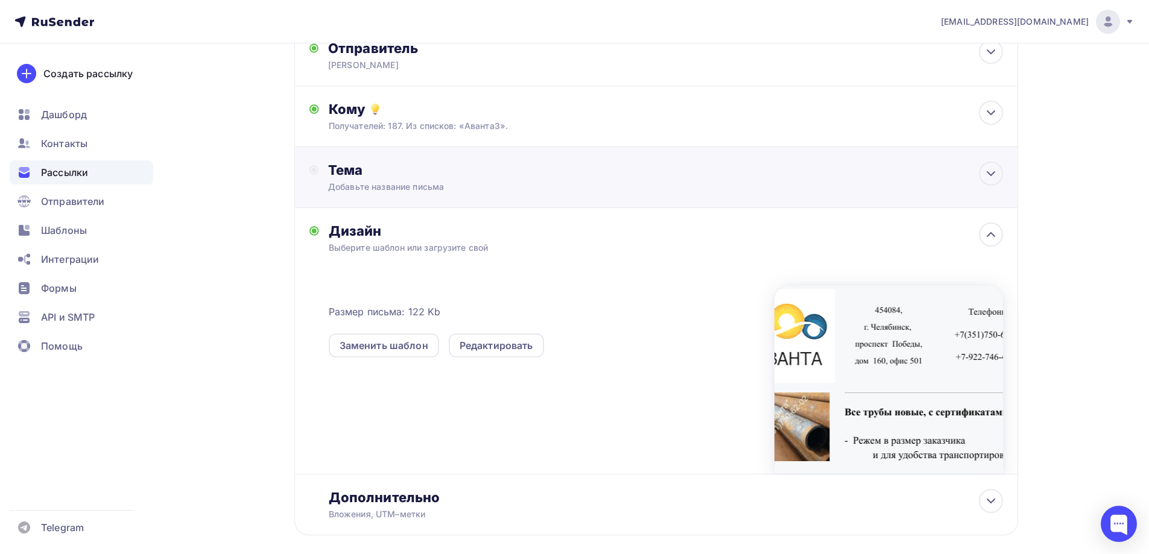
scroll to position [0, 0]
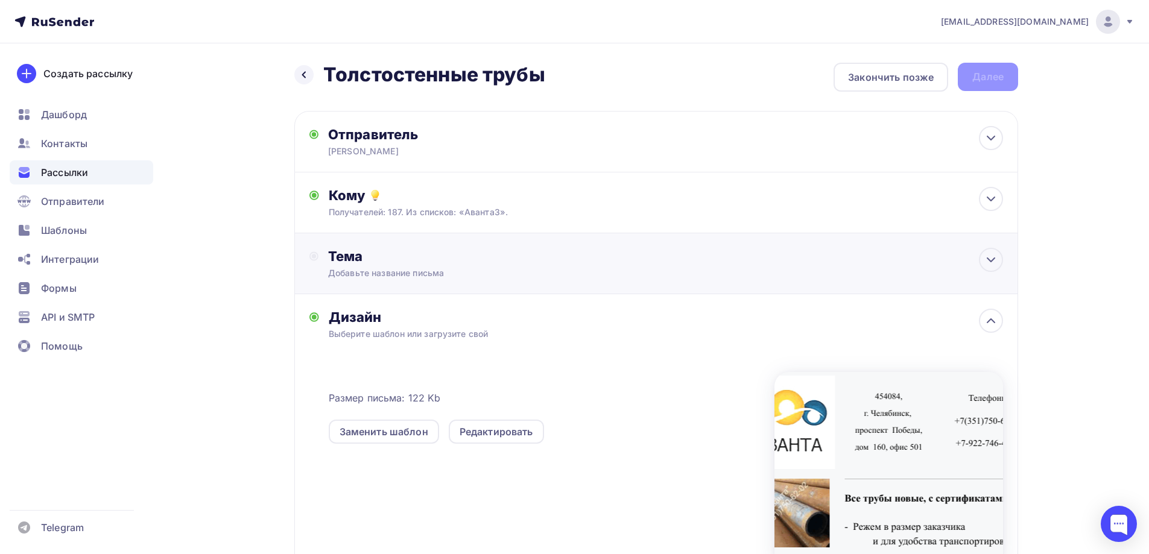
click at [926, 262] on div "Тема Добавьте название письма Тема * Рекомендуем использовать не более 150 симв…" at bounding box center [656, 263] width 724 height 61
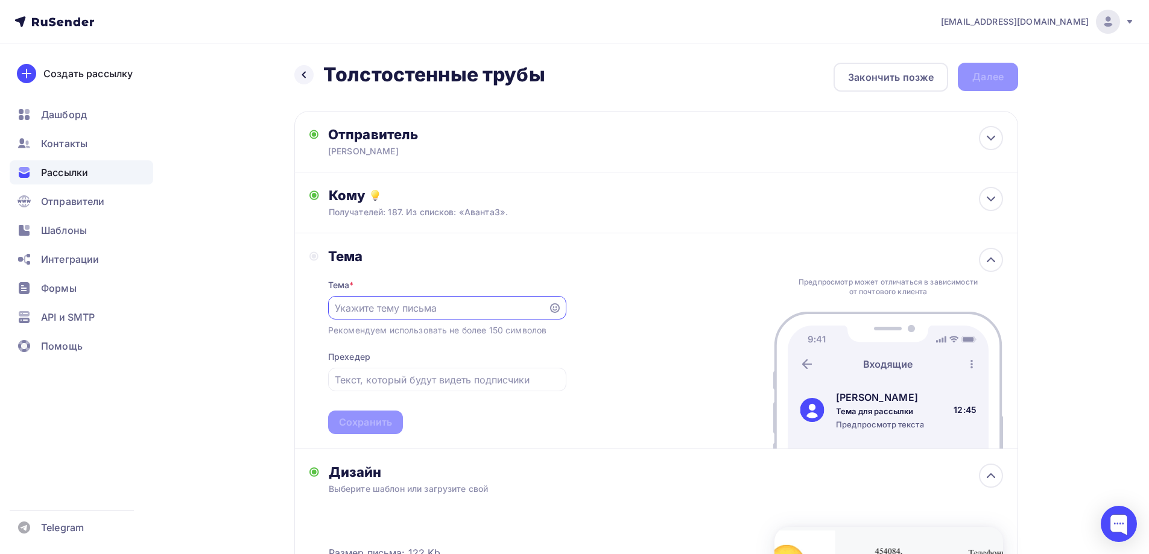
click at [457, 308] on input "text" at bounding box center [438, 308] width 206 height 14
type input "Летнее наличие труб"
click at [628, 315] on div "Тема Тема * Летнее наличие труб Рекомендуем использовать не более 150 символов …" at bounding box center [656, 341] width 724 height 216
click at [385, 384] on input "text" at bounding box center [447, 380] width 224 height 14
type input "гк и хк трубы"
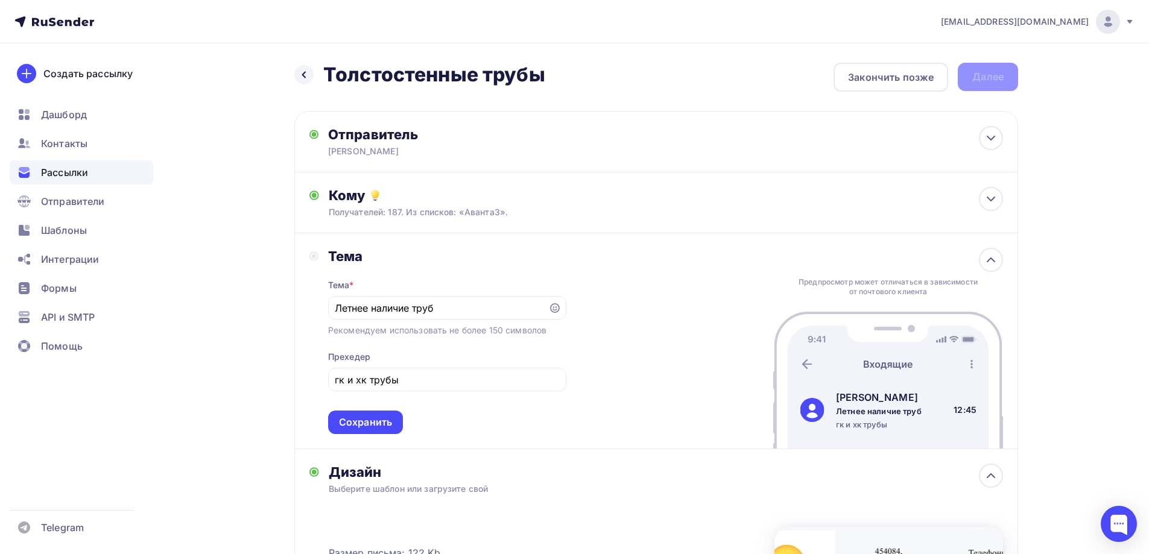
drag, startPoint x: 369, startPoint y: 415, endPoint x: 548, endPoint y: 399, distance: 179.3
click at [370, 416] on div "Сохранить" at bounding box center [365, 423] width 75 height 24
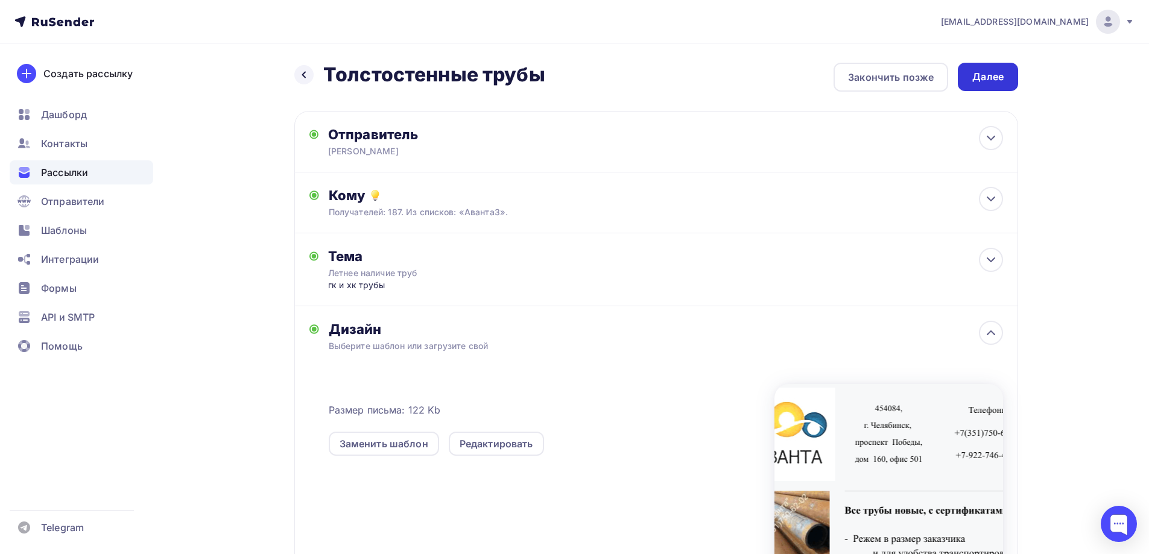
click at [976, 72] on div "Далее" at bounding box center [987, 77] width 31 height 14
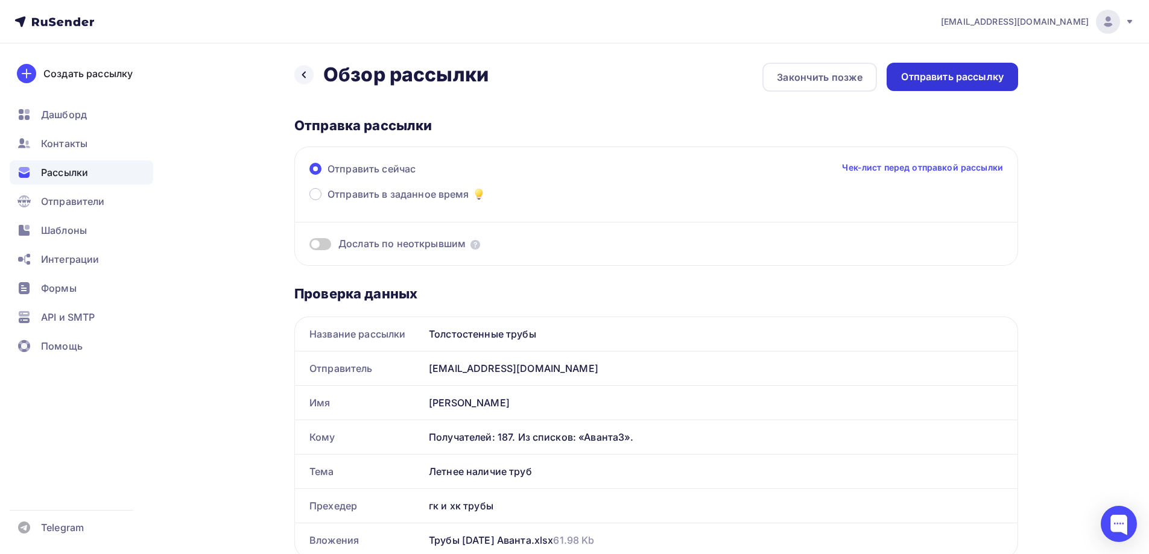
click at [979, 75] on div "Отправить рассылку" at bounding box center [952, 77] width 103 height 14
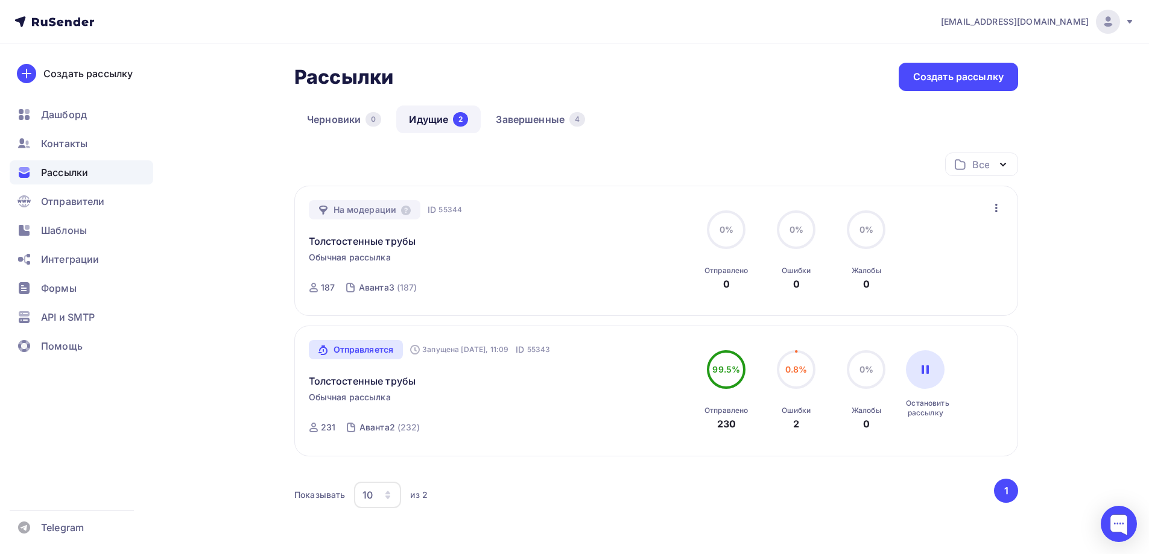
click at [998, 203] on icon "button" at bounding box center [996, 208] width 14 height 14
click at [1070, 335] on div "info@avanta174.com Аккаунт Тарифы Выйти Создать рассылку Дашборд Контакты Рассы…" at bounding box center [574, 315] width 1149 height 631
click at [555, 121] on link "Завершенные 4" at bounding box center [540, 120] width 115 height 28
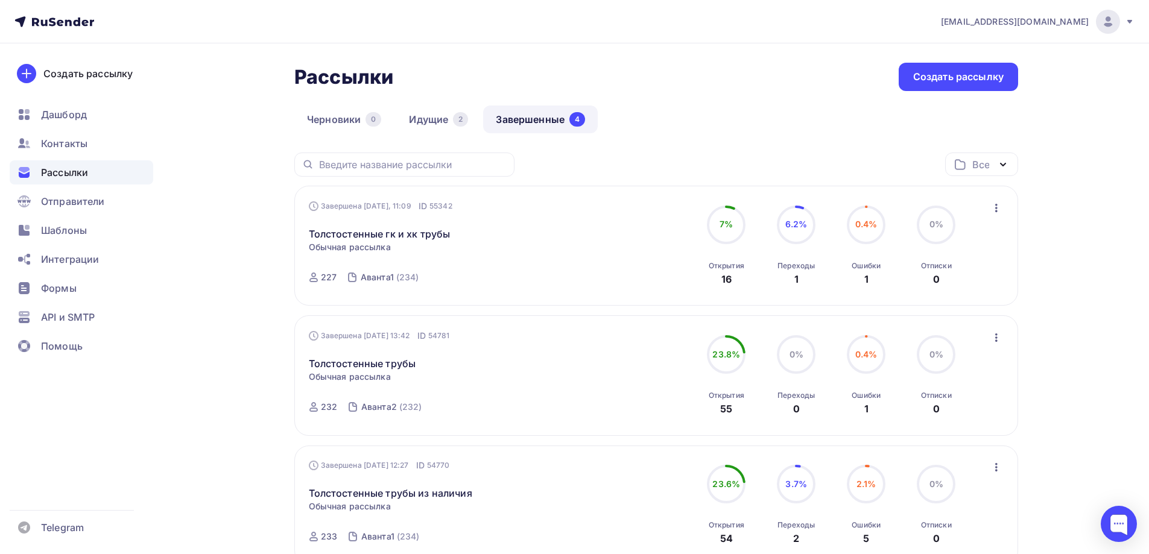
click at [995, 210] on icon "button" at bounding box center [996, 208] width 14 height 14
click at [962, 292] on div "Копировать в новую" at bounding box center [941, 287] width 124 height 14
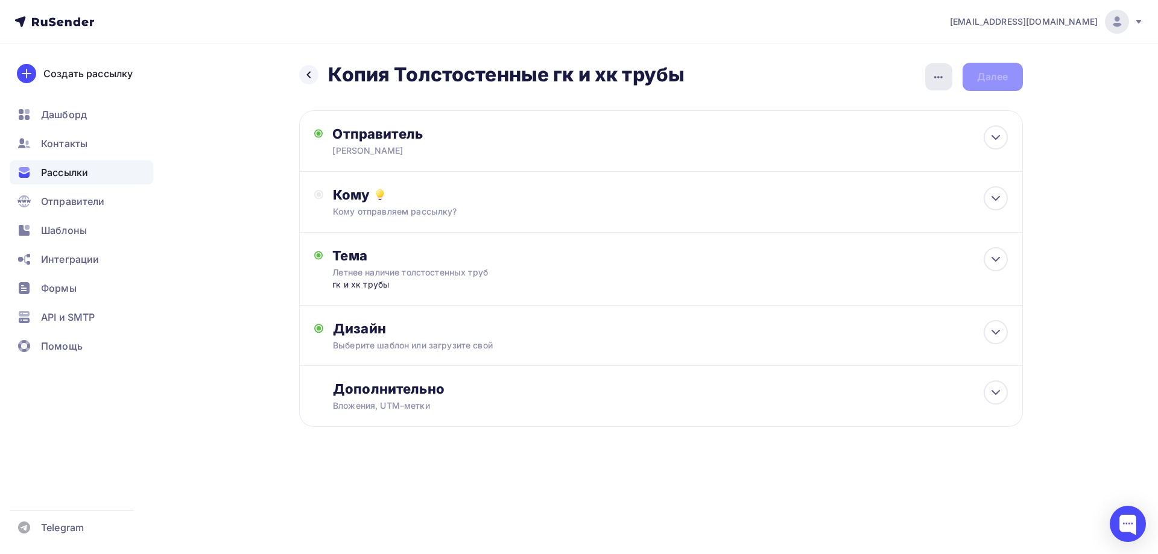
click at [943, 75] on icon "button" at bounding box center [938, 77] width 14 height 14
click at [890, 134] on div "Переименовать рассылку" at bounding box center [875, 138] width 150 height 14
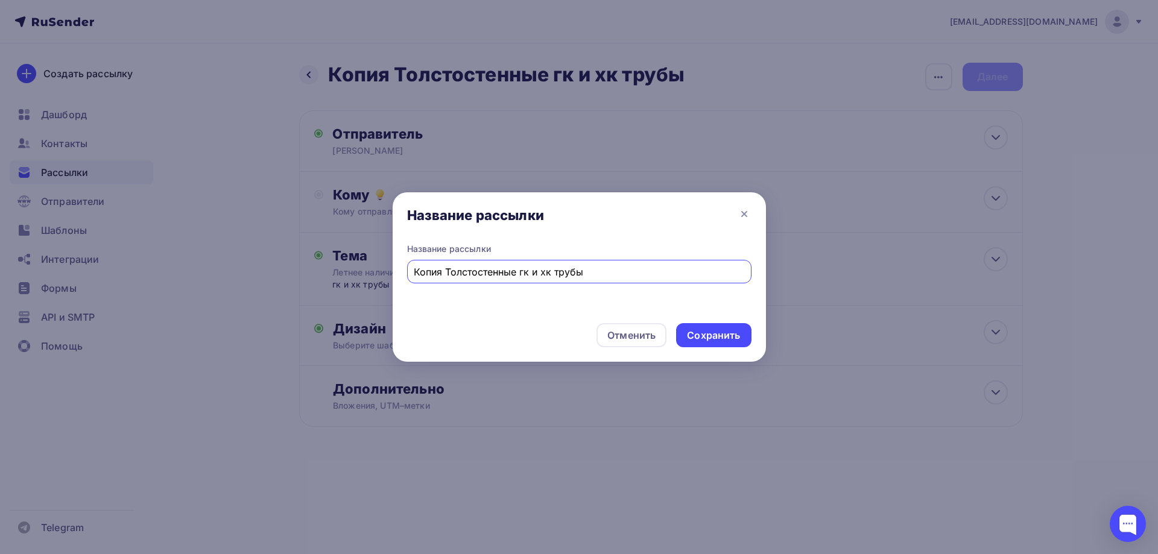
drag, startPoint x: 446, startPoint y: 271, endPoint x: 366, endPoint y: 278, distance: 79.9
click at [366, 278] on div "Название рассылки Название рассылки Копия Толстостенные гк и хк трубы Отменить …" at bounding box center [579, 277] width 1158 height 554
type input "Толстостенные гк и хк трубы"
click at [736, 334] on div "Сохранить" at bounding box center [713, 336] width 53 height 14
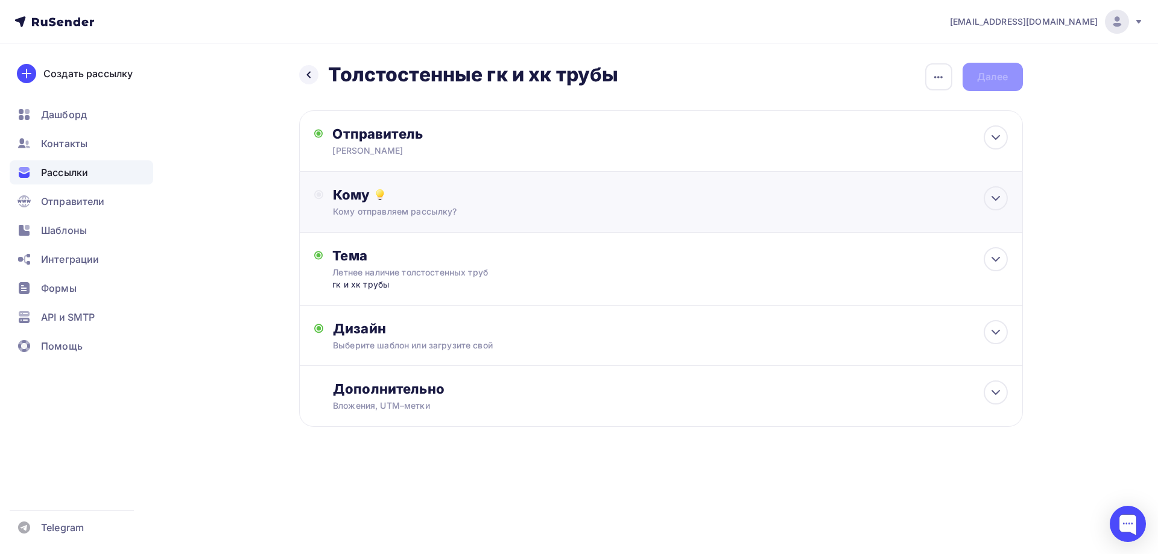
click at [656, 211] on div "Кому отправляем рассылку?" at bounding box center [636, 212] width 607 height 12
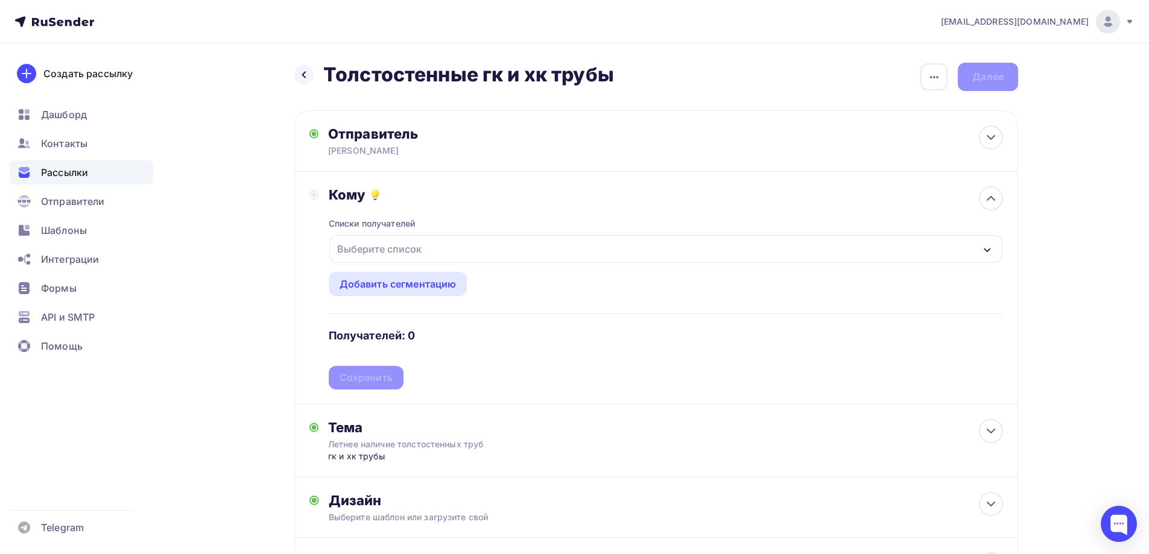
click at [932, 253] on div "Выберите список" at bounding box center [665, 249] width 673 height 28
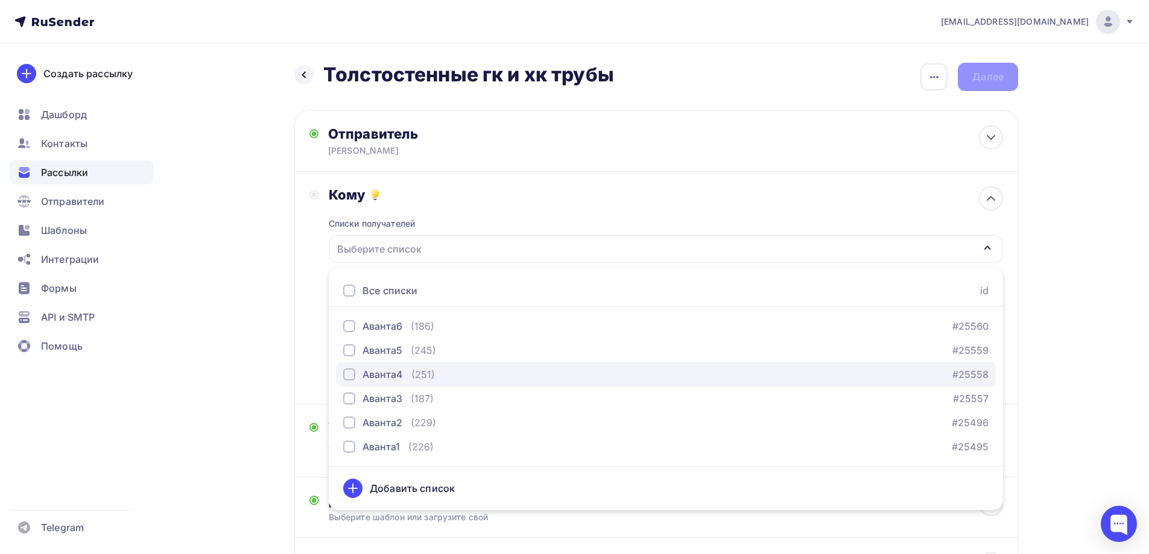
click at [347, 373] on div "button" at bounding box center [349, 374] width 12 height 12
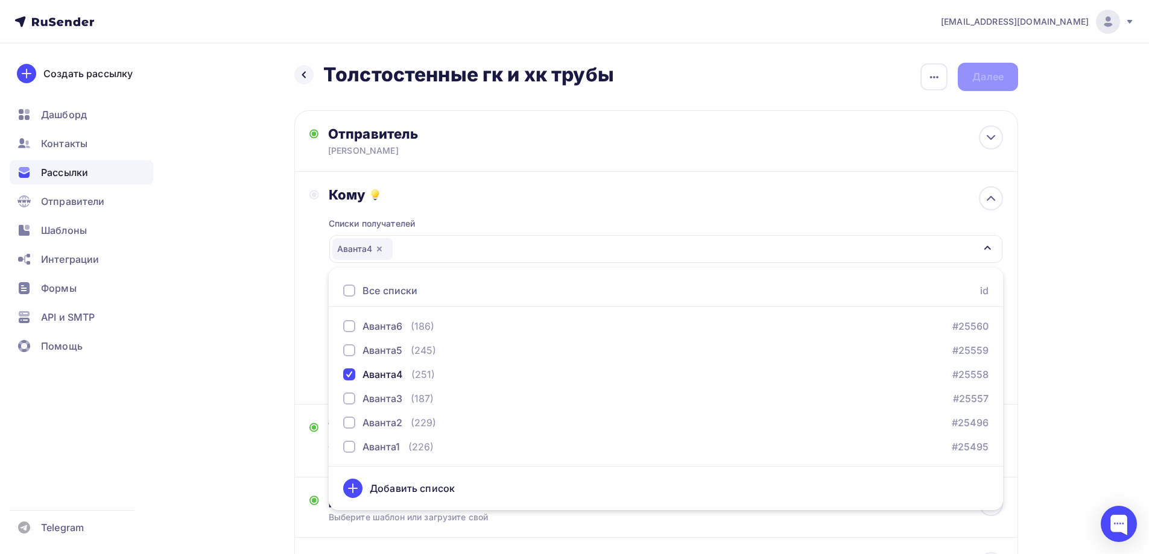
click at [1136, 393] on div "info@avanta174.com Аккаунт Тарифы Выйти Создать рассылку Дашборд Контакты Рассы…" at bounding box center [574, 338] width 1149 height 677
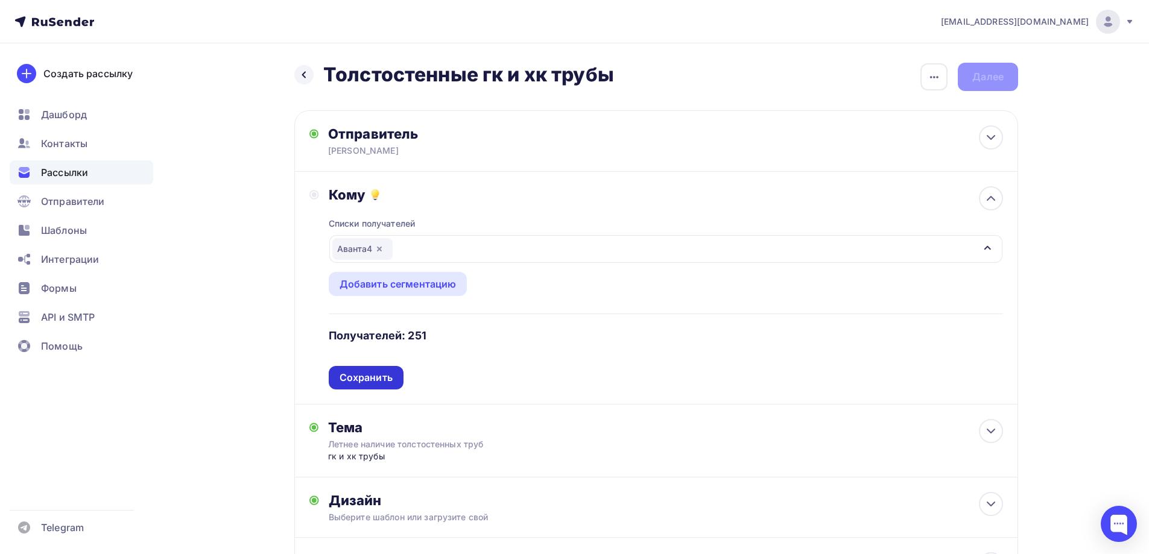
click at [360, 385] on div "Сохранить" at bounding box center [366, 378] width 75 height 24
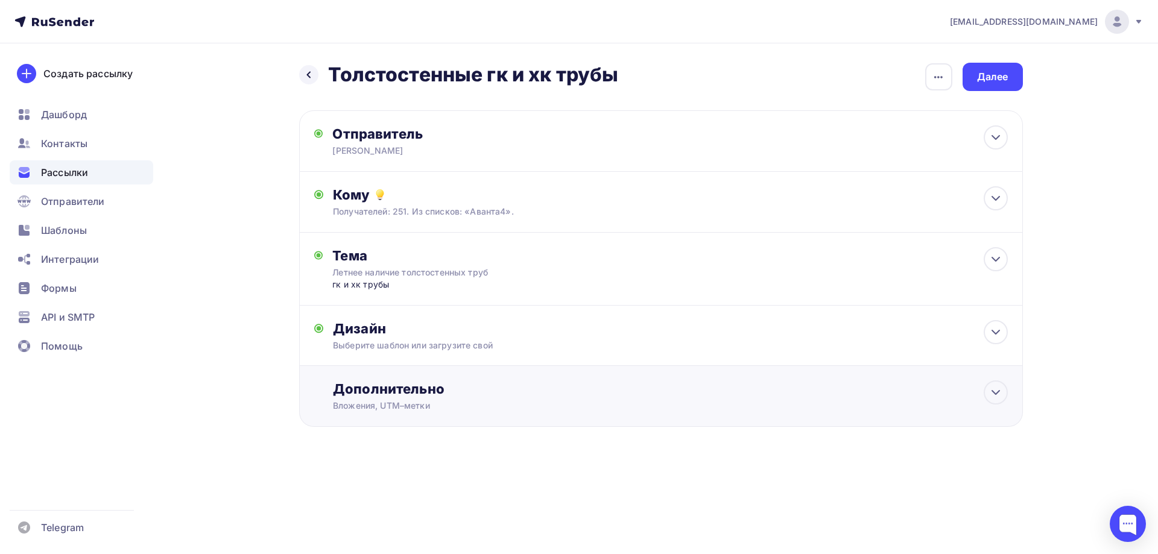
click at [400, 382] on div "Дополнительно" at bounding box center [670, 389] width 674 height 17
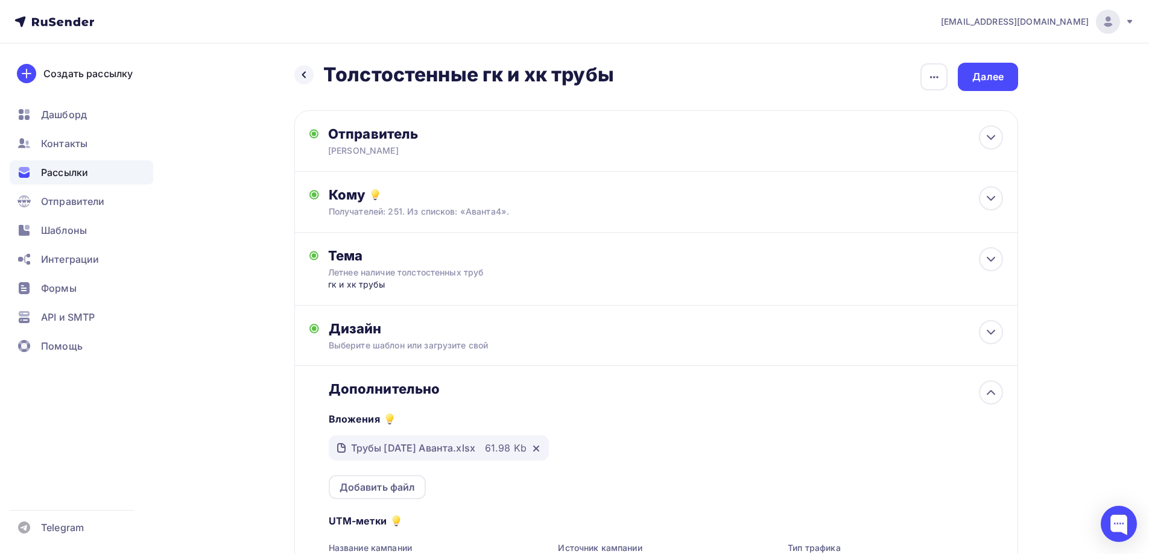
scroll to position [164, 0]
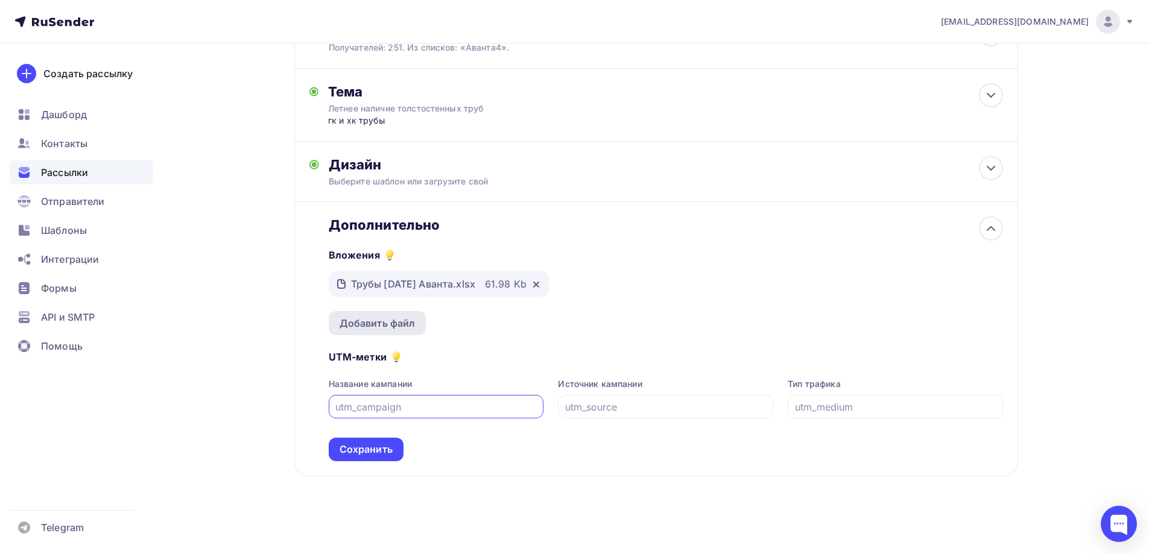
drag, startPoint x: 371, startPoint y: 448, endPoint x: 421, endPoint y: 406, distance: 65.5
click at [372, 447] on div "Сохранить" at bounding box center [366, 450] width 53 height 14
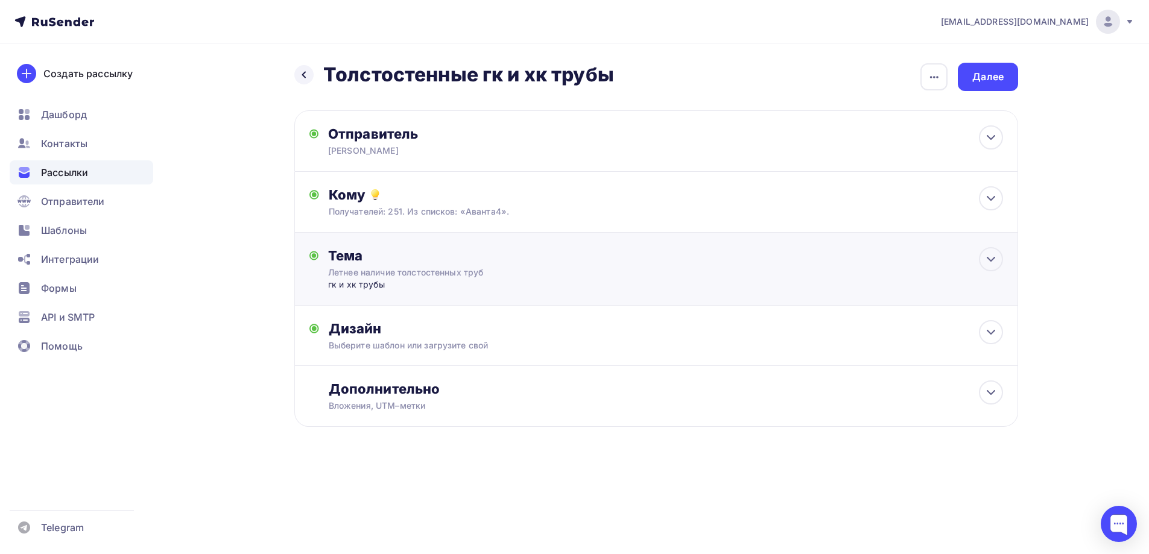
scroll to position [0, 0]
click at [1001, 80] on div "Далее" at bounding box center [992, 77] width 31 height 14
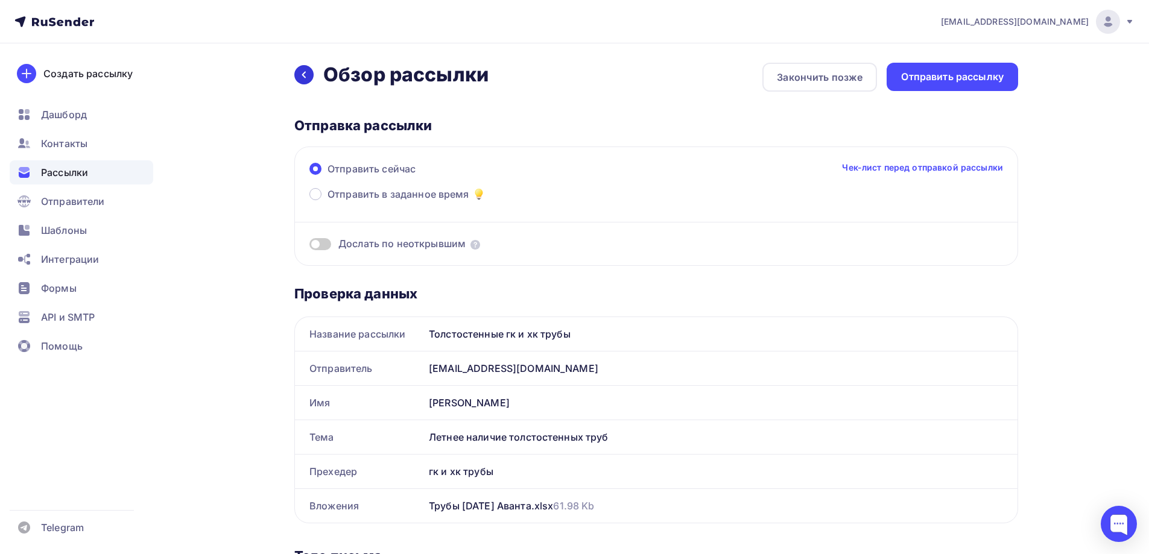
click at [306, 74] on icon at bounding box center [304, 75] width 10 height 10
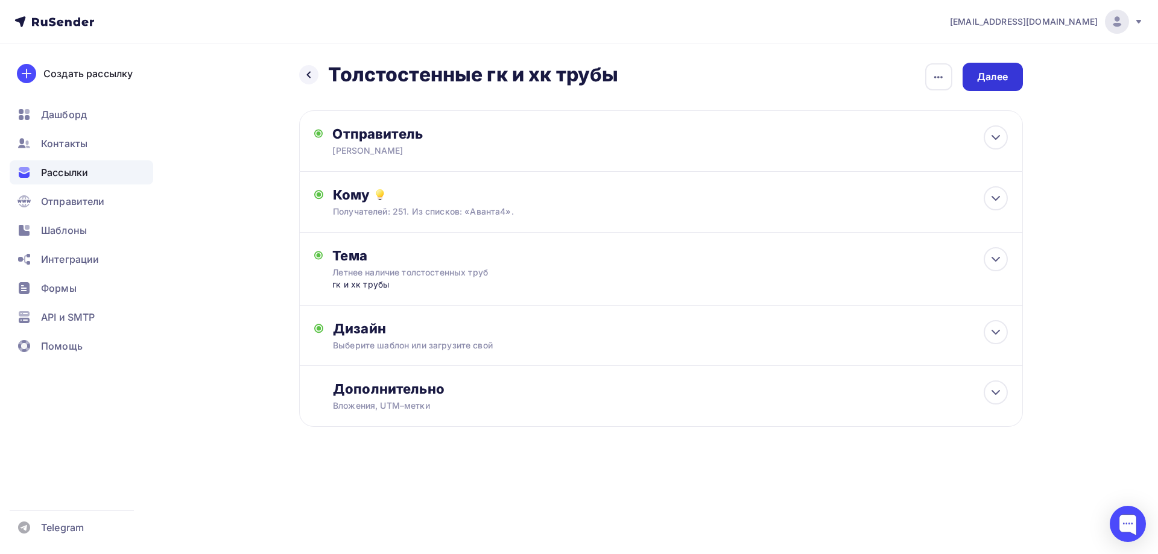
click at [1003, 75] on div "Далее" at bounding box center [992, 77] width 31 height 14
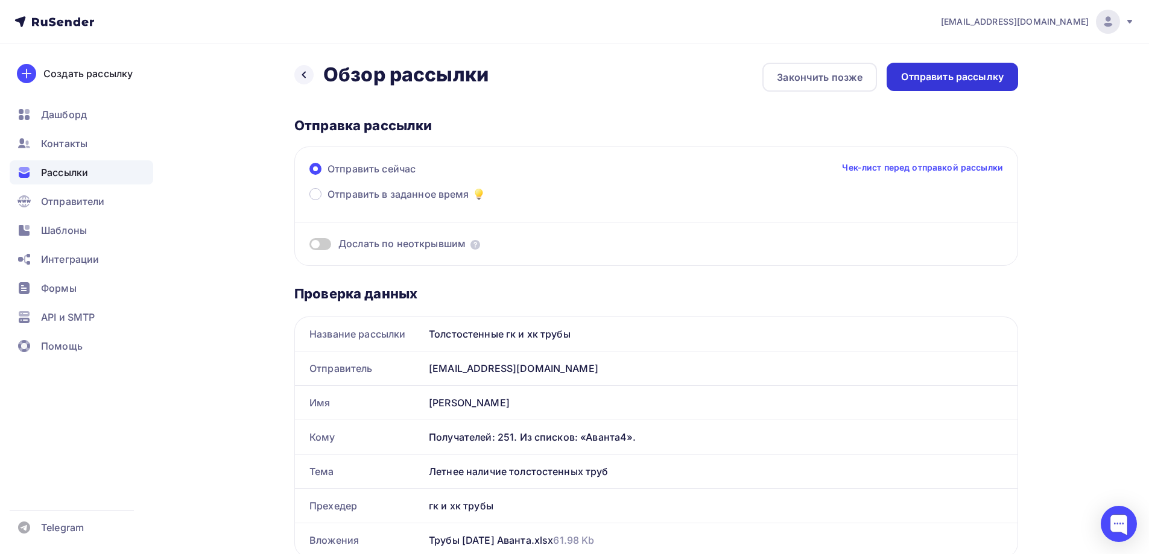
click at [938, 78] on div "Отправить рассылку" at bounding box center [952, 77] width 103 height 14
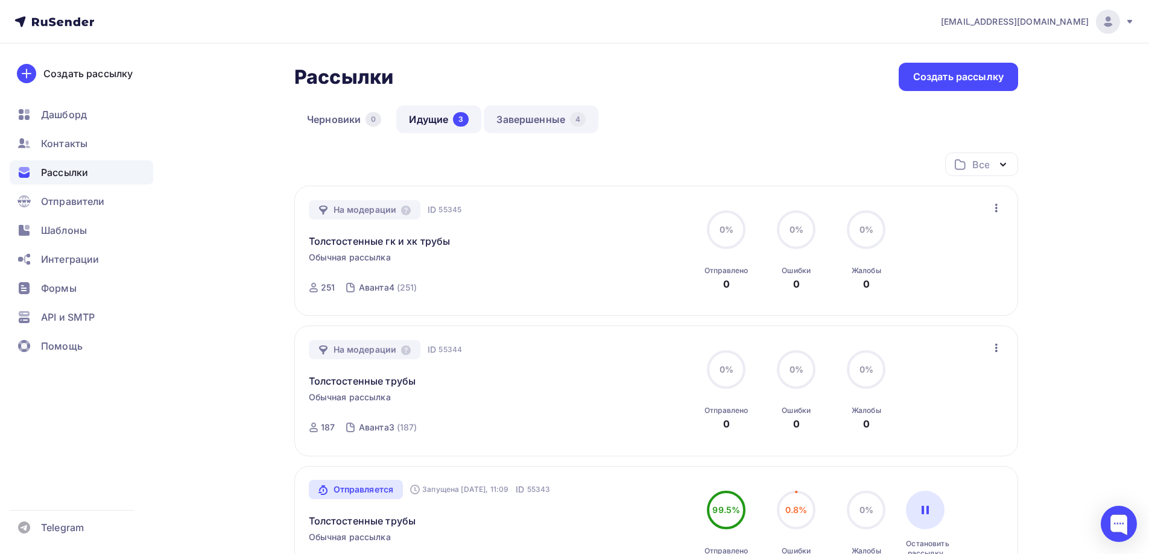
click at [553, 124] on link "Завершенные 4" at bounding box center [541, 120] width 115 height 28
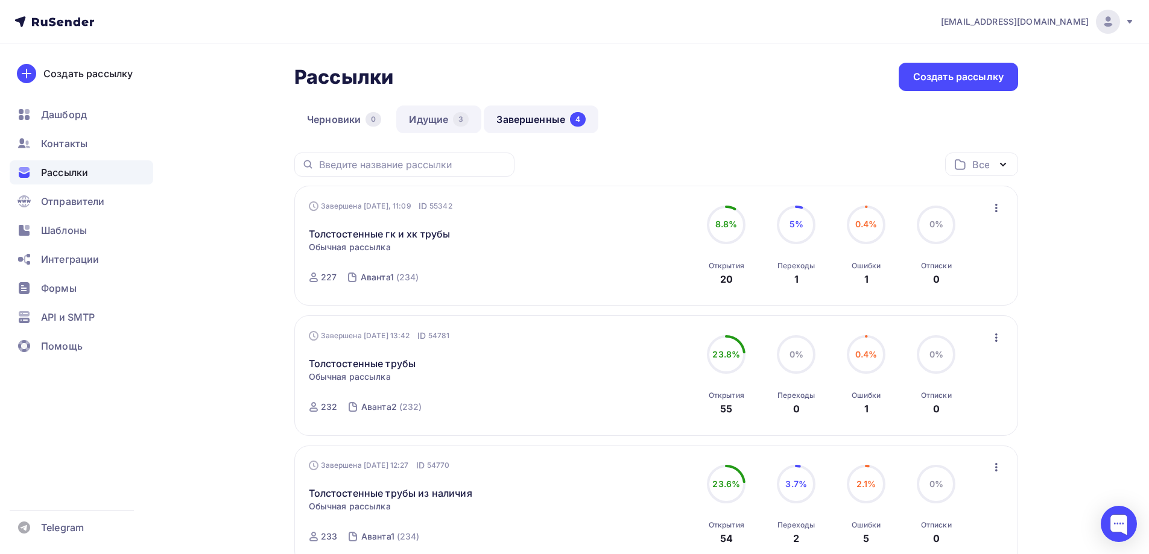
click at [414, 118] on link "Идущие 3" at bounding box center [438, 120] width 85 height 28
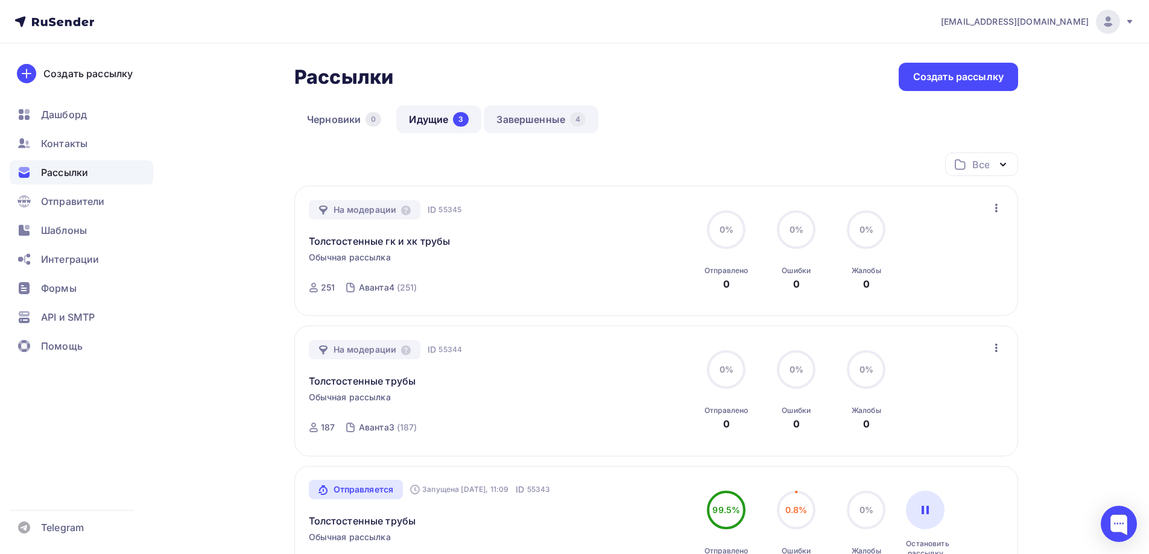
click at [543, 118] on link "Завершенные 4" at bounding box center [541, 120] width 115 height 28
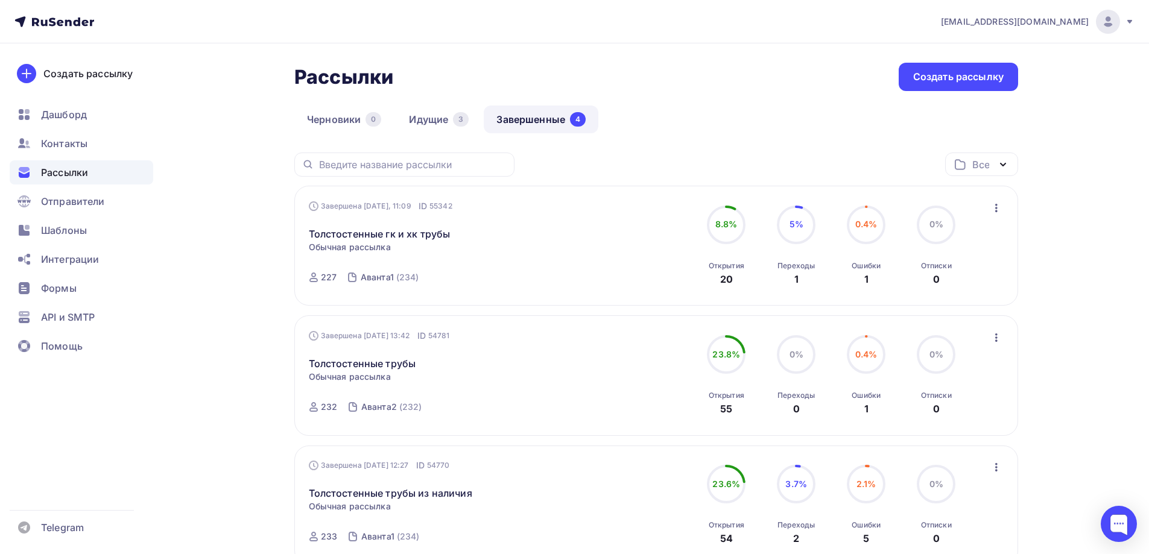
click at [996, 207] on icon "button" at bounding box center [996, 208] width 2 height 8
click at [963, 288] on div "Копировать в новую" at bounding box center [941, 287] width 124 height 14
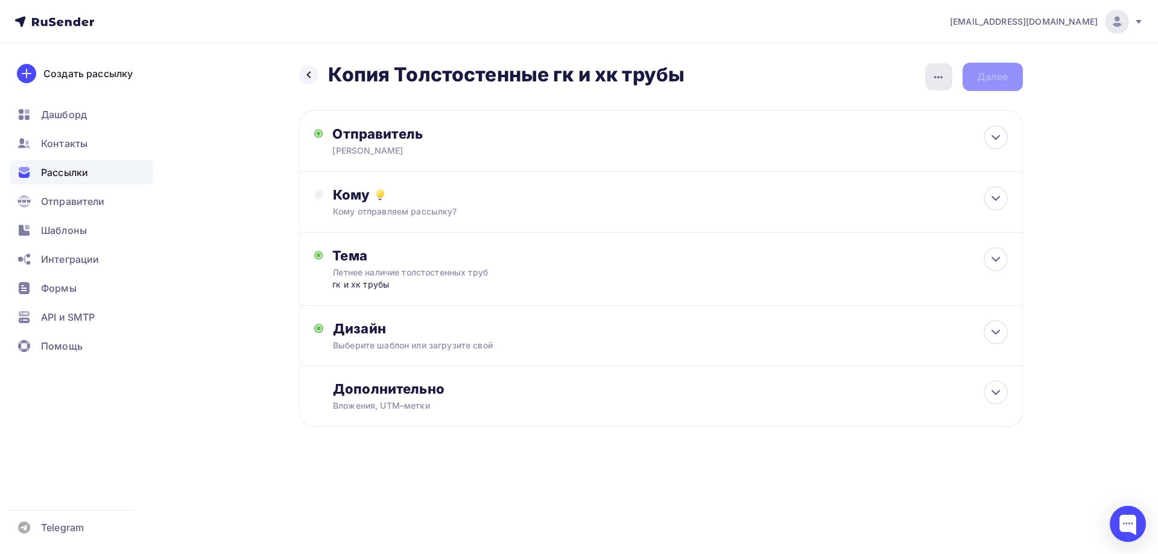
click at [932, 77] on div "button" at bounding box center [938, 76] width 27 height 27
click at [858, 140] on div "Переименовать рассылку" at bounding box center [875, 138] width 150 height 14
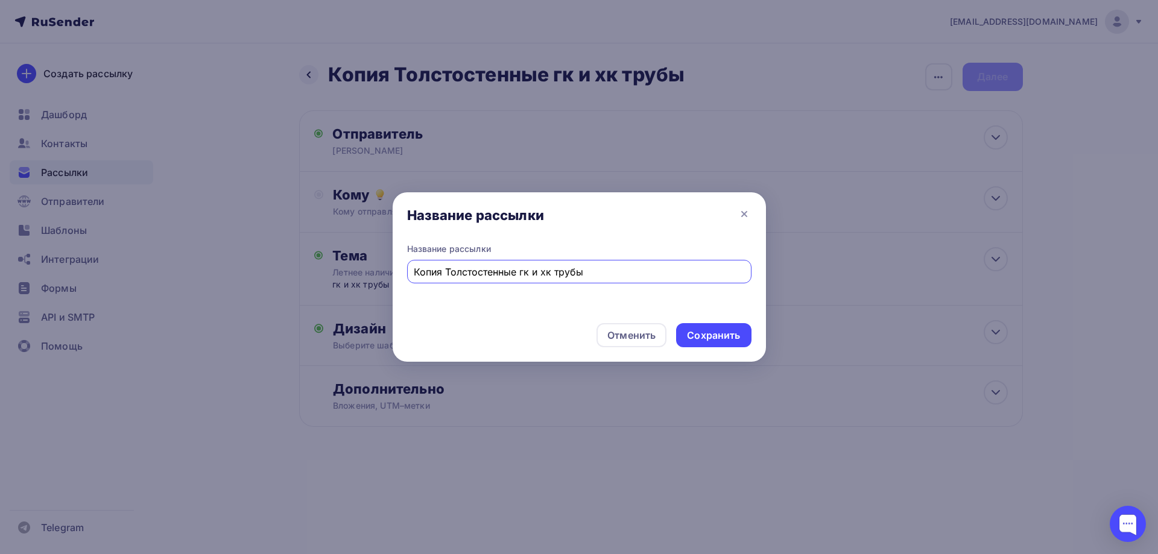
drag, startPoint x: 445, startPoint y: 268, endPoint x: 394, endPoint y: 272, distance: 50.8
click at [394, 272] on div "Название рассылки Копия Толстостенные гк и хк трубы" at bounding box center [579, 278] width 373 height 71
type input "Толстостенные гк и хк трубы"
click at [723, 336] on div "Сохранить" at bounding box center [713, 336] width 53 height 14
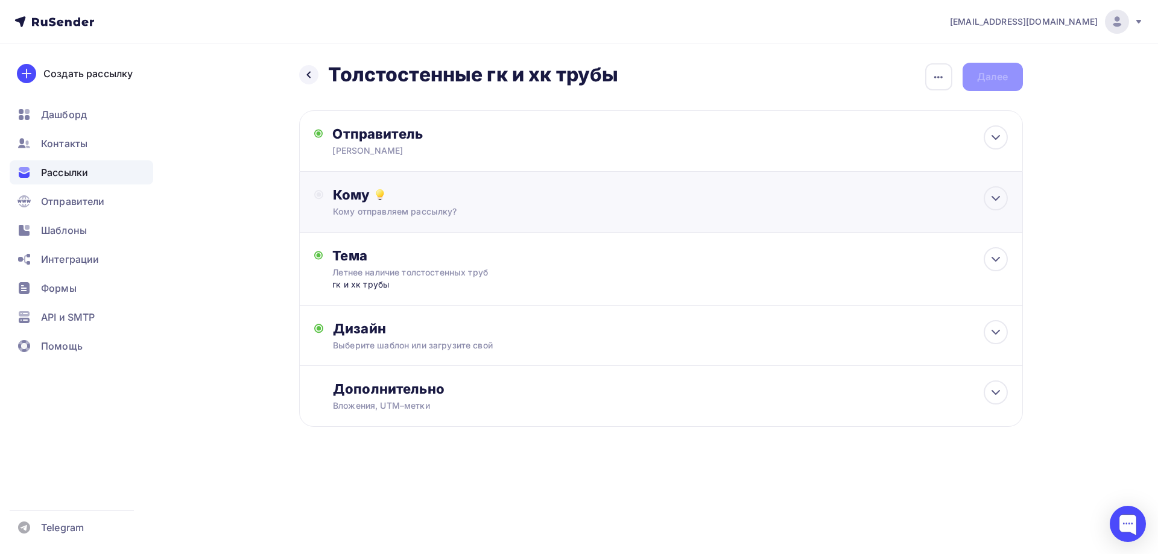
click at [927, 195] on div "Кому" at bounding box center [670, 194] width 674 height 17
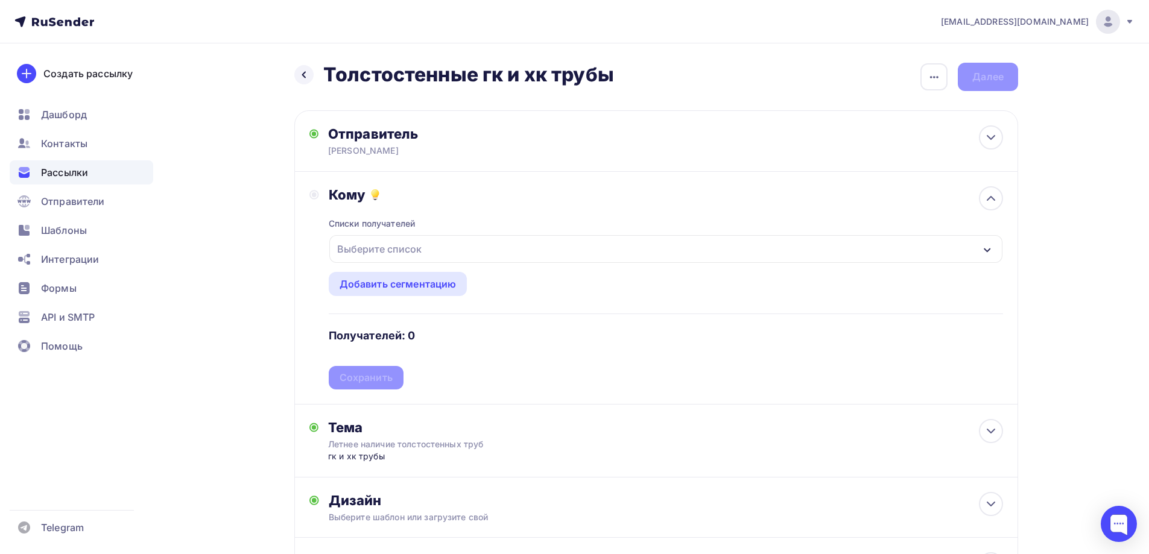
click at [534, 244] on div "Выберите список" at bounding box center [665, 249] width 673 height 28
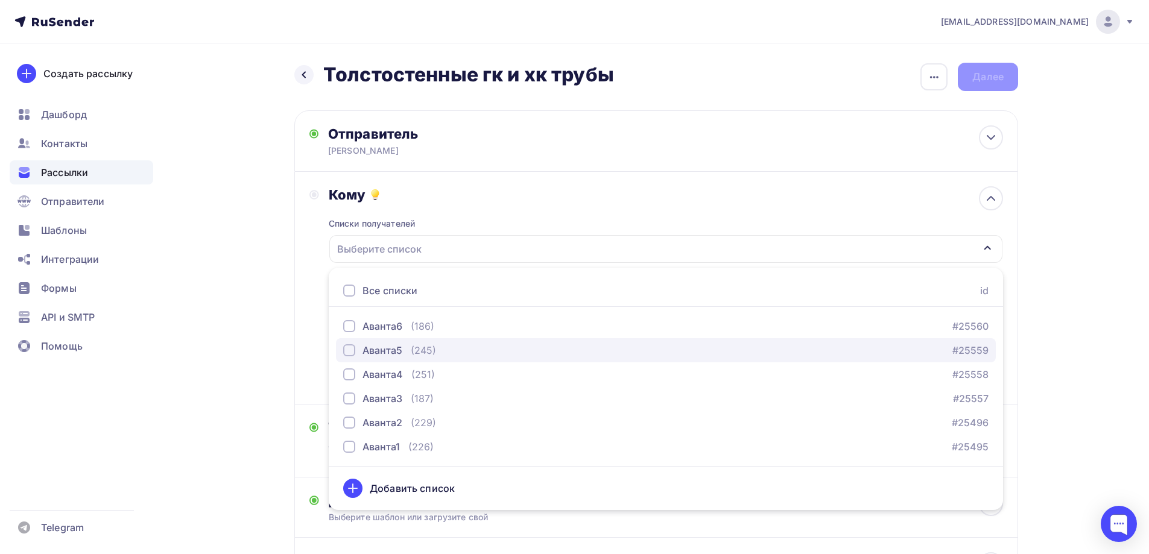
click at [346, 347] on div "button" at bounding box center [349, 350] width 12 height 12
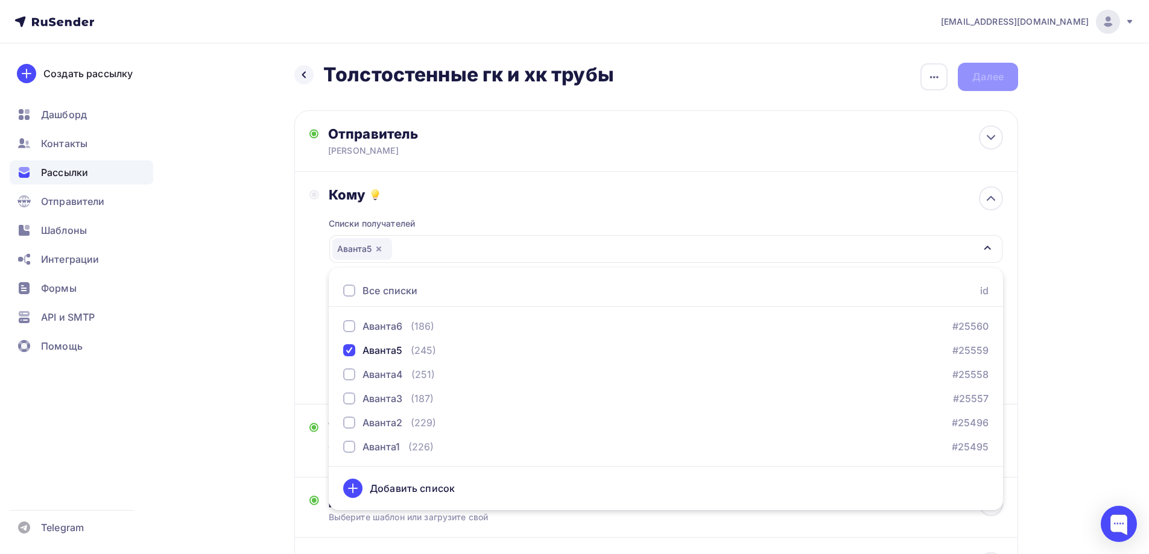
click at [1037, 391] on div "Назад Толстостенные гк и хк трубы Толстостенные гк и хк трубы Закончить позже П…" at bounding box center [574, 359] width 988 height 633
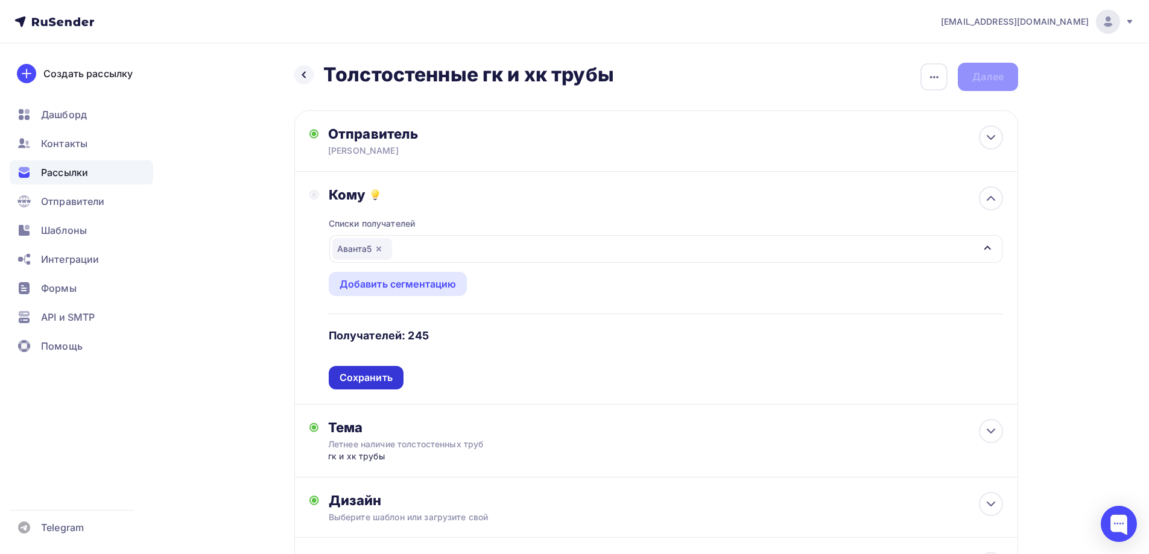
click at [379, 381] on div "Сохранить" at bounding box center [366, 378] width 53 height 14
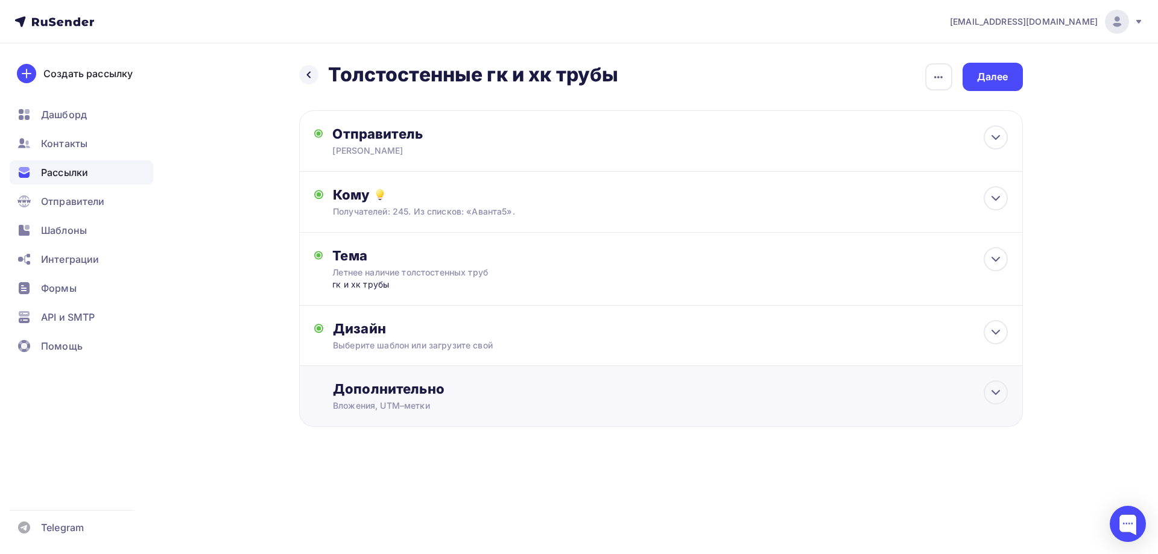
drag, startPoint x: 473, startPoint y: 403, endPoint x: 523, endPoint y: 395, distance: 50.1
click at [472, 402] on div "Вложения, UTM–метки" at bounding box center [636, 406] width 607 height 12
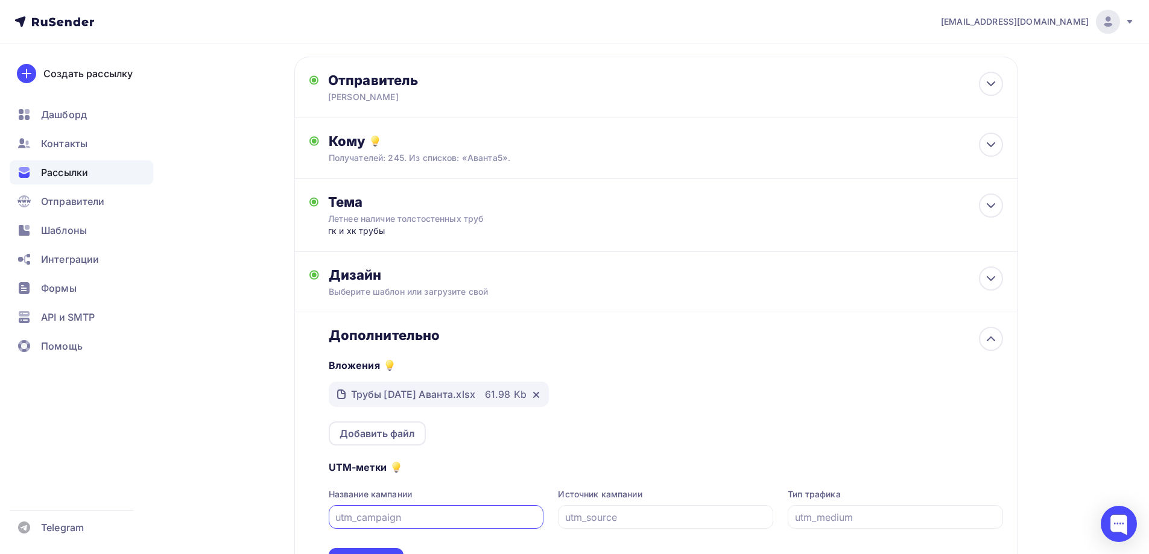
scroll to position [43, 0]
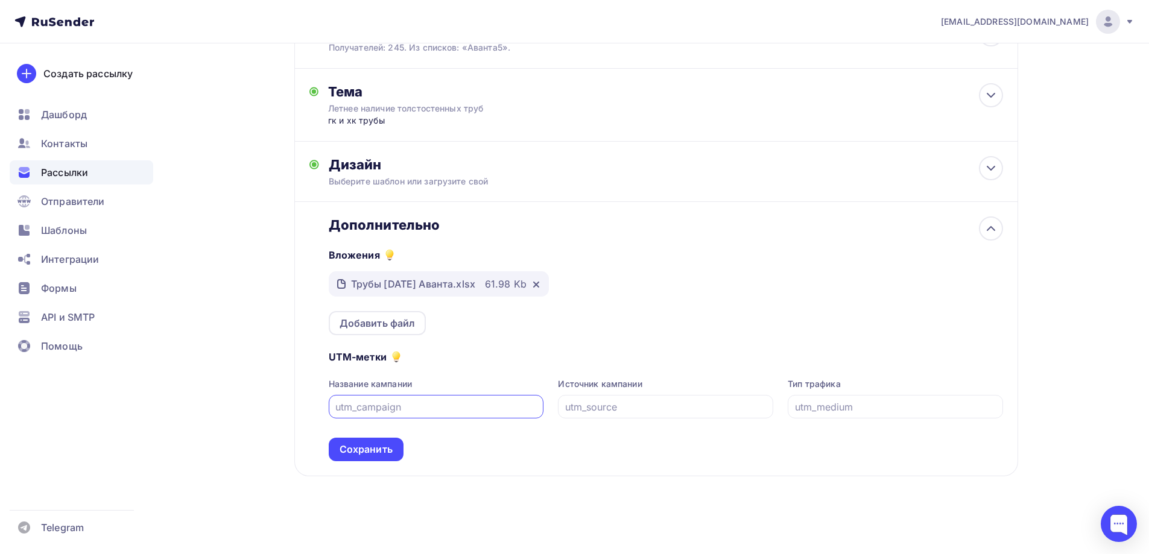
click at [396, 452] on div "Сохранить" at bounding box center [366, 450] width 75 height 24
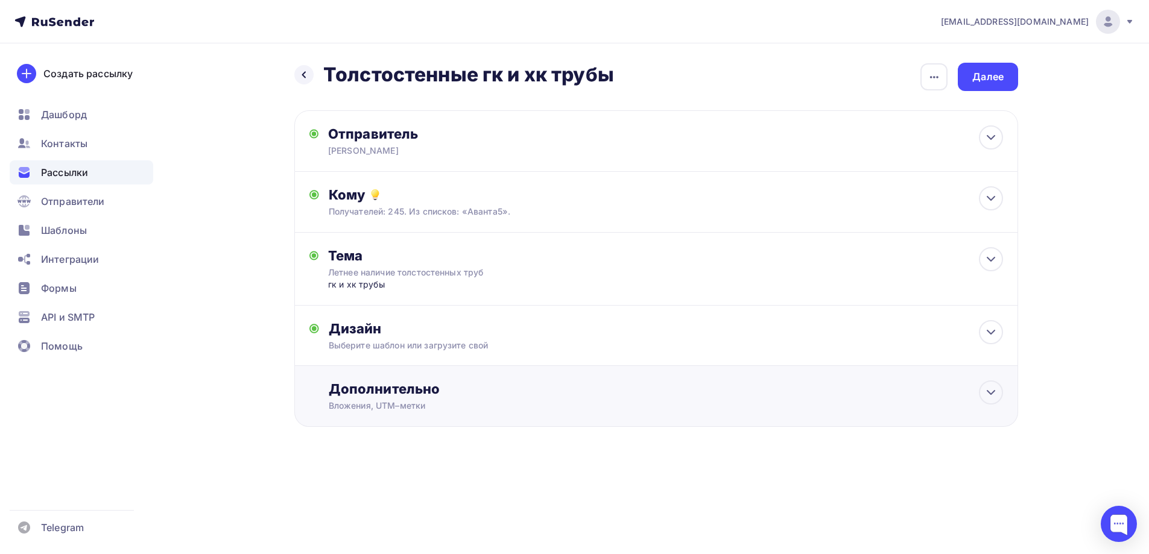
scroll to position [0, 0]
click at [996, 74] on div "Далее" at bounding box center [992, 77] width 31 height 14
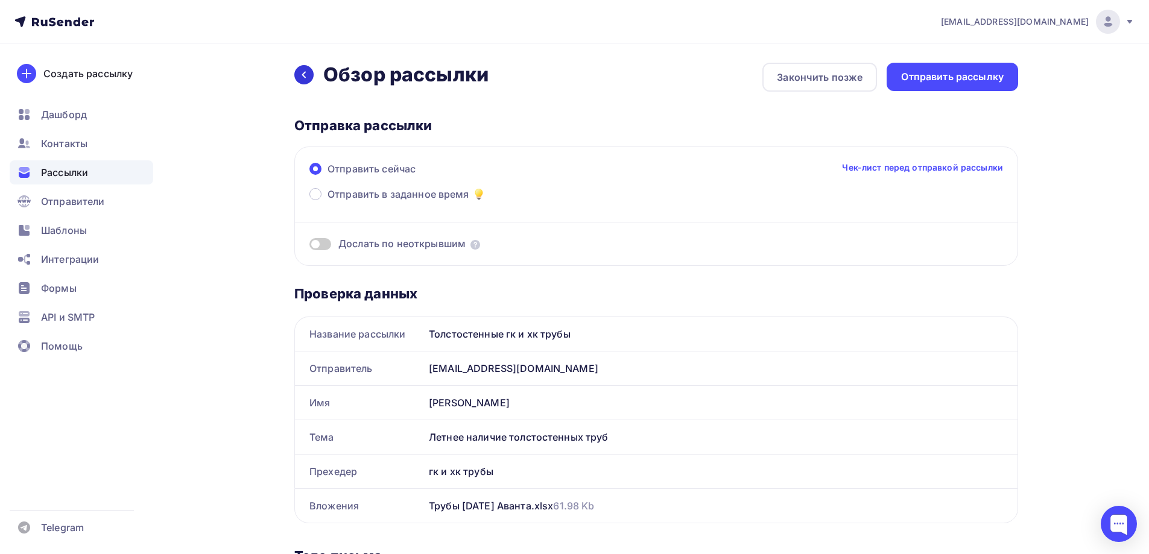
click at [305, 74] on icon at bounding box center [304, 75] width 10 height 10
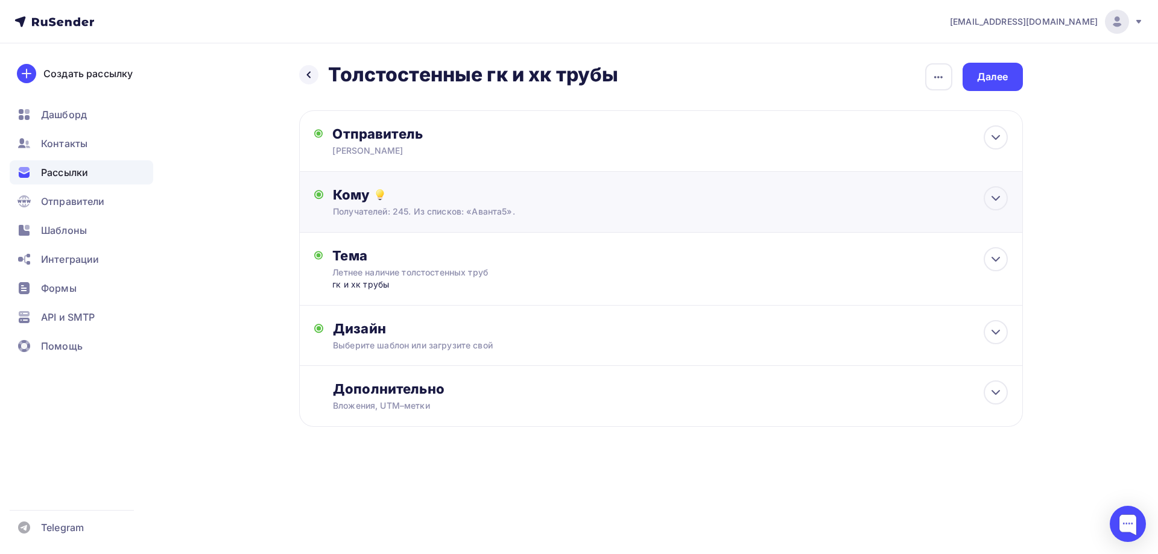
click at [931, 202] on div "Кому" at bounding box center [670, 194] width 674 height 17
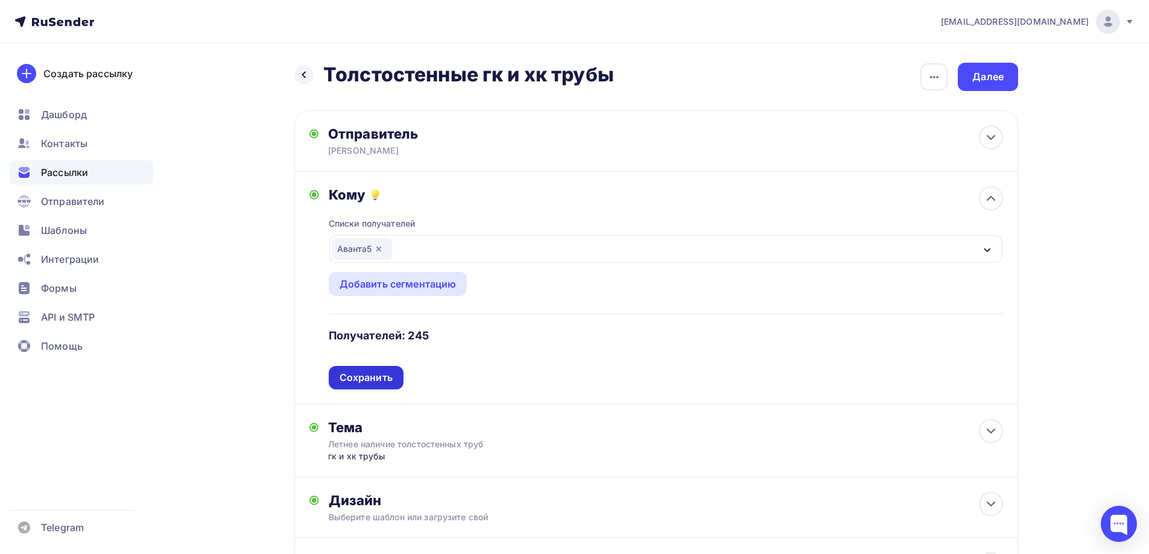
click at [355, 379] on div "Сохранить" at bounding box center [366, 378] width 53 height 14
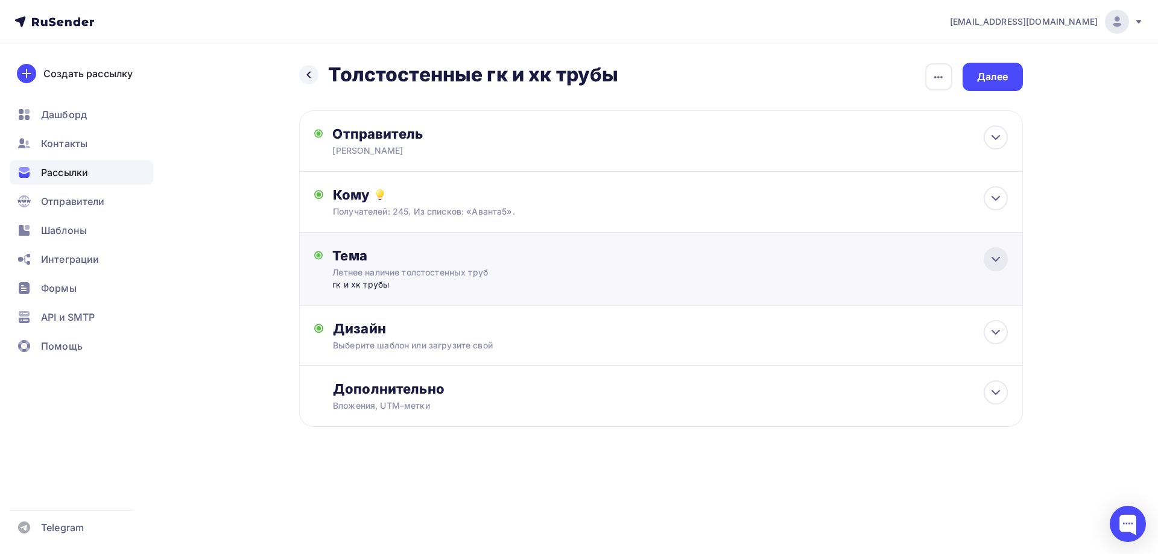
click at [994, 264] on icon at bounding box center [995, 259] width 14 height 14
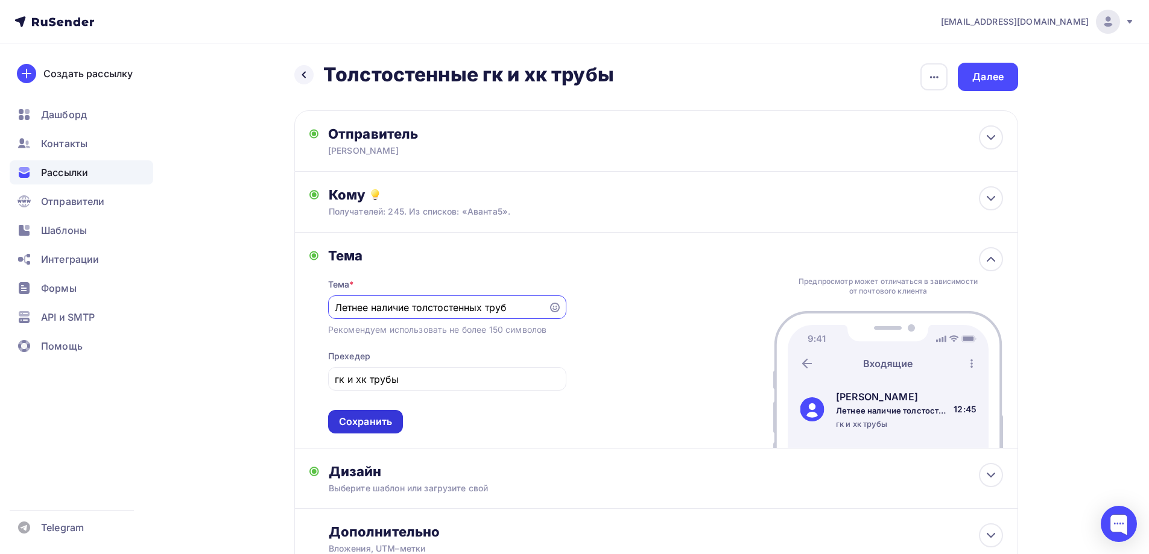
click at [359, 414] on div "Сохранить" at bounding box center [365, 422] width 75 height 24
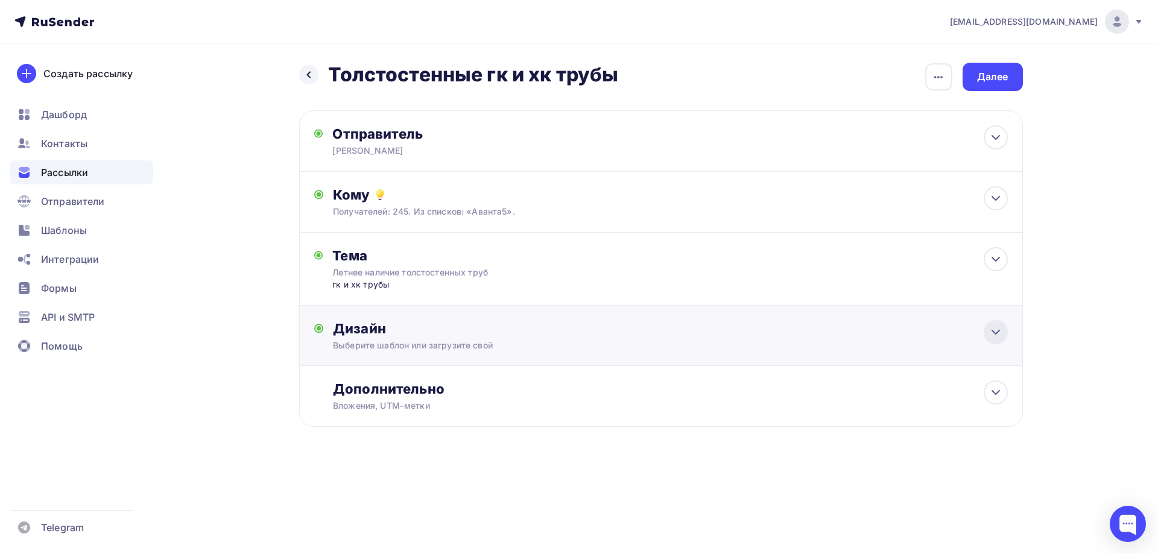
click at [998, 336] on icon at bounding box center [995, 332] width 14 height 14
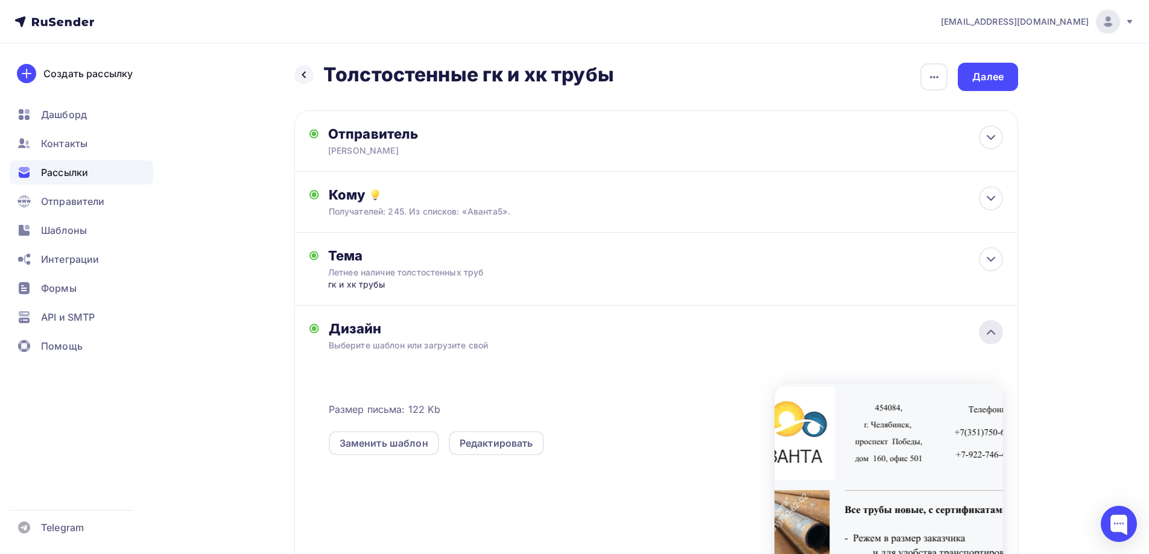
click at [998, 336] on icon at bounding box center [991, 332] width 14 height 14
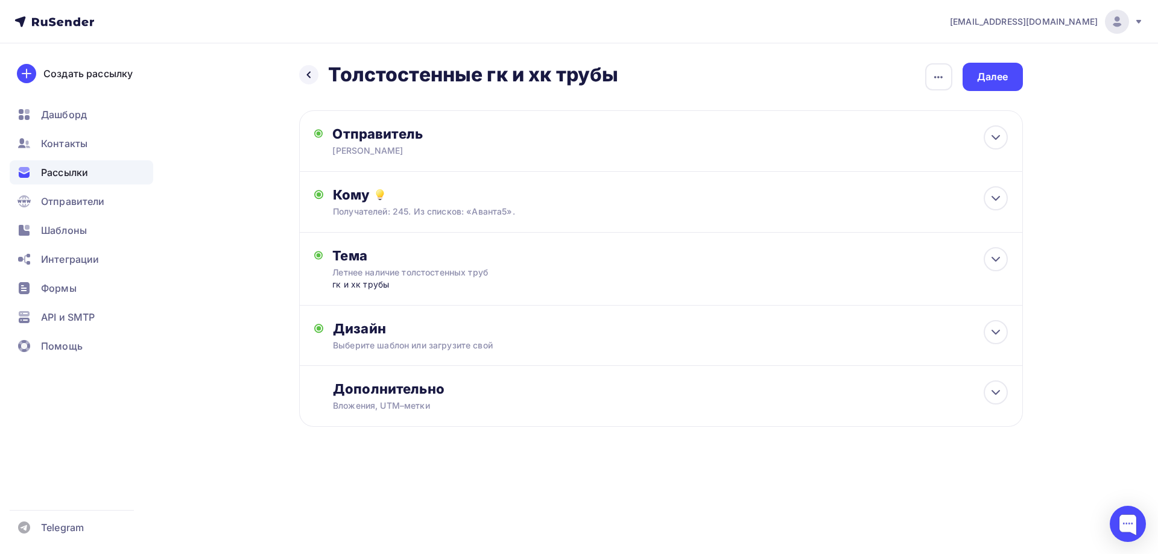
click at [995, 59] on div "Назад Толстостенные гк и хк трубы Толстостенные гк и хк трубы Закончить позже П…" at bounding box center [579, 273] width 988 height 461
click at [991, 77] on div "Далее" at bounding box center [992, 77] width 31 height 14
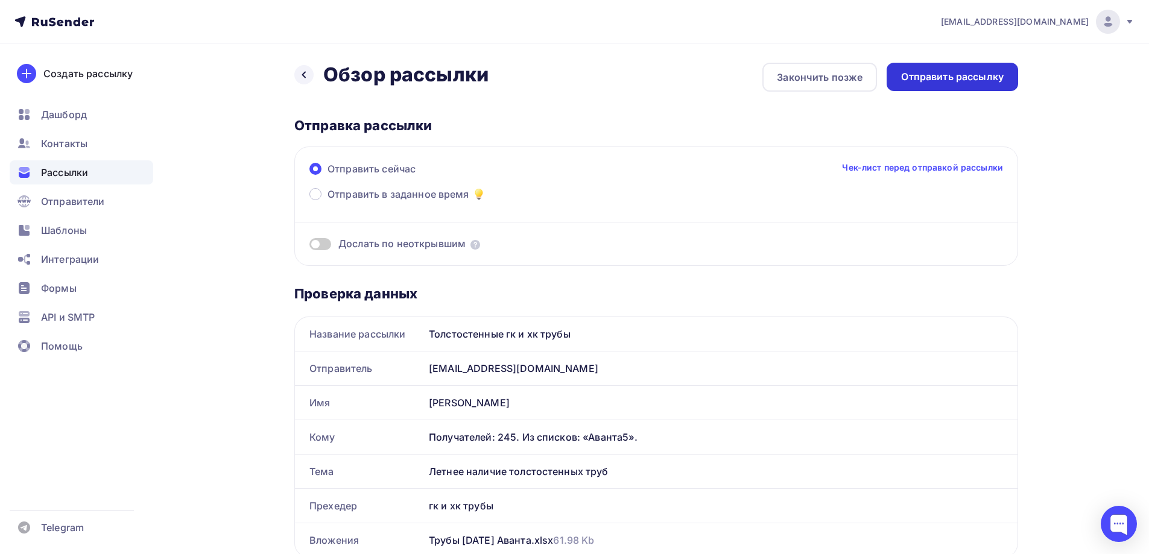
click at [961, 78] on div "Отправить рассылку" at bounding box center [952, 77] width 103 height 14
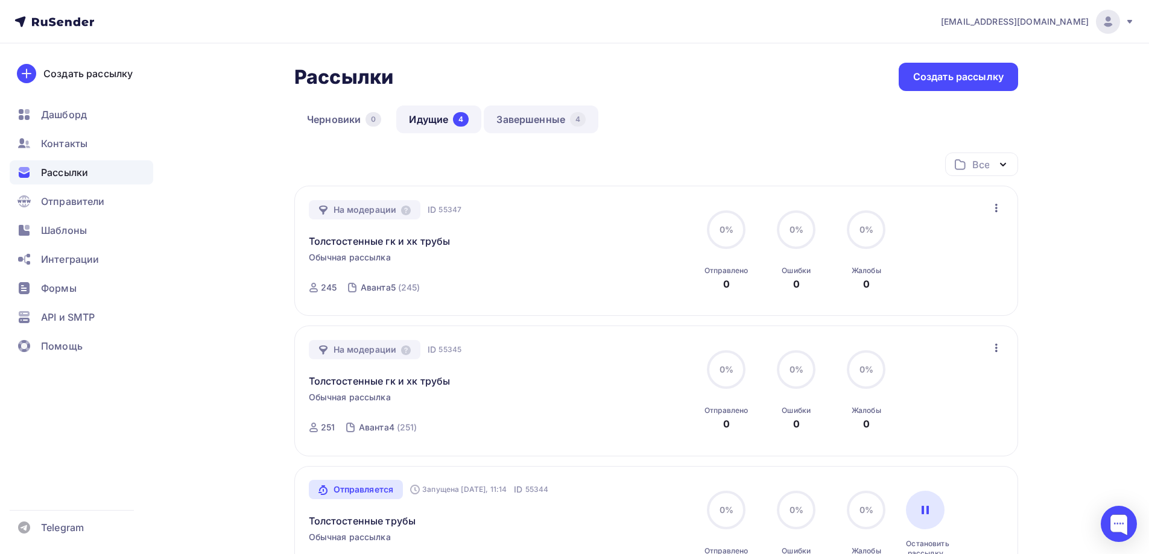
click at [539, 115] on link "Завершенные 4" at bounding box center [541, 120] width 115 height 28
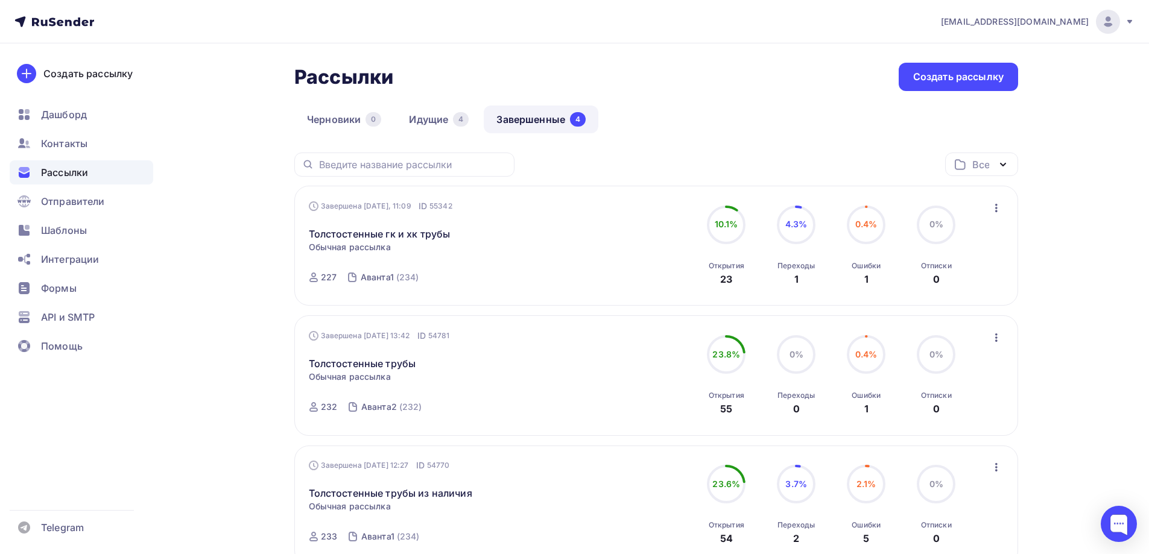
click at [993, 209] on icon "button" at bounding box center [996, 208] width 14 height 14
click at [950, 287] on div "Копировать в новую" at bounding box center [941, 287] width 124 height 14
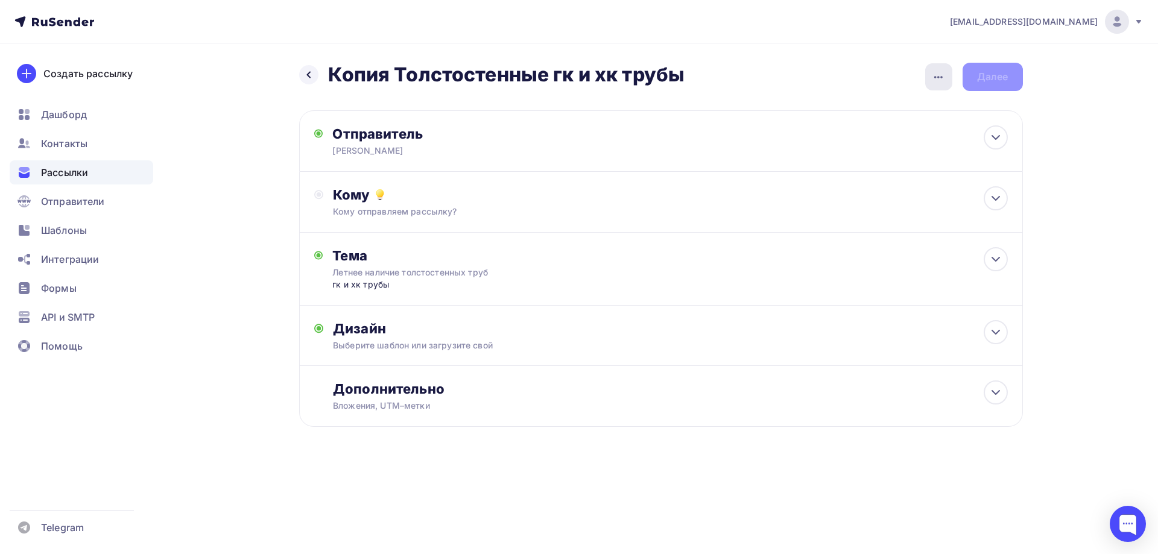
click at [946, 78] on icon "button" at bounding box center [938, 77] width 14 height 14
click at [846, 141] on div "Переименовать рассылку" at bounding box center [875, 138] width 150 height 14
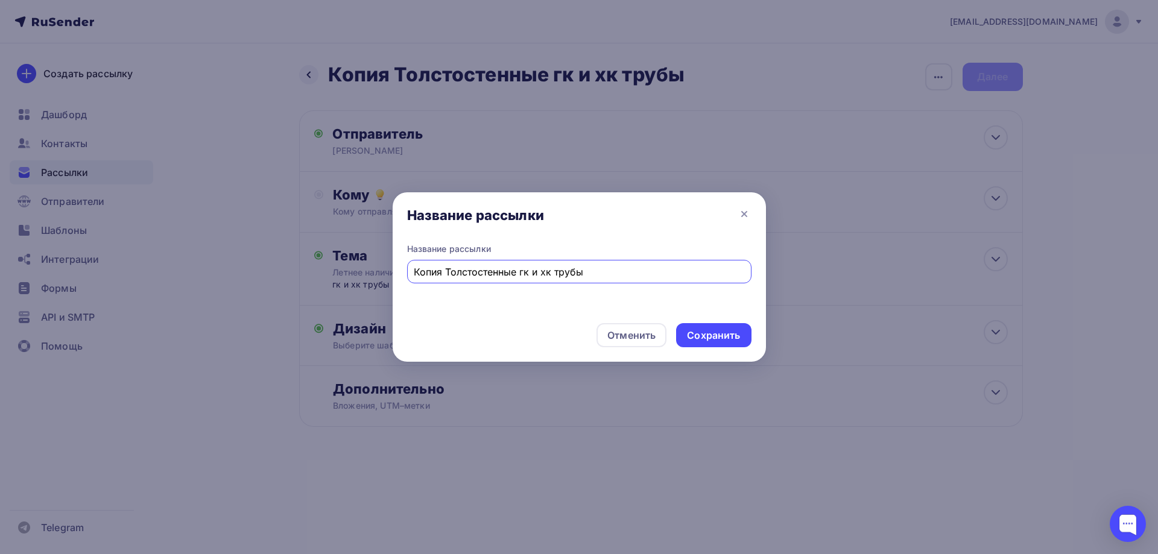
drag, startPoint x: 447, startPoint y: 274, endPoint x: 334, endPoint y: 292, distance: 115.4
click at [321, 275] on div "Название рассылки Название рассылки Копия Толстостенные гк и хк трубы Отменить …" at bounding box center [579, 277] width 1158 height 554
type input "Толстостенные гк и хк трубы"
click at [744, 337] on div "Сохранить" at bounding box center [713, 335] width 75 height 24
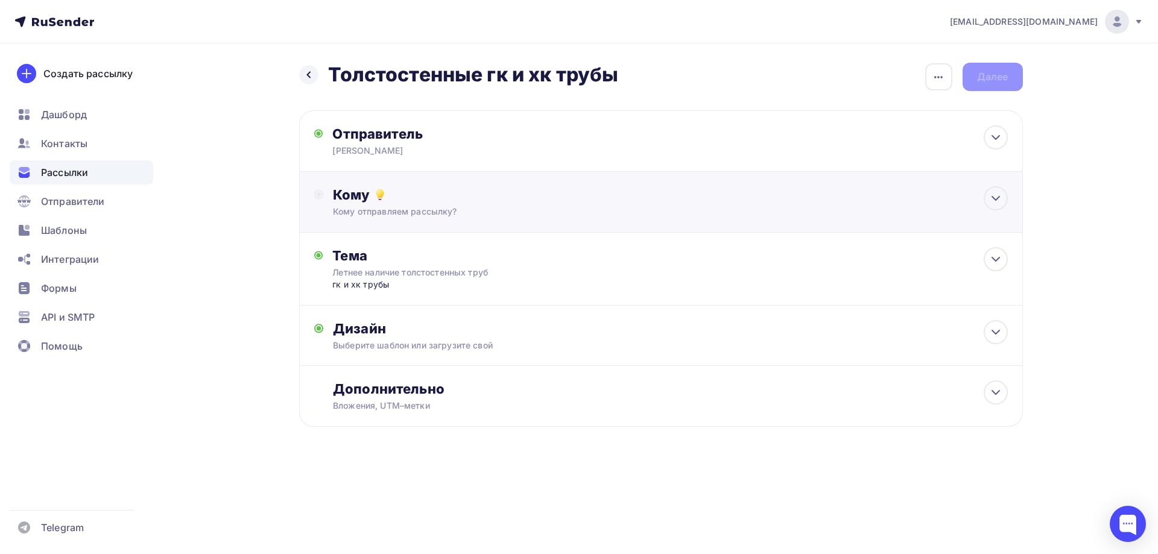
click at [956, 195] on div "Кому" at bounding box center [670, 194] width 674 height 17
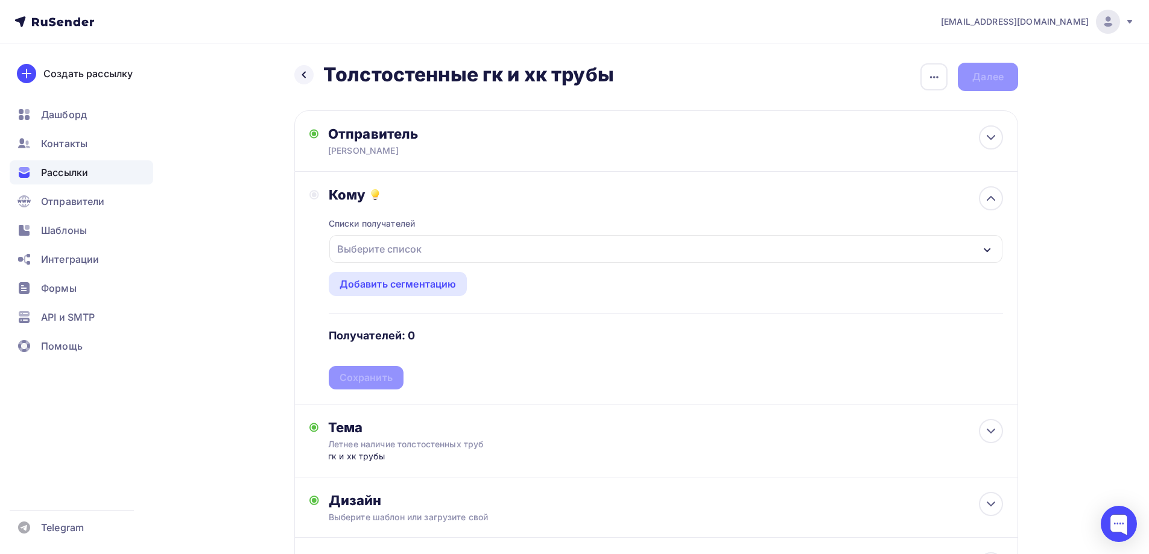
click at [375, 251] on div "Выберите список" at bounding box center [379, 249] width 94 height 22
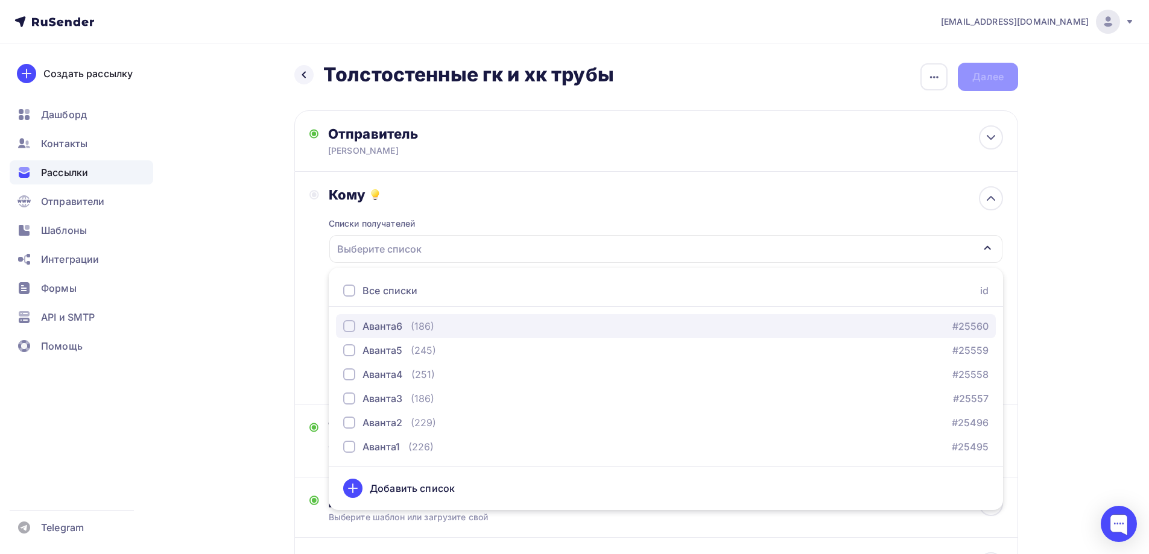
click at [349, 330] on div "button" at bounding box center [349, 326] width 12 height 12
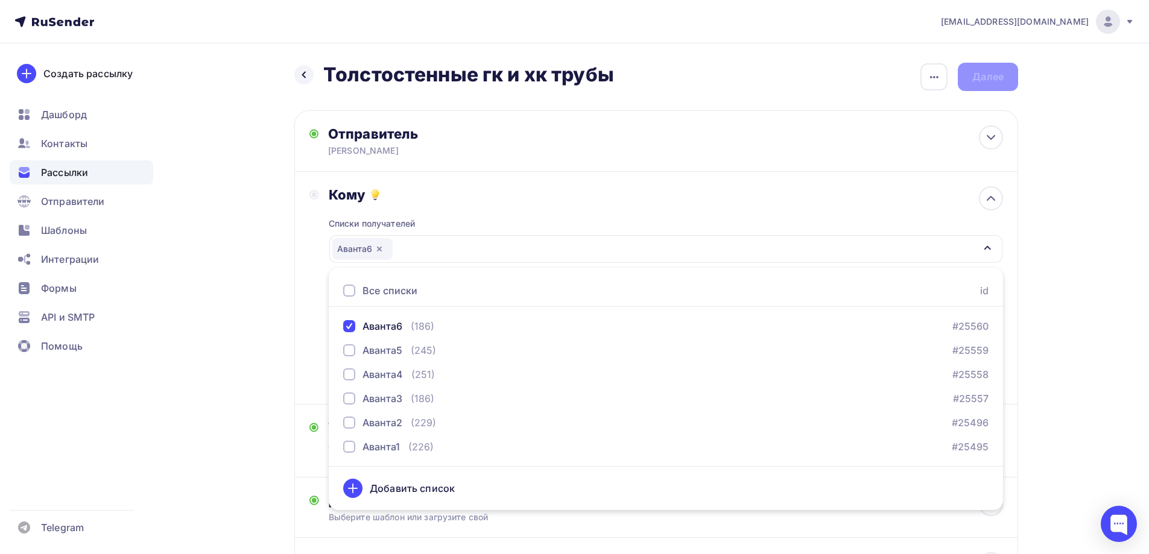
click at [1051, 358] on div "Назад Толстостенные гк и хк трубы Толстостенные гк и хк трубы Закончить позже П…" at bounding box center [574, 359] width 988 height 633
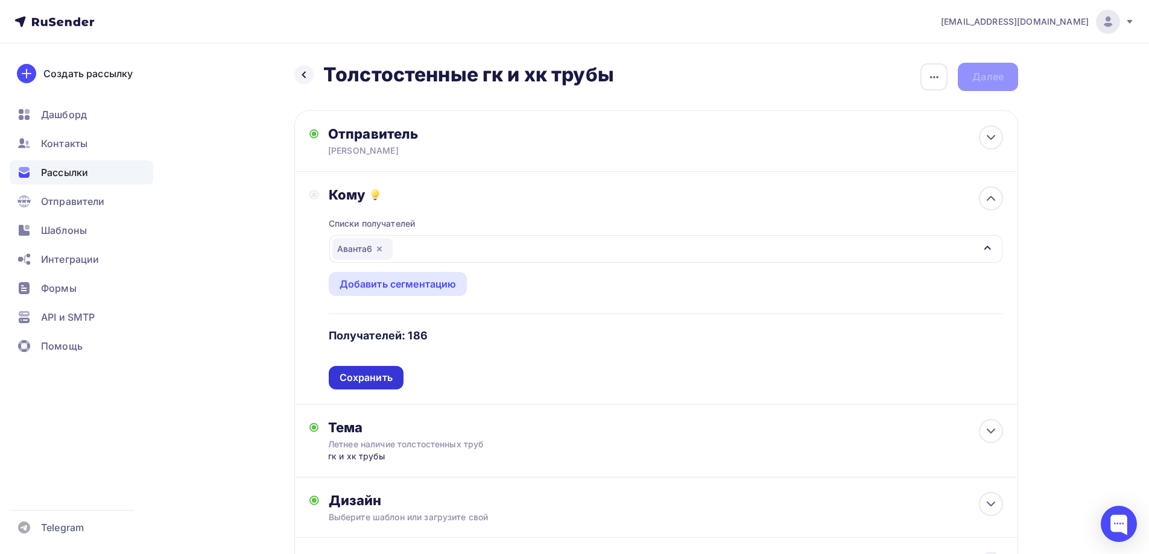
click at [370, 376] on div "Сохранить" at bounding box center [366, 378] width 53 height 14
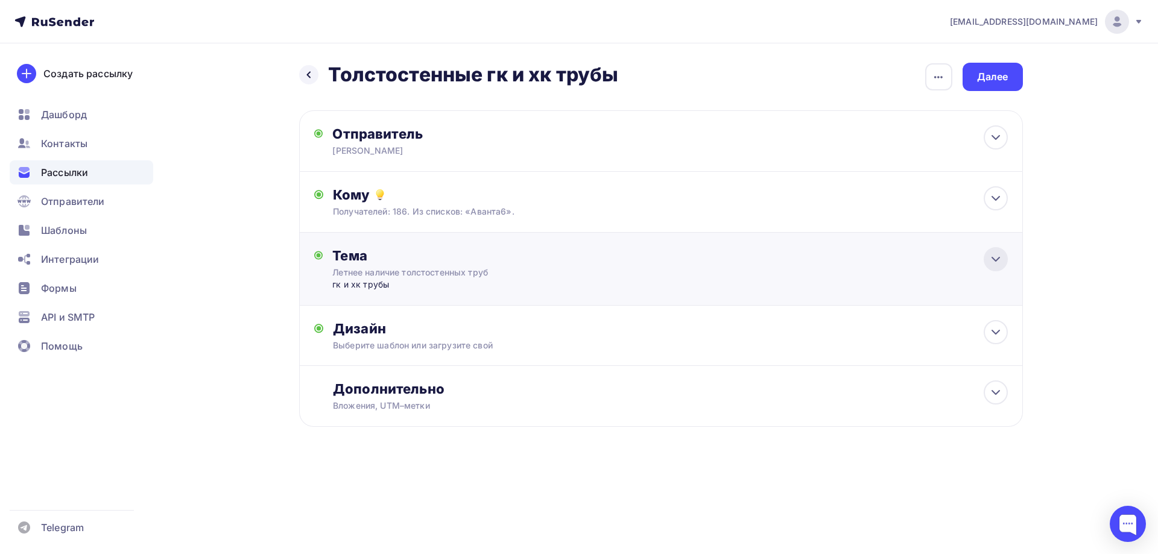
click at [992, 256] on icon at bounding box center [995, 259] width 14 height 14
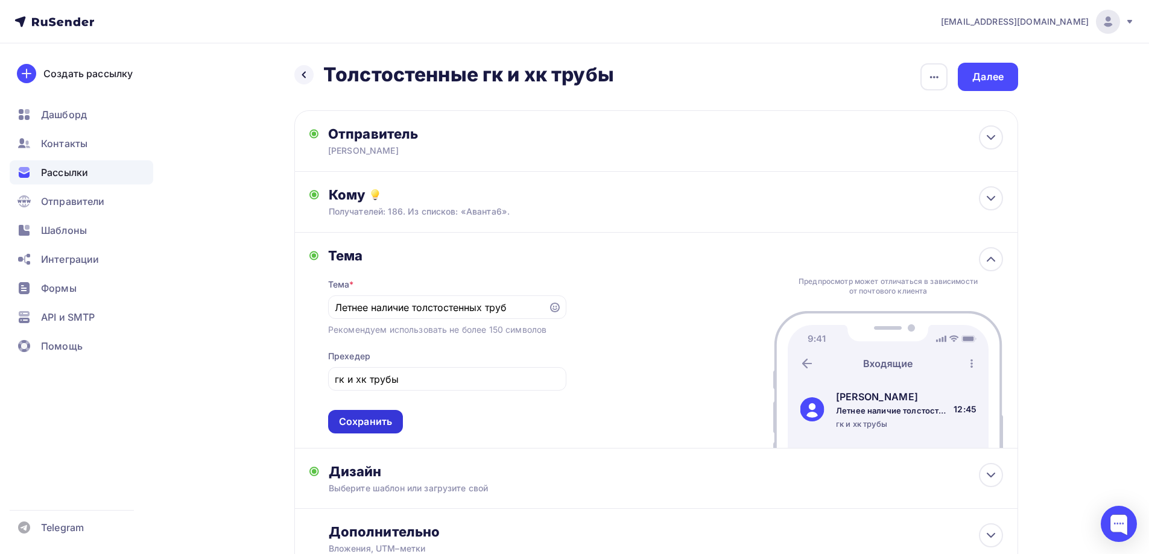
click at [368, 420] on div "Сохранить" at bounding box center [365, 422] width 53 height 14
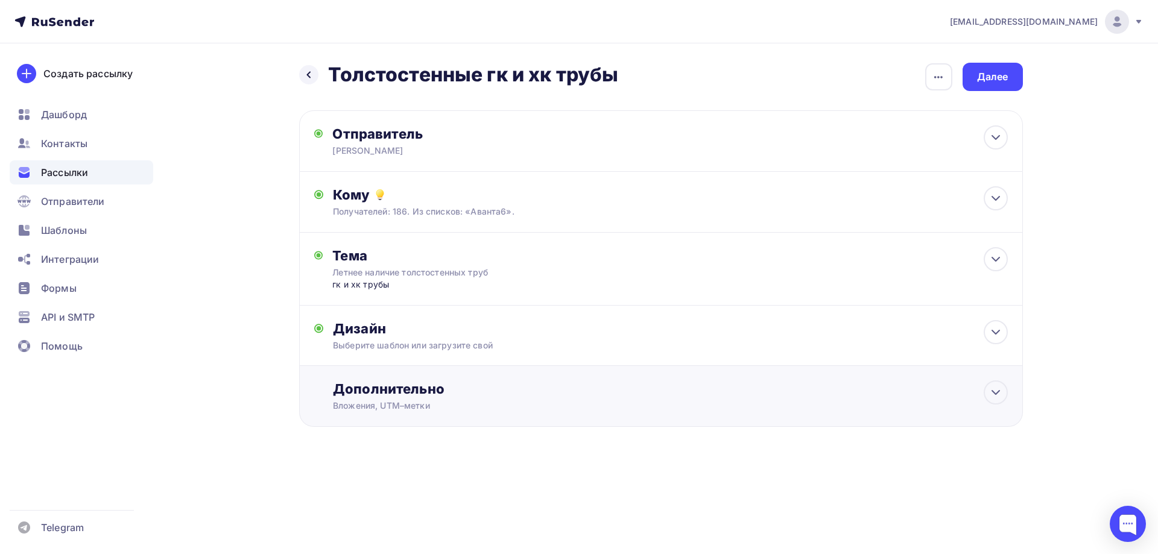
drag, startPoint x: 421, startPoint y: 394, endPoint x: 440, endPoint y: 398, distance: 19.6
click at [421, 393] on div "Дополнительно" at bounding box center [670, 389] width 674 height 17
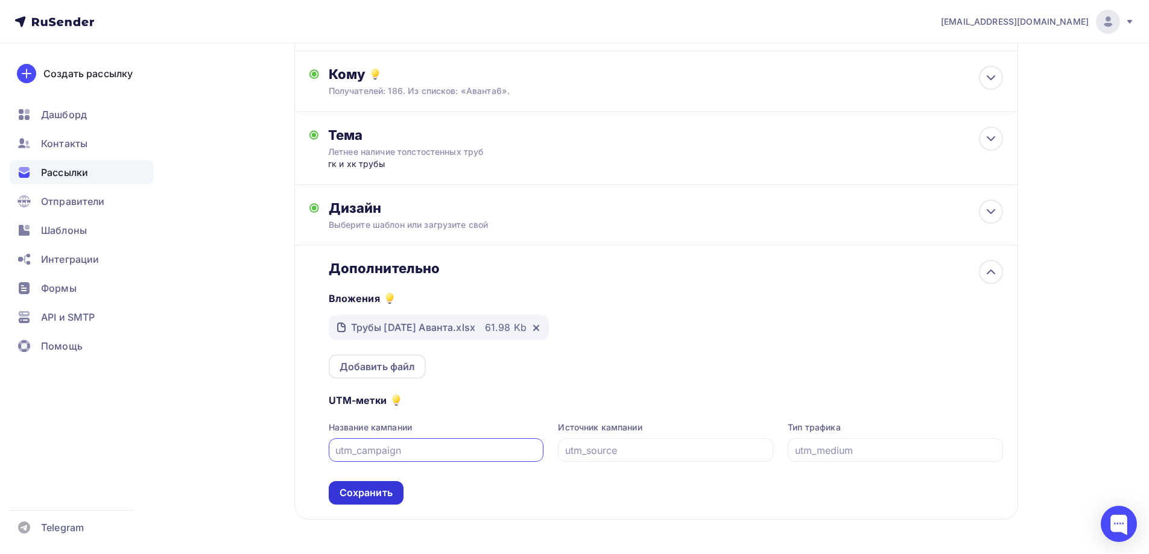
click at [349, 495] on div "Сохранить" at bounding box center [366, 493] width 53 height 14
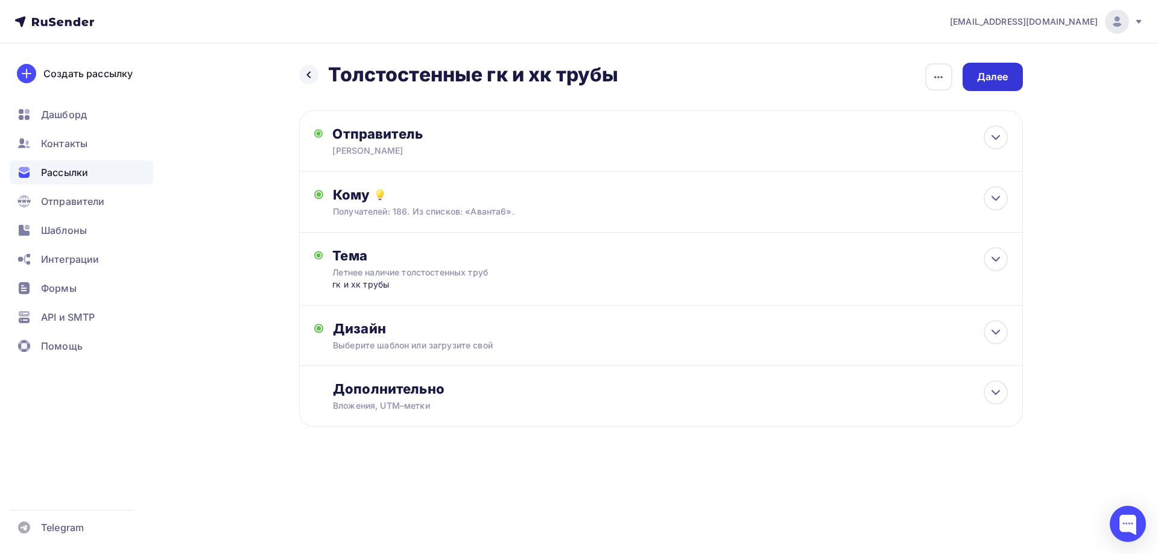
click at [1004, 79] on div "Далее" at bounding box center [992, 77] width 31 height 14
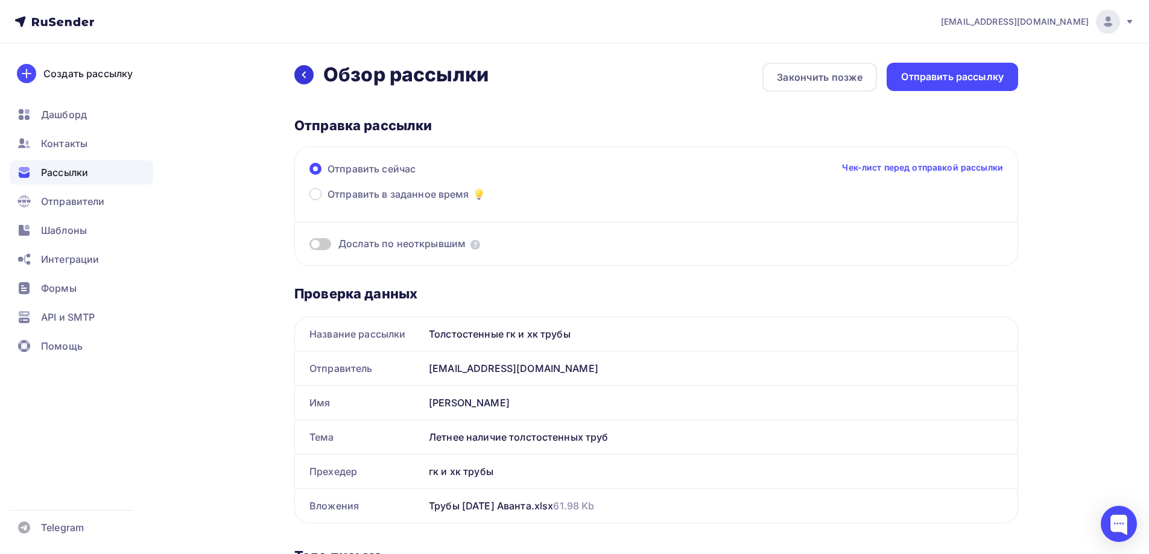
click at [311, 74] on div at bounding box center [303, 74] width 19 height 19
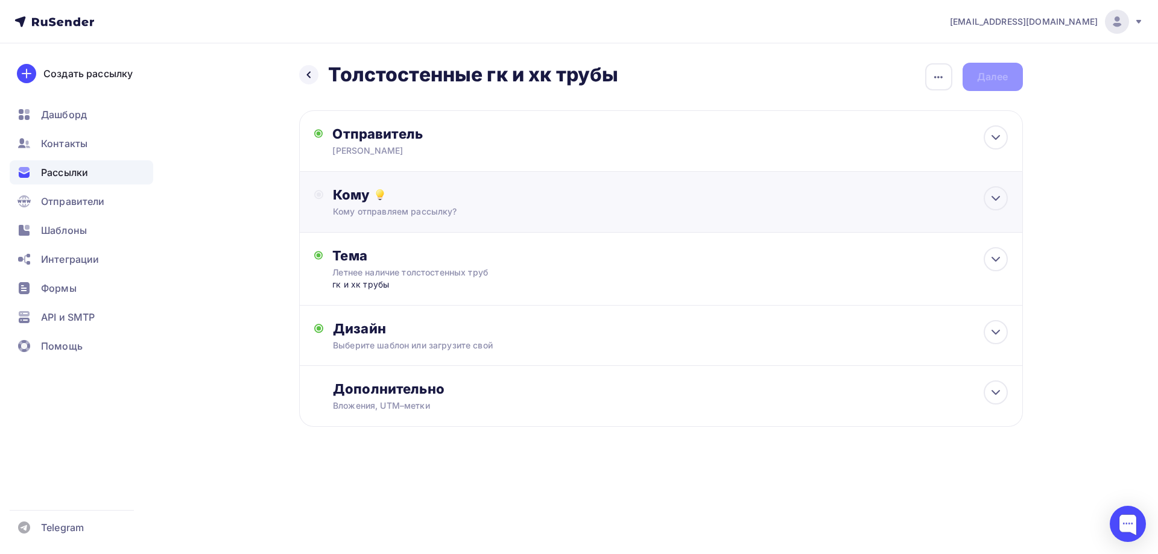
click at [892, 192] on div "Кому" at bounding box center [670, 194] width 674 height 17
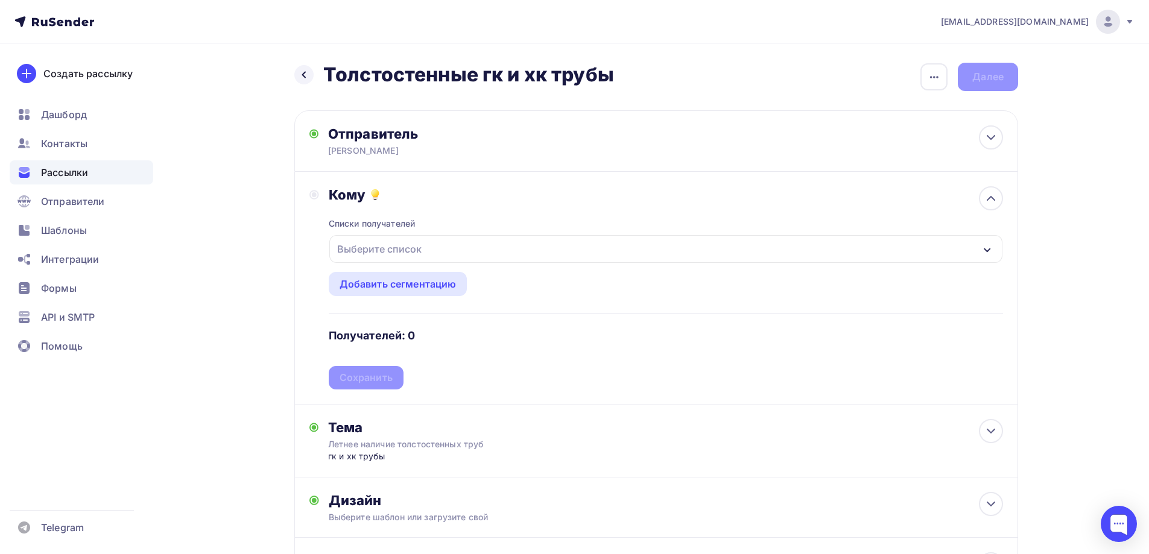
click at [387, 250] on div "Выберите список" at bounding box center [379, 249] width 94 height 22
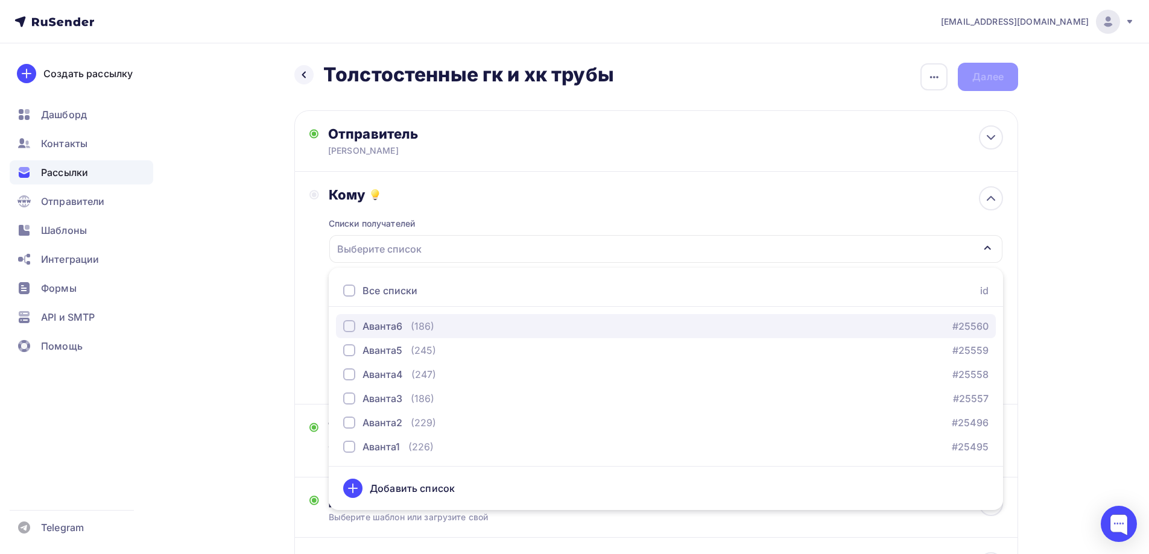
click at [381, 329] on div "Аванта6" at bounding box center [382, 326] width 40 height 14
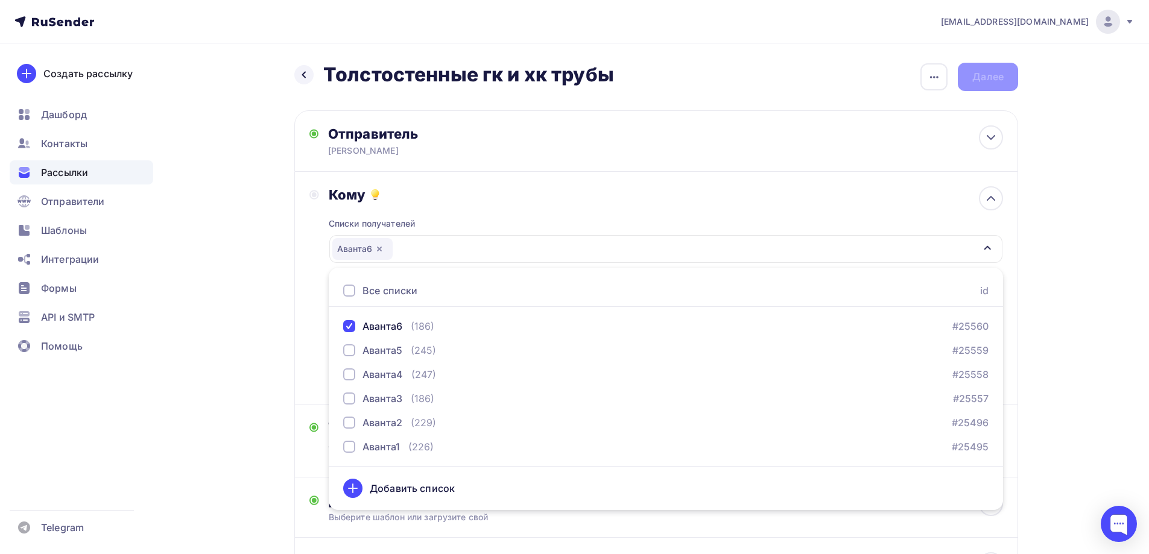
click at [1029, 358] on div "Назад Толстостенные гк и хк трубы Толстостенные гк и хк трубы Закончить позже П…" at bounding box center [574, 359] width 988 height 633
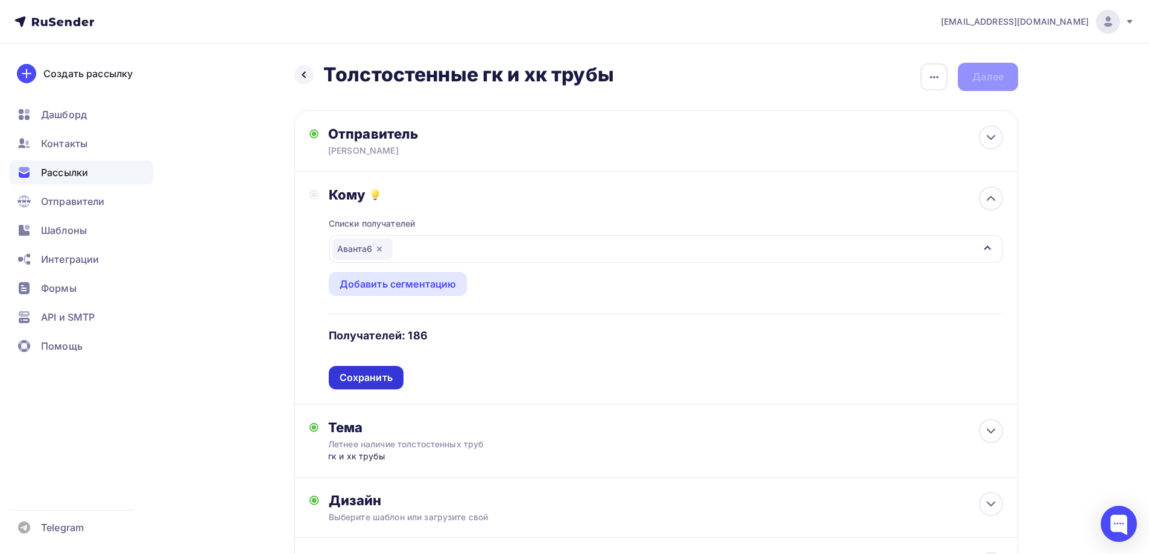
click at [372, 372] on div "Сохранить" at bounding box center [366, 378] width 53 height 14
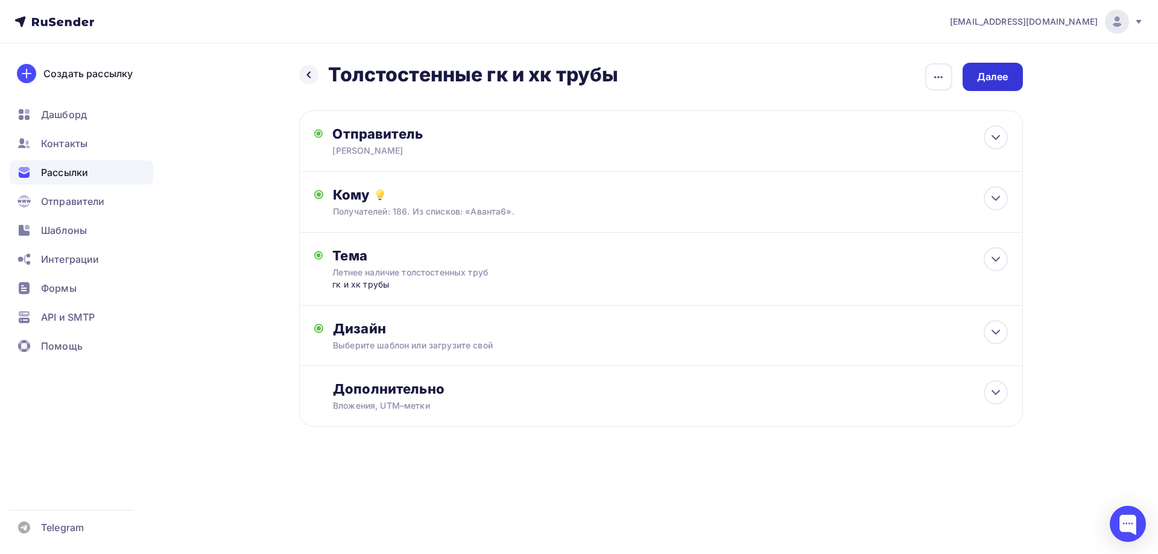
click at [1004, 78] on div "Далее" at bounding box center [992, 77] width 31 height 14
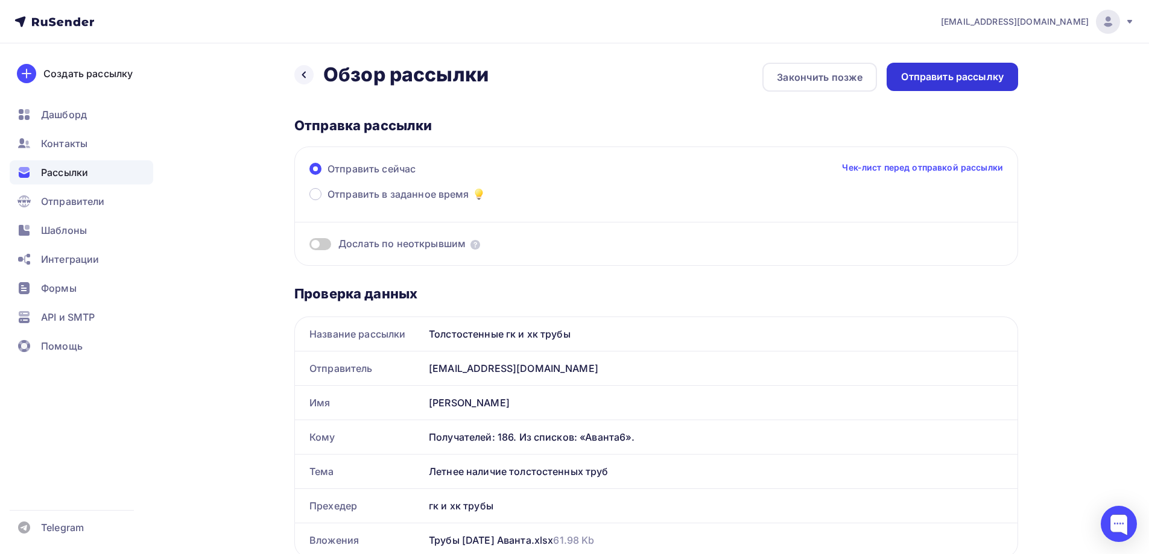
click at [995, 78] on div "Отправить рассылку" at bounding box center [952, 77] width 103 height 14
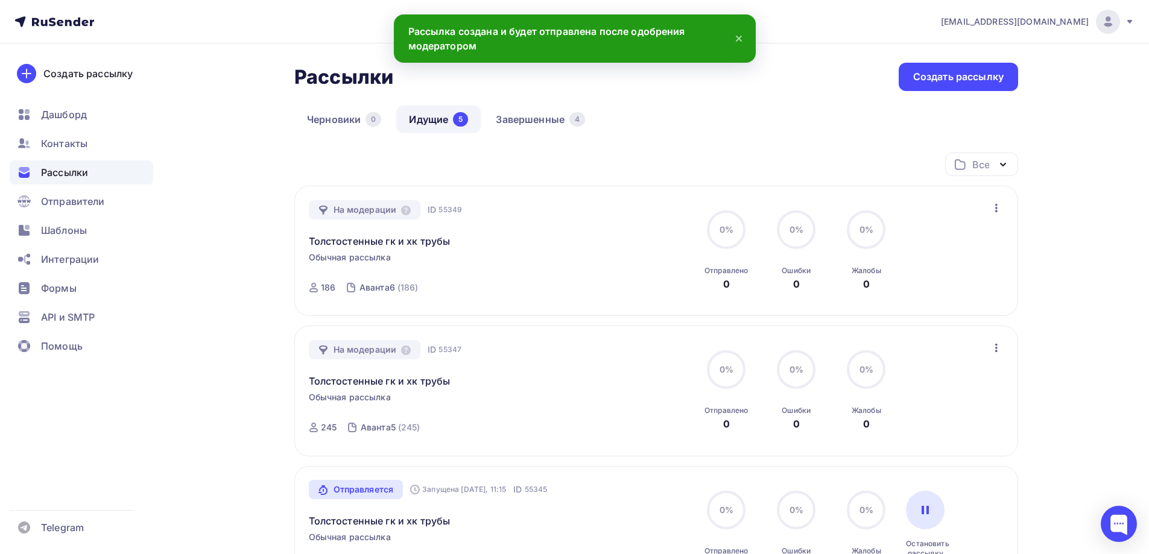
drag, startPoint x: 757, startPoint y: 124, endPoint x: 779, endPoint y: 121, distance: 21.8
click at [757, 124] on div "Черновики 0 Идущие 5 Завершенные 4" at bounding box center [656, 129] width 724 height 47
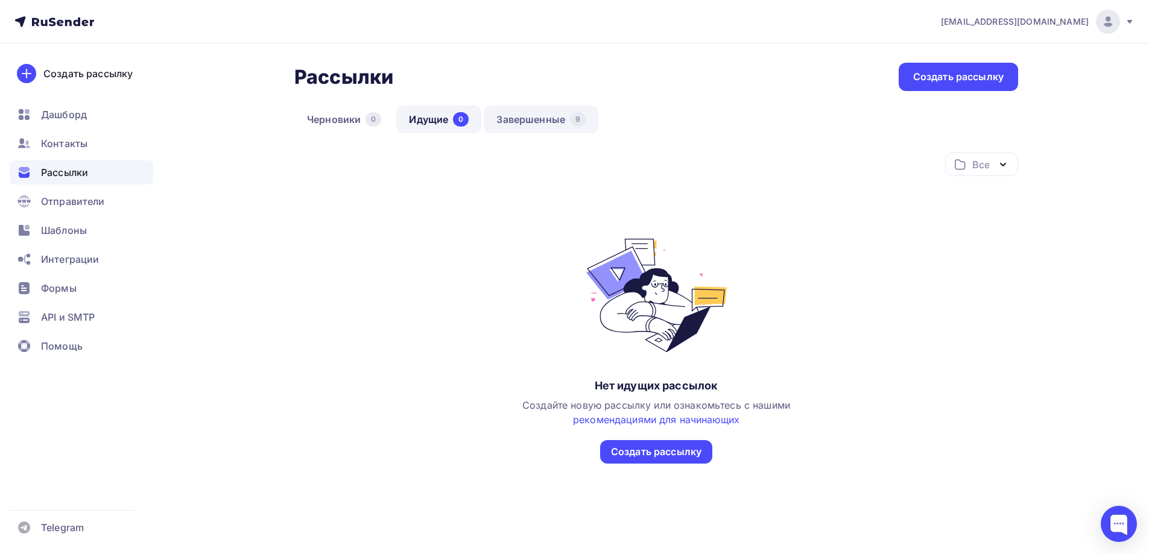
click at [515, 121] on link "Завершенные 9" at bounding box center [541, 120] width 115 height 28
